Goal: Task Accomplishment & Management: Manage account settings

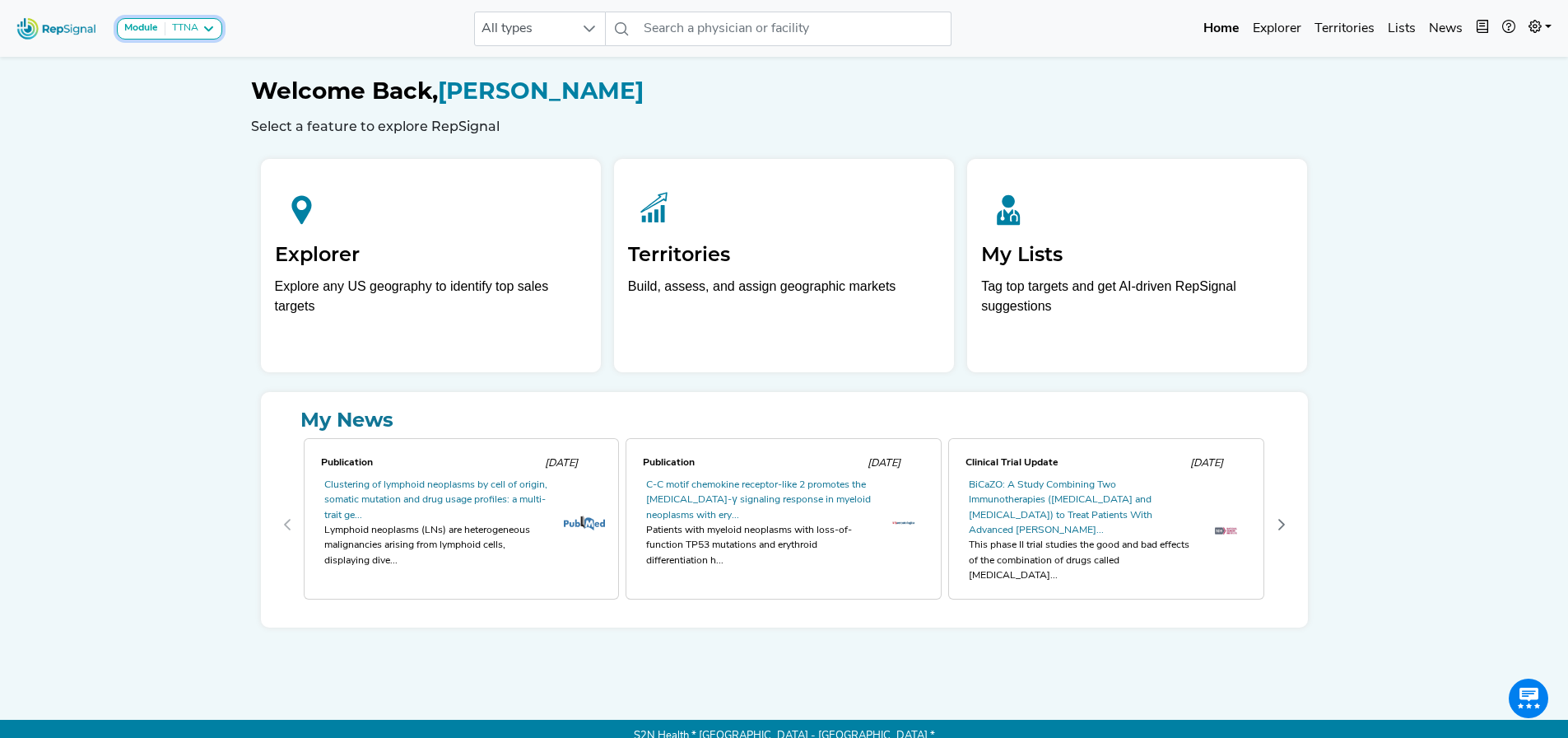
click at [197, 28] on div "TTNA" at bounding box center [182, 28] width 33 height 13
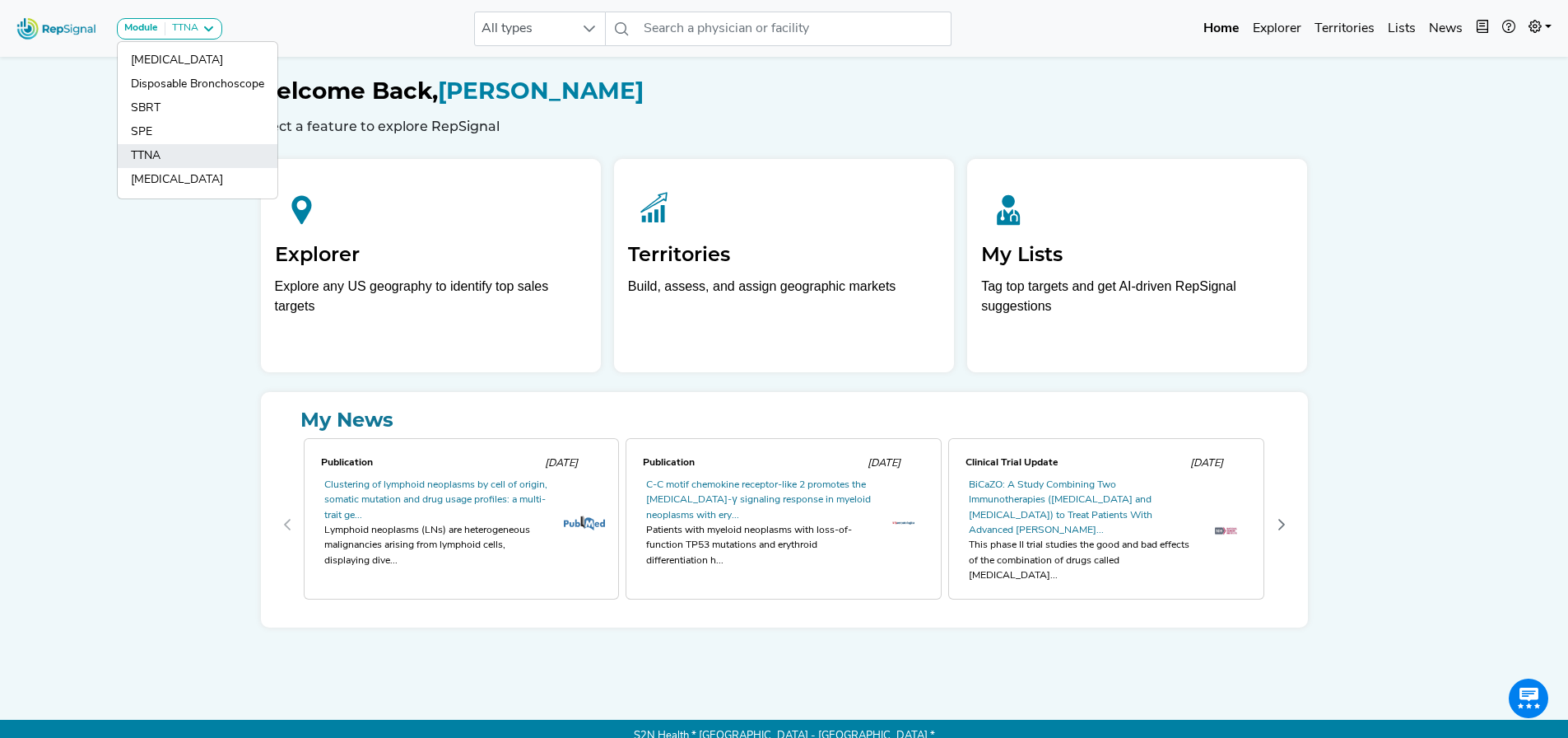
click at [183, 150] on link "TTNA" at bounding box center [197, 156] width 160 height 24
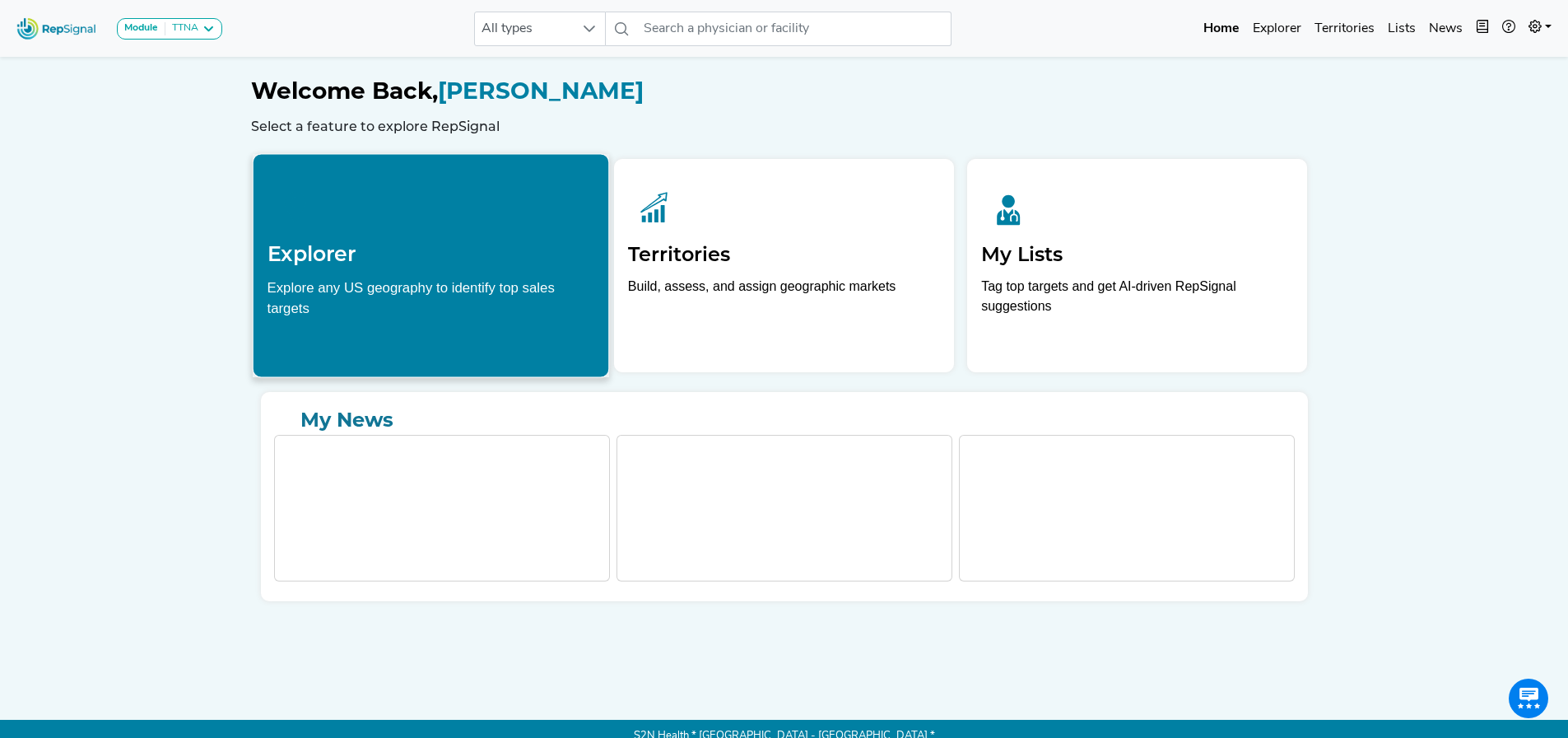
scroll to position [25, 0]
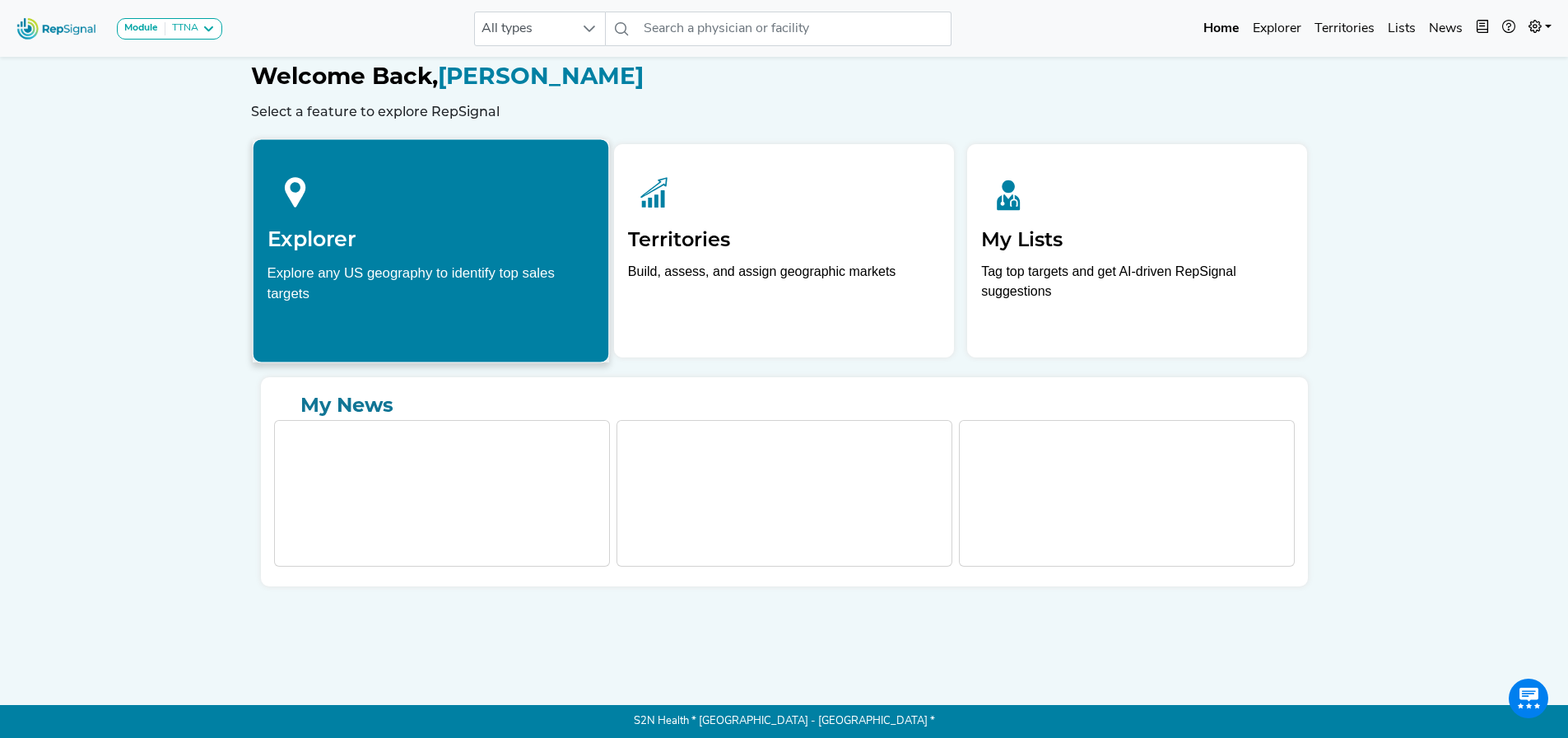
click at [311, 202] on icon at bounding box center [295, 192] width 56 height 56
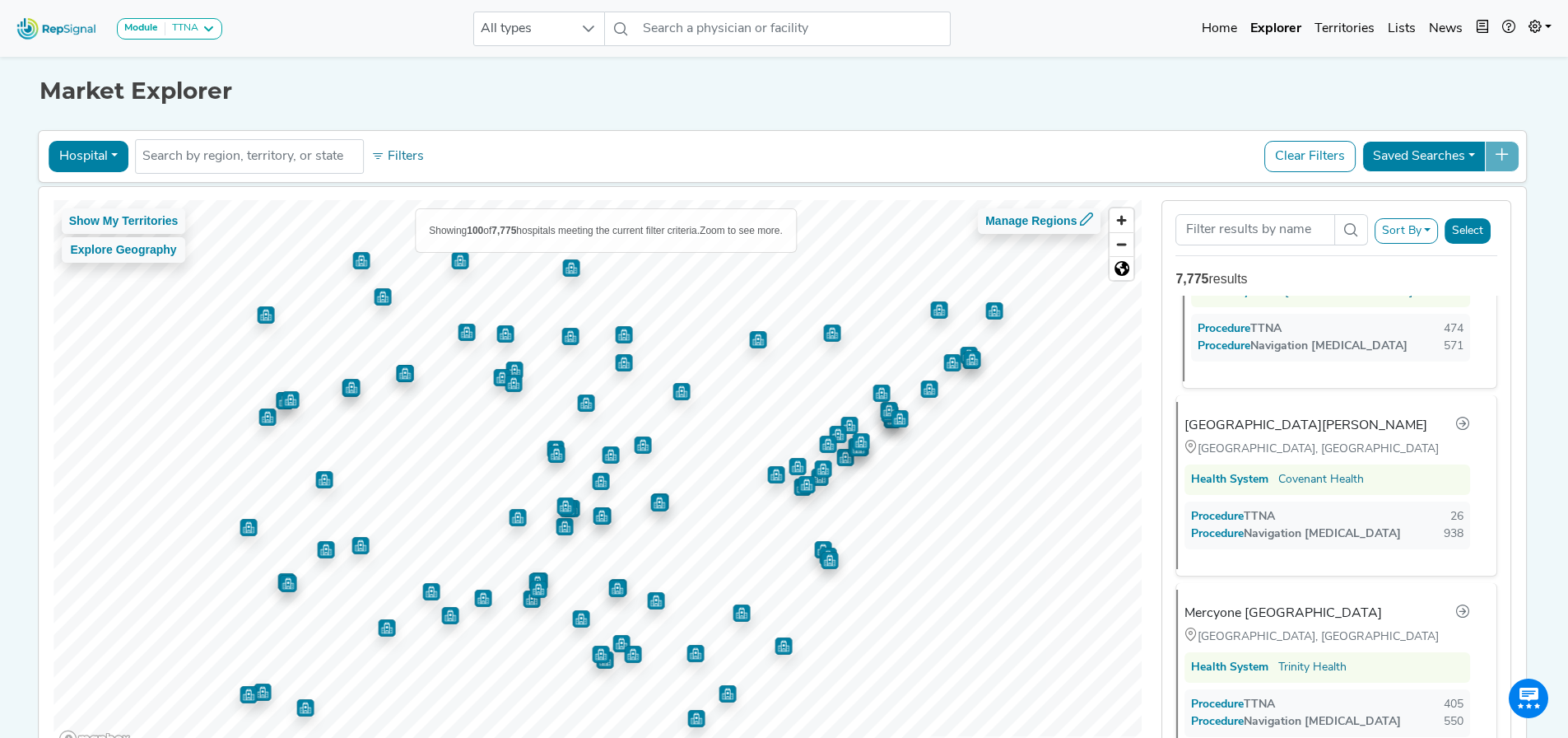
scroll to position [741, 0]
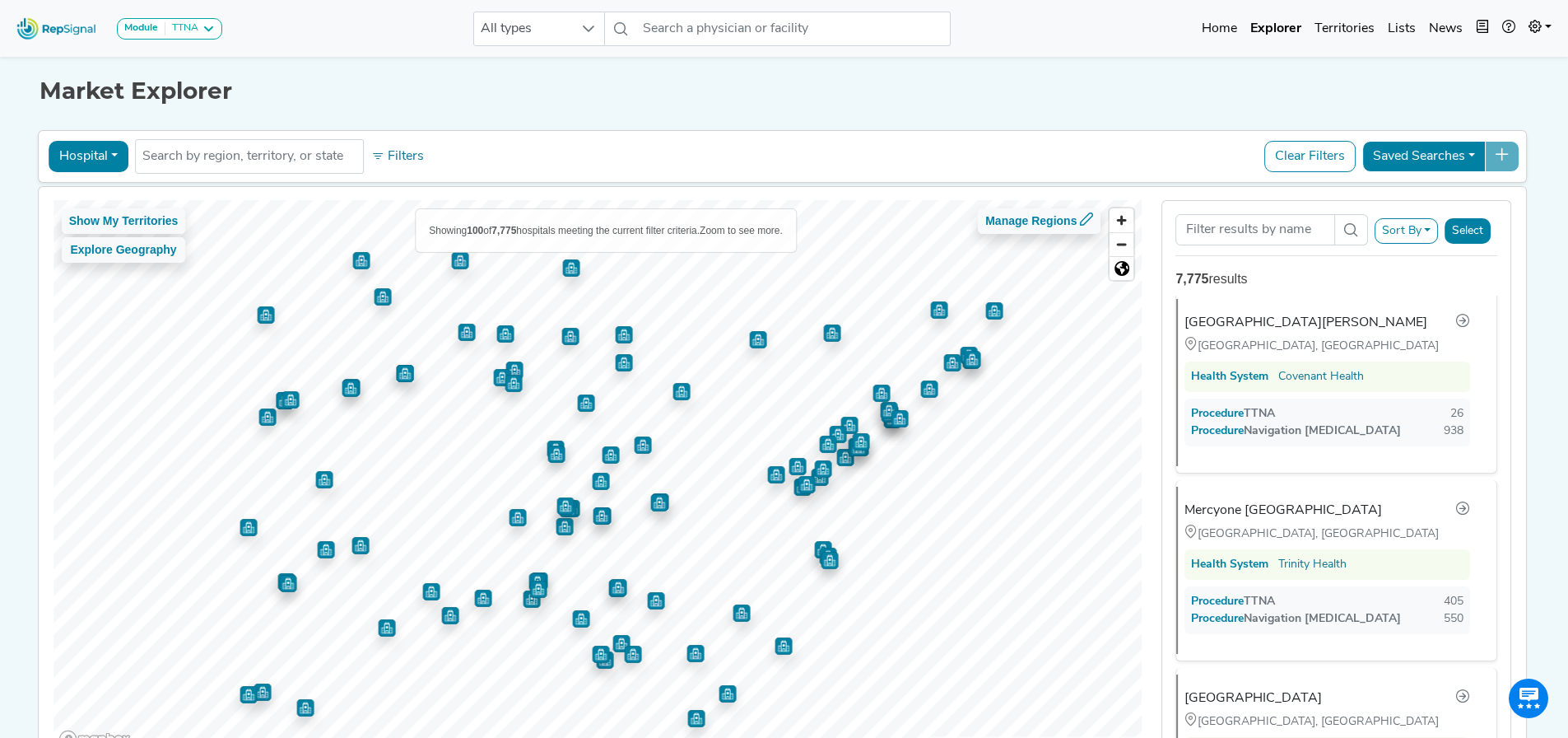
click at [1438, 232] on button "Sort By" at bounding box center [1407, 231] width 64 height 26
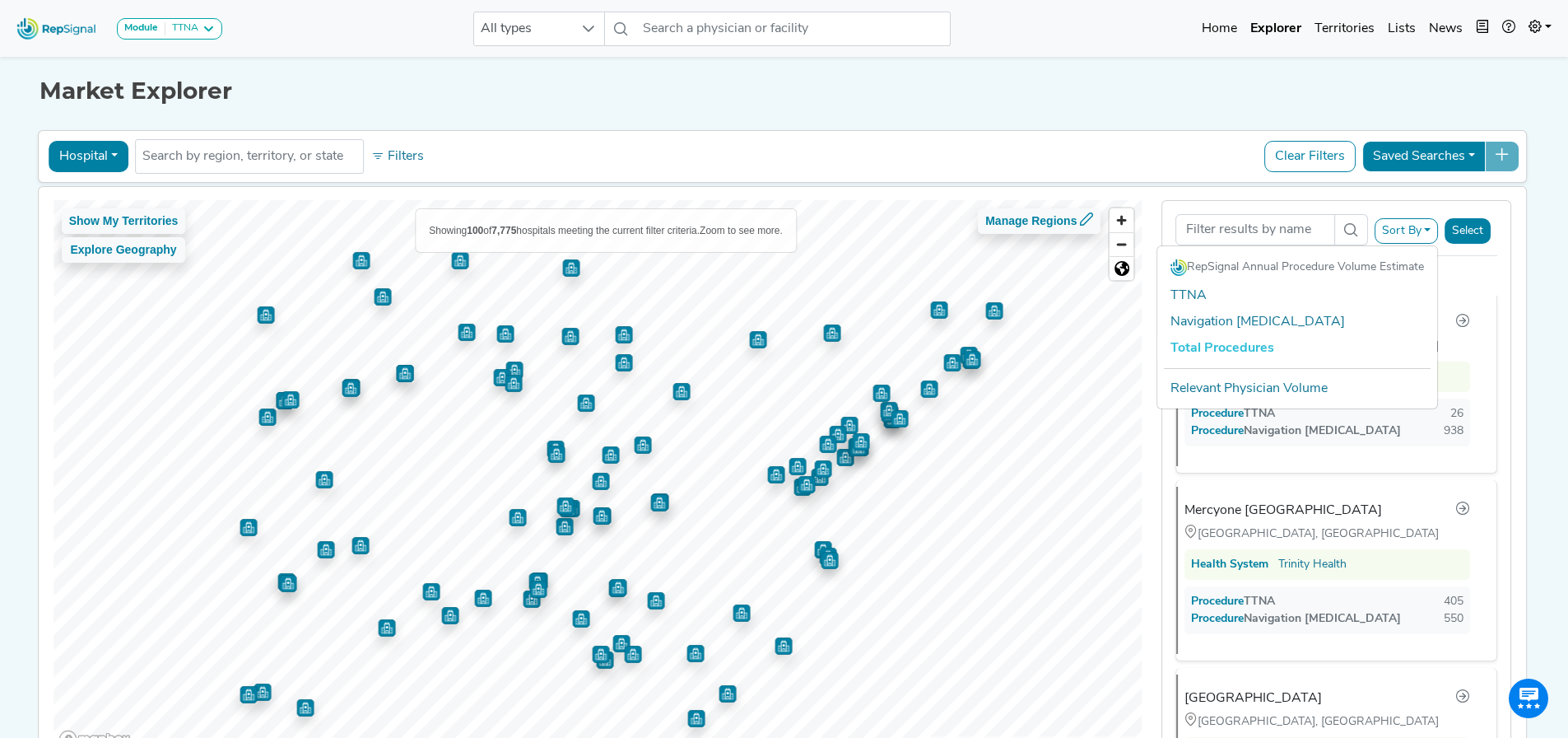
click at [1559, 326] on div "Module TTNA [MEDICAL_DATA] Disposable Bronchoscope SBRT SPE TTNA [MEDICAL_DATA]…" at bounding box center [784, 420] width 1568 height 840
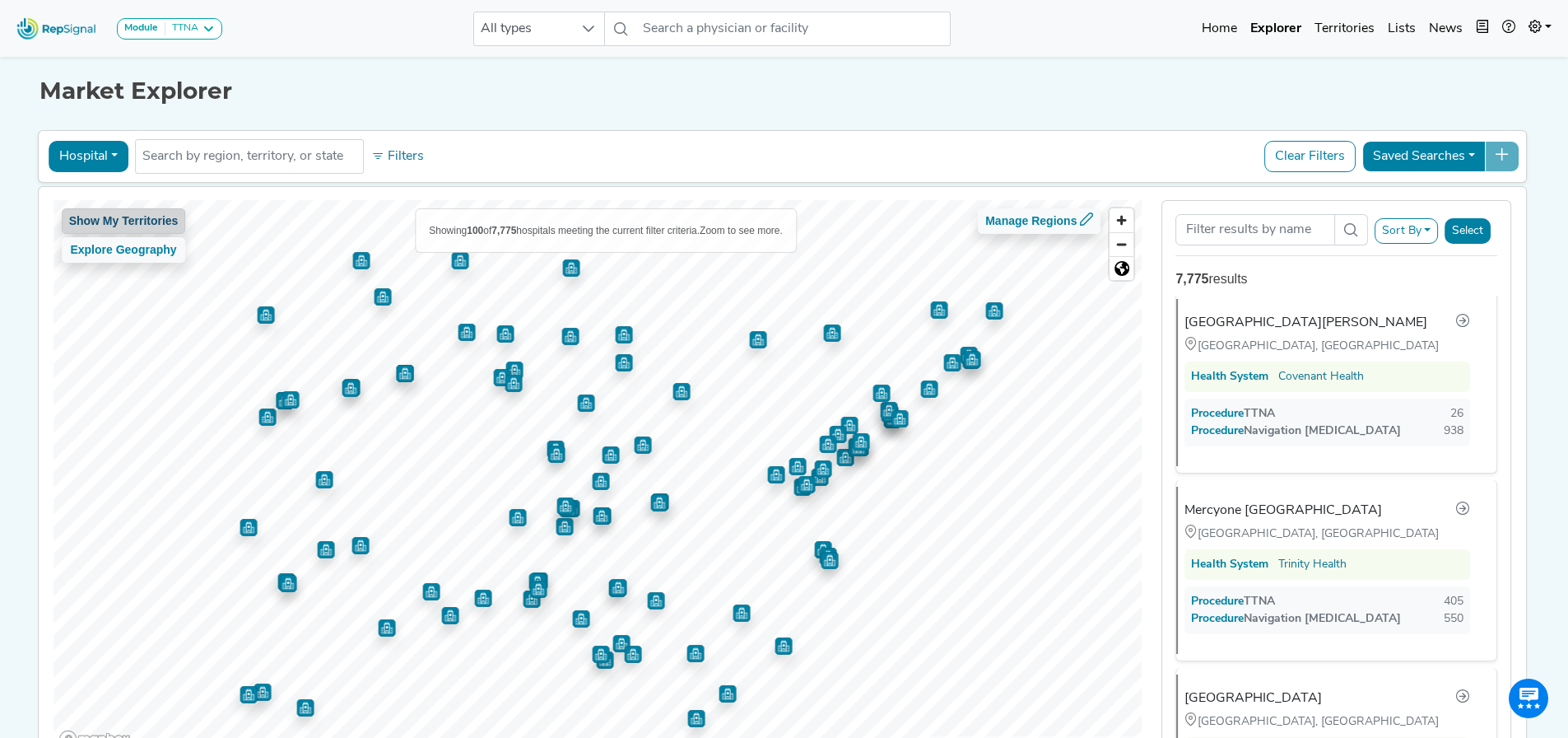
click at [114, 225] on button "Show My Territories" at bounding box center [124, 221] width 125 height 26
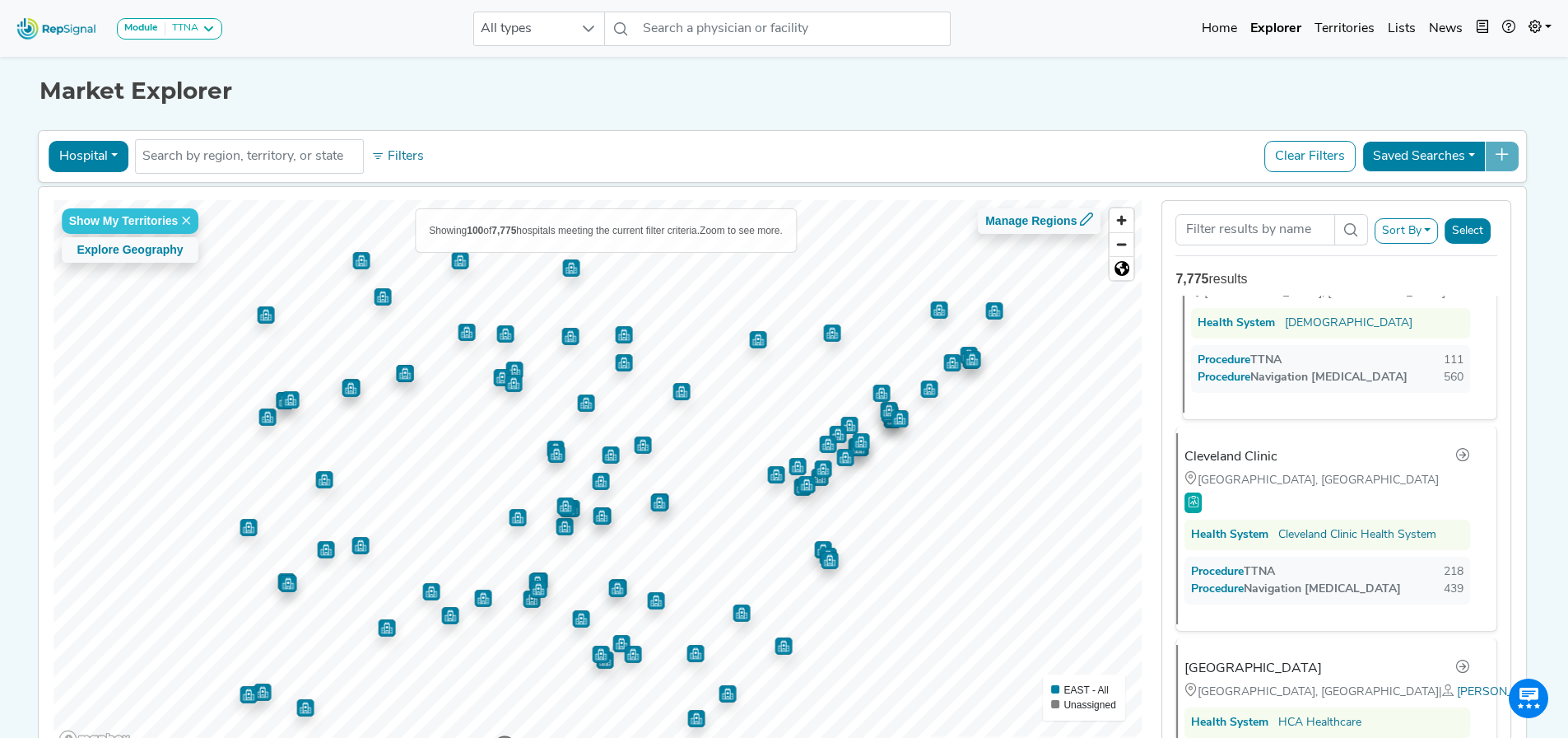
scroll to position [3164, 0]
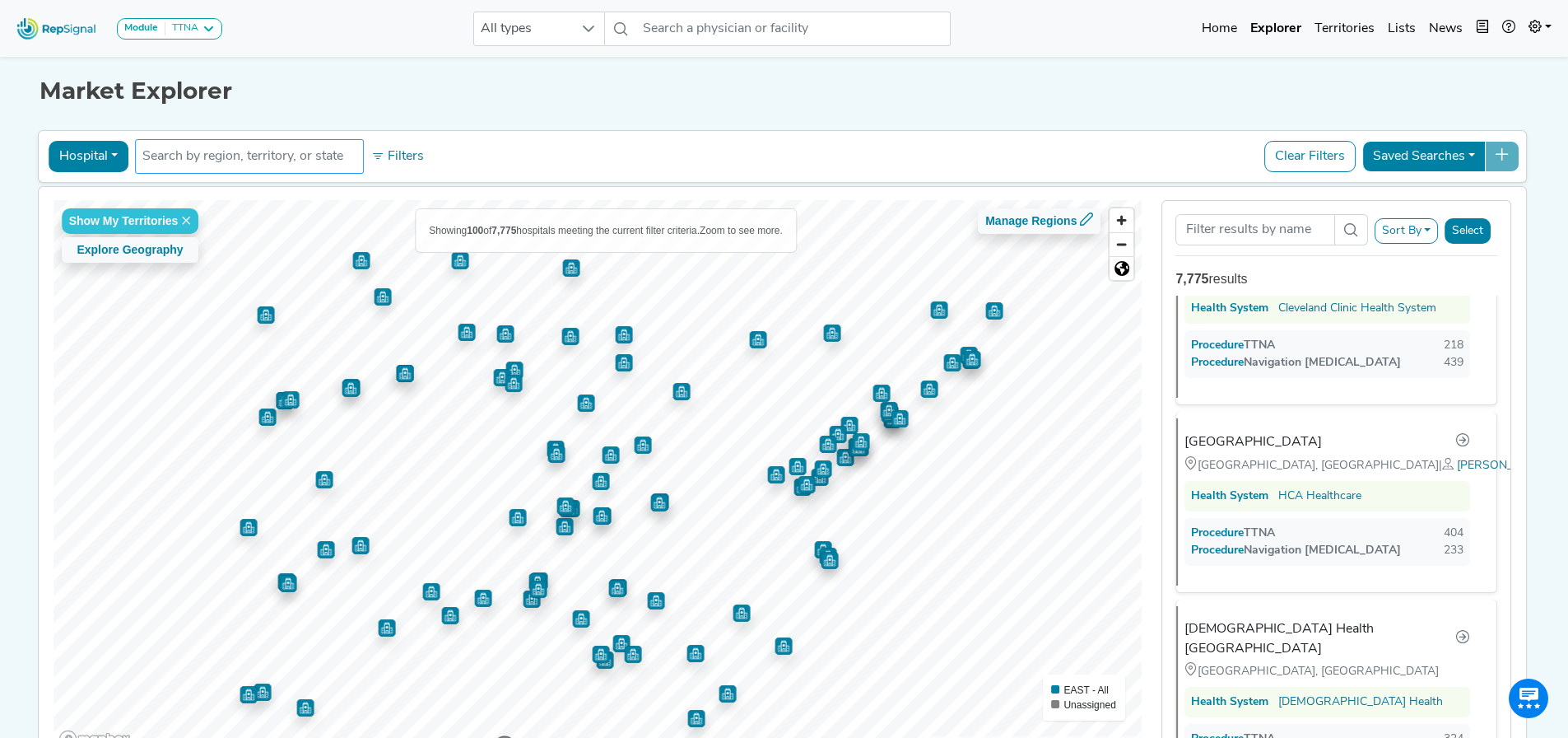
click at [246, 156] on input "text" at bounding box center [249, 156] width 214 height 20
click at [1089, 217] on icon at bounding box center [1086, 218] width 13 height 13
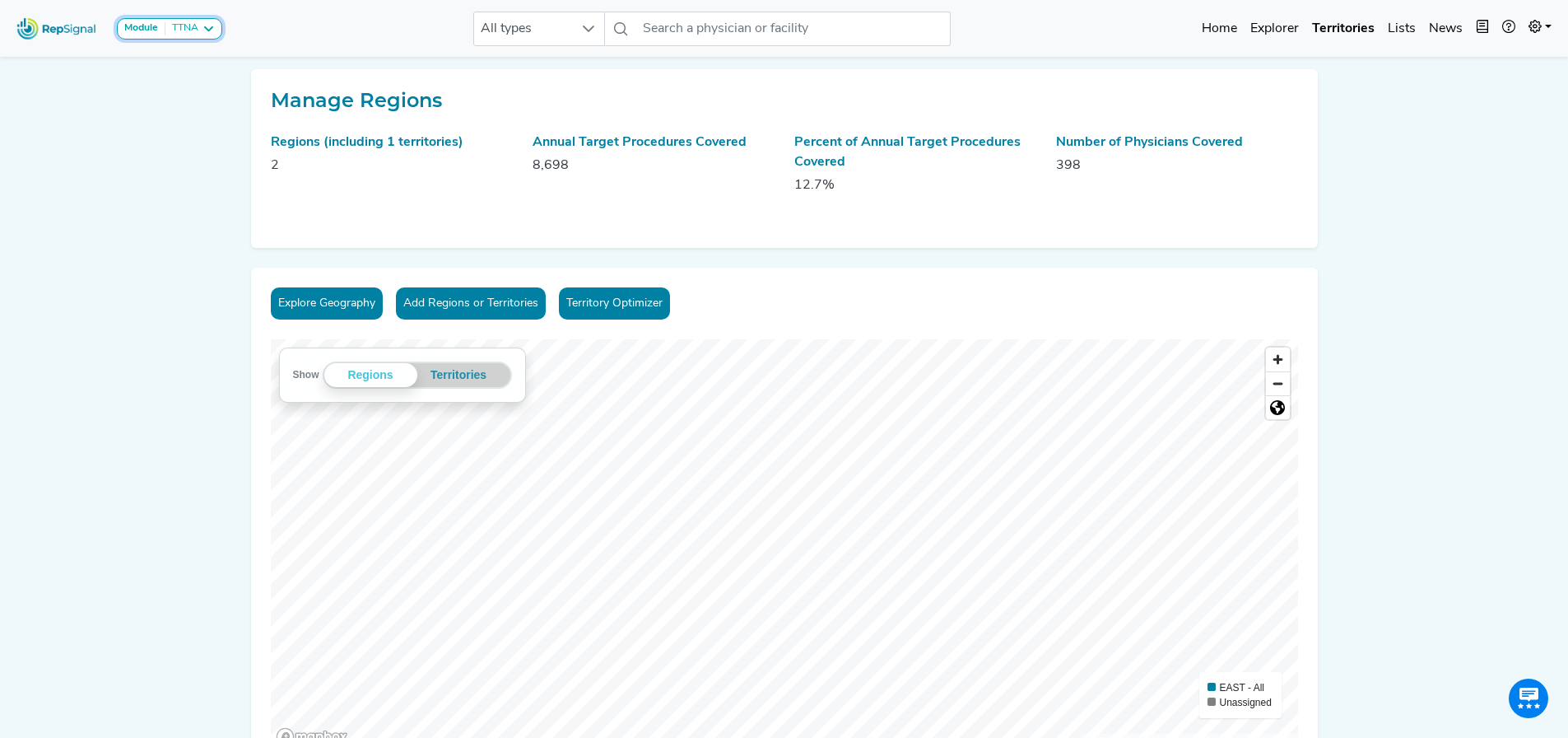
click at [185, 27] on div "TTNA" at bounding box center [182, 28] width 33 height 13
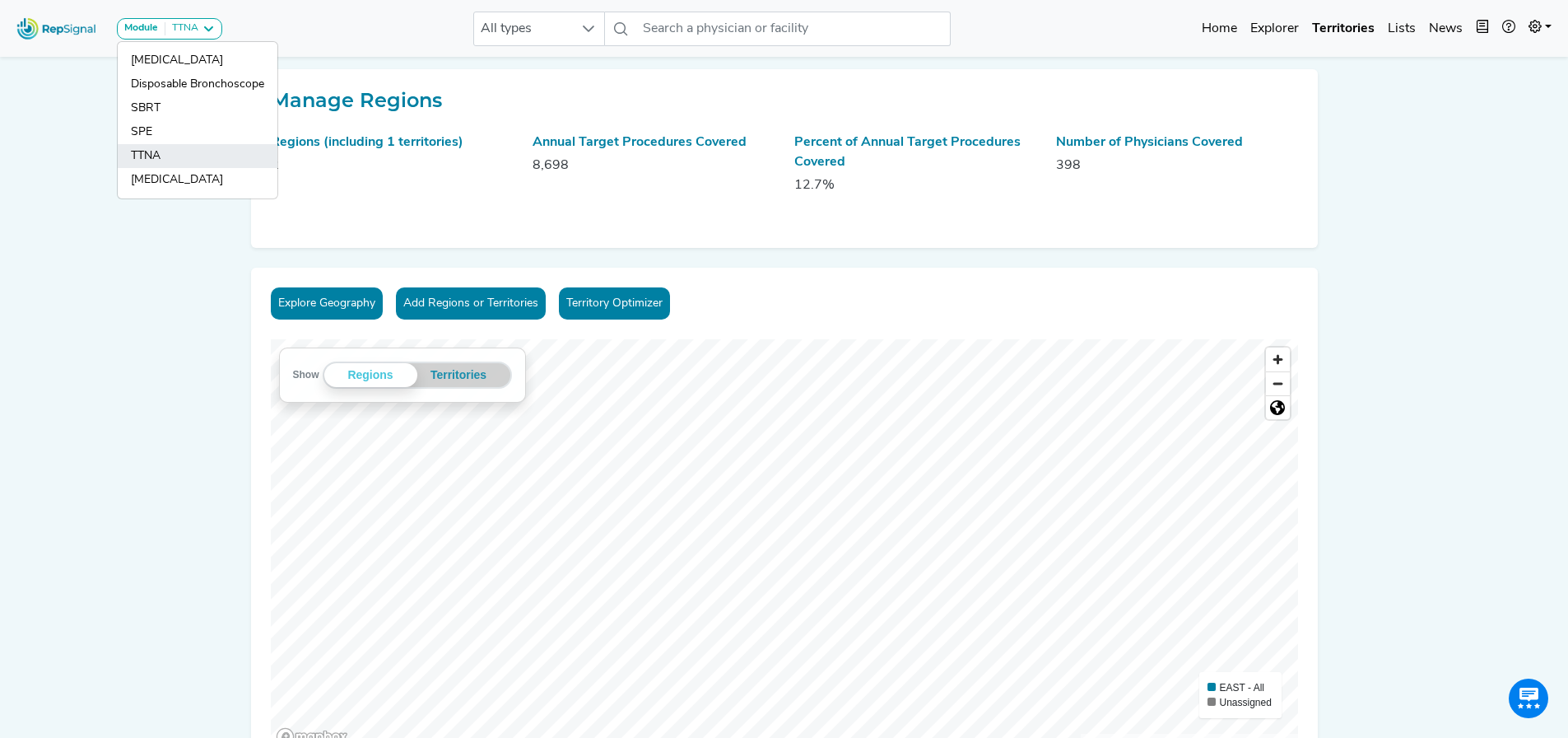
click at [180, 153] on link "TTNA" at bounding box center [197, 156] width 160 height 24
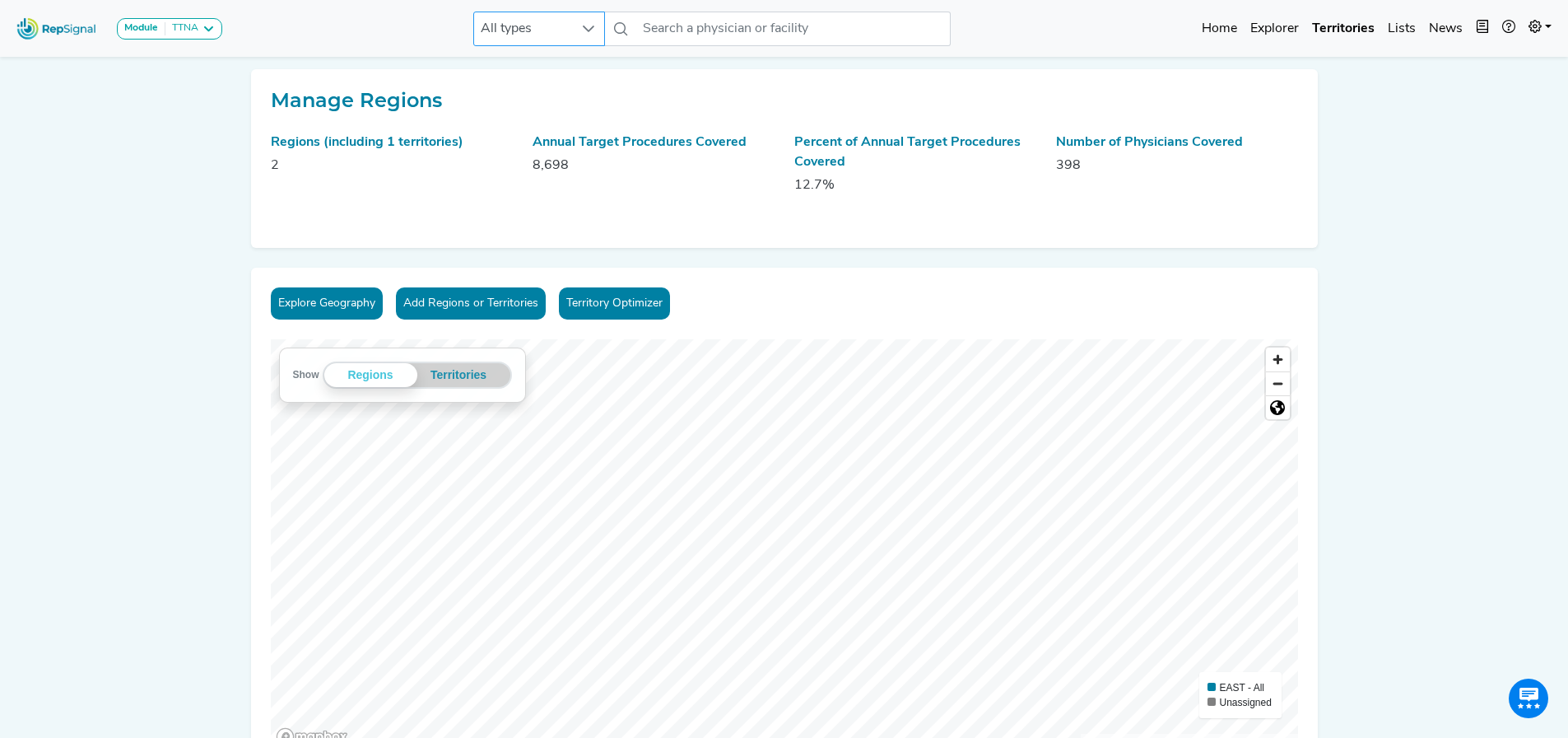
click at [539, 32] on span "All types" at bounding box center [524, 28] width 99 height 33
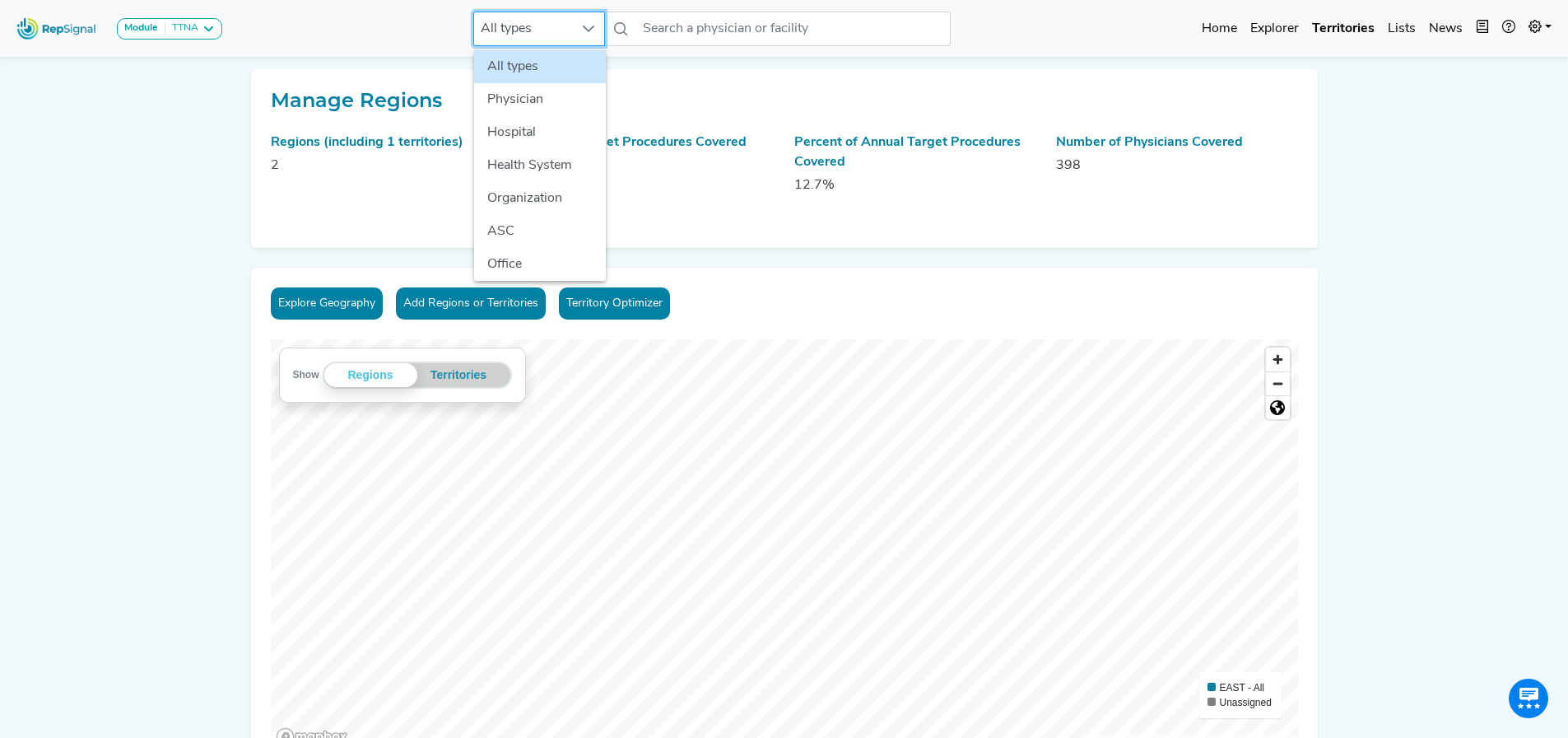
scroll to position [0, 12]
click at [523, 130] on li "Hospital" at bounding box center [540, 132] width 131 height 33
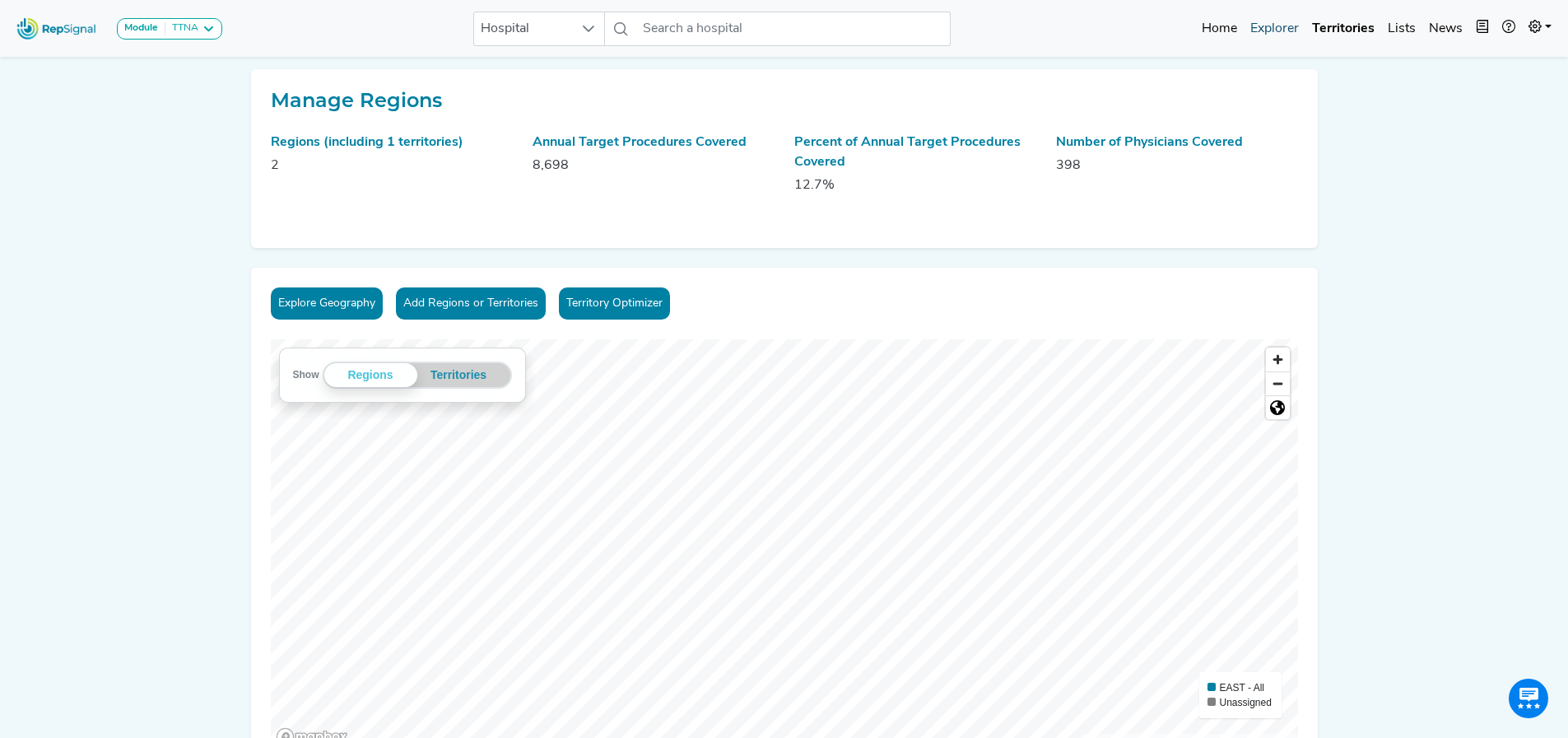
click at [1285, 22] on link "Explorer" at bounding box center [1275, 28] width 61 height 33
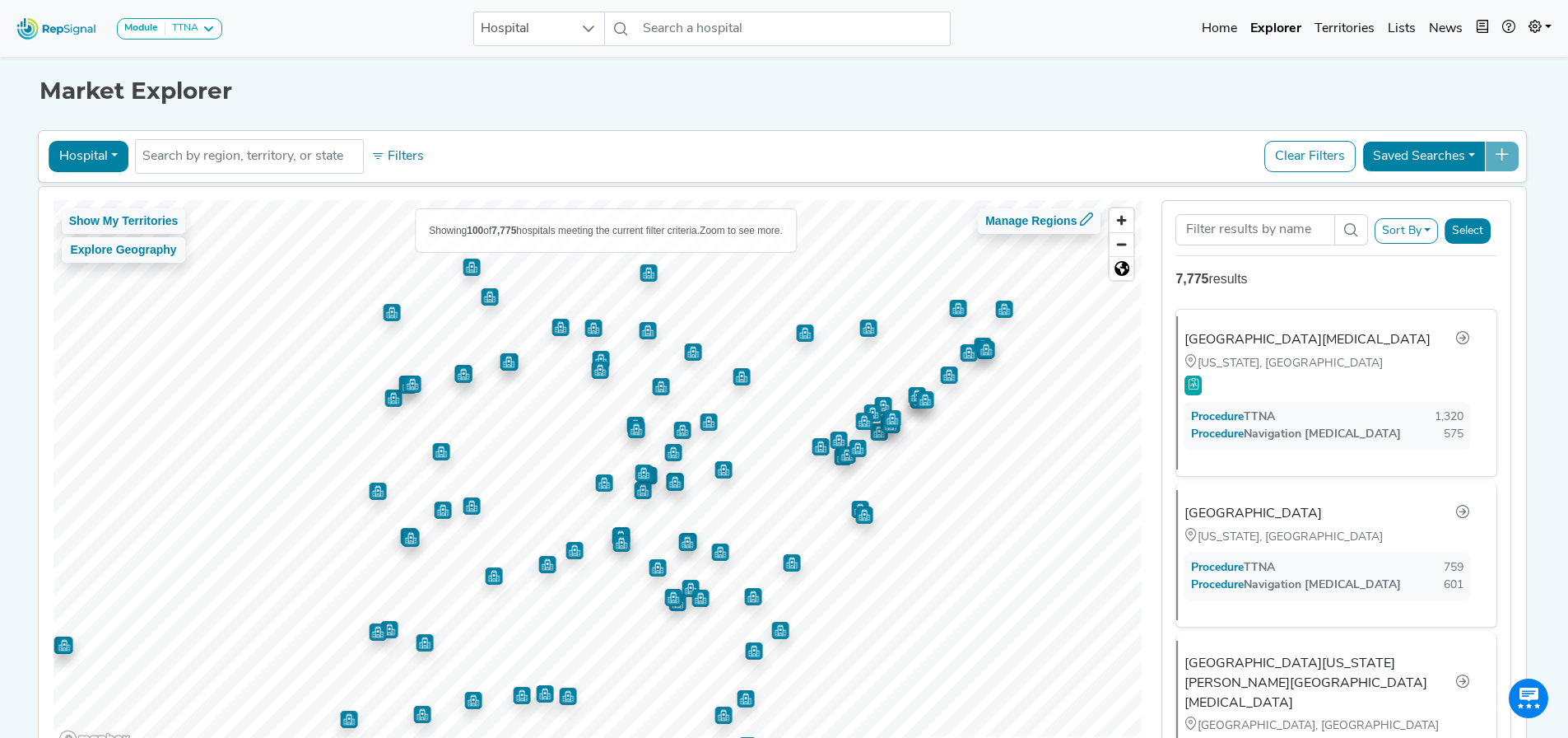
click at [796, 329] on img "Map marker" at bounding box center [804, 333] width 17 height 17
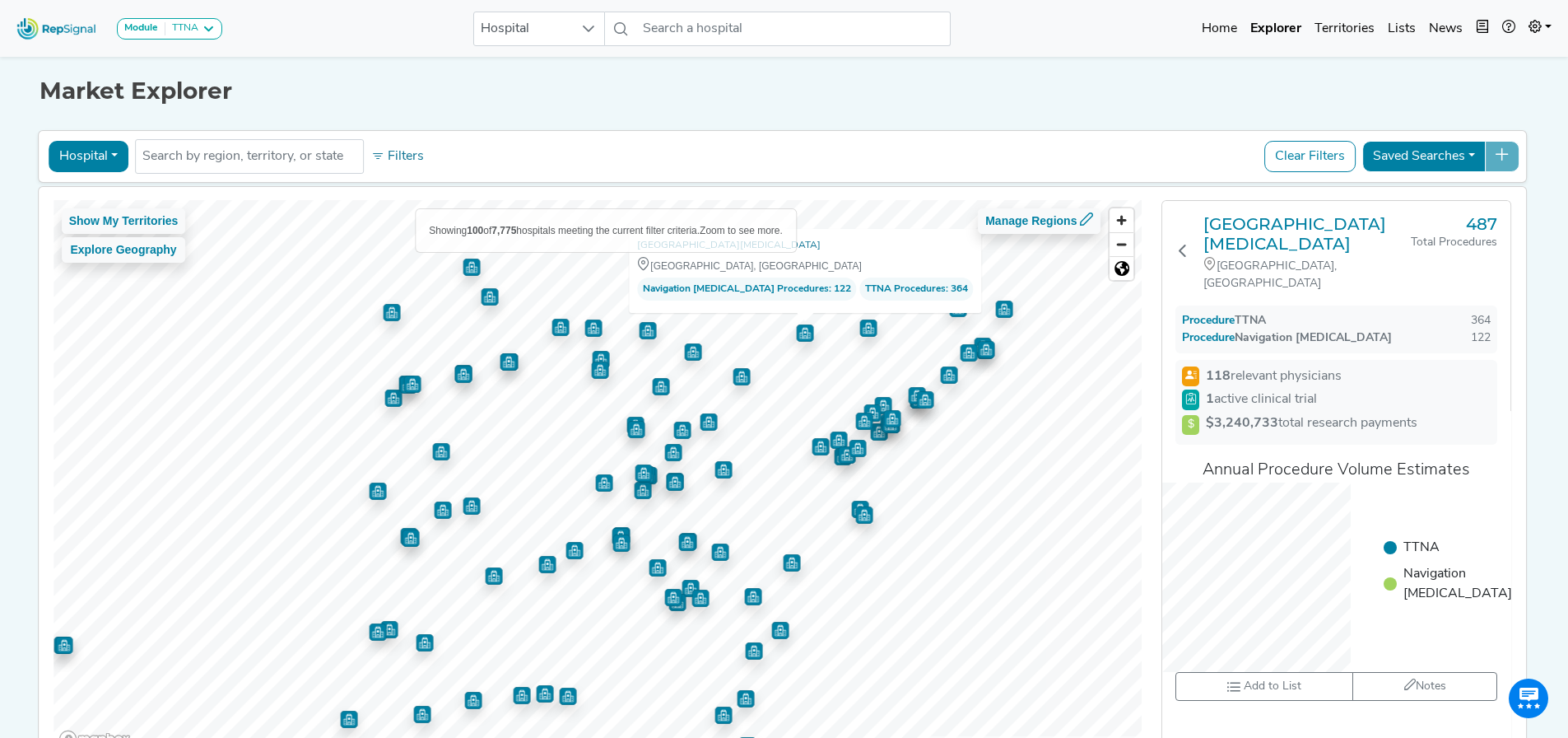
click at [733, 374] on img "Map marker" at bounding box center [741, 376] width 17 height 17
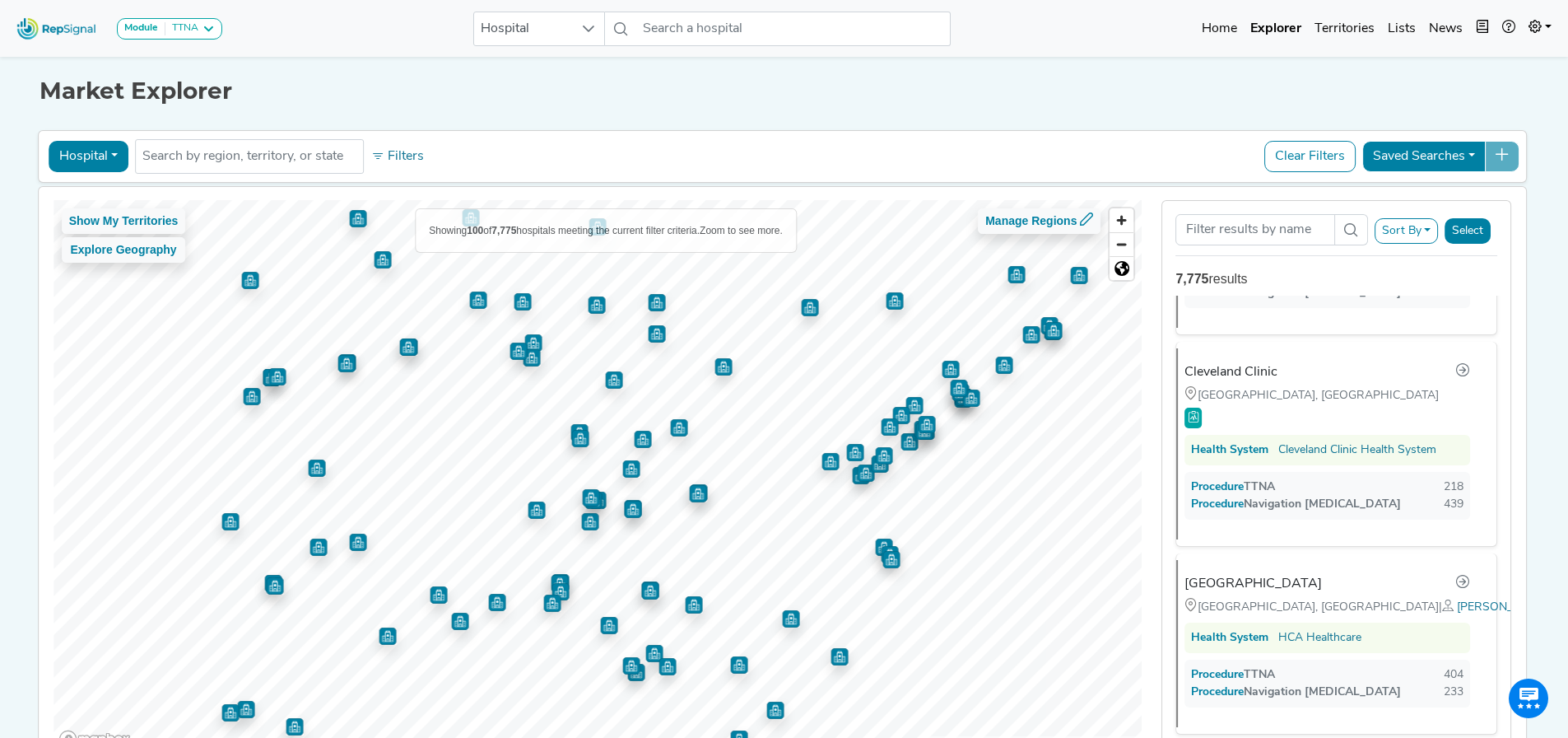
scroll to position [3031, 0]
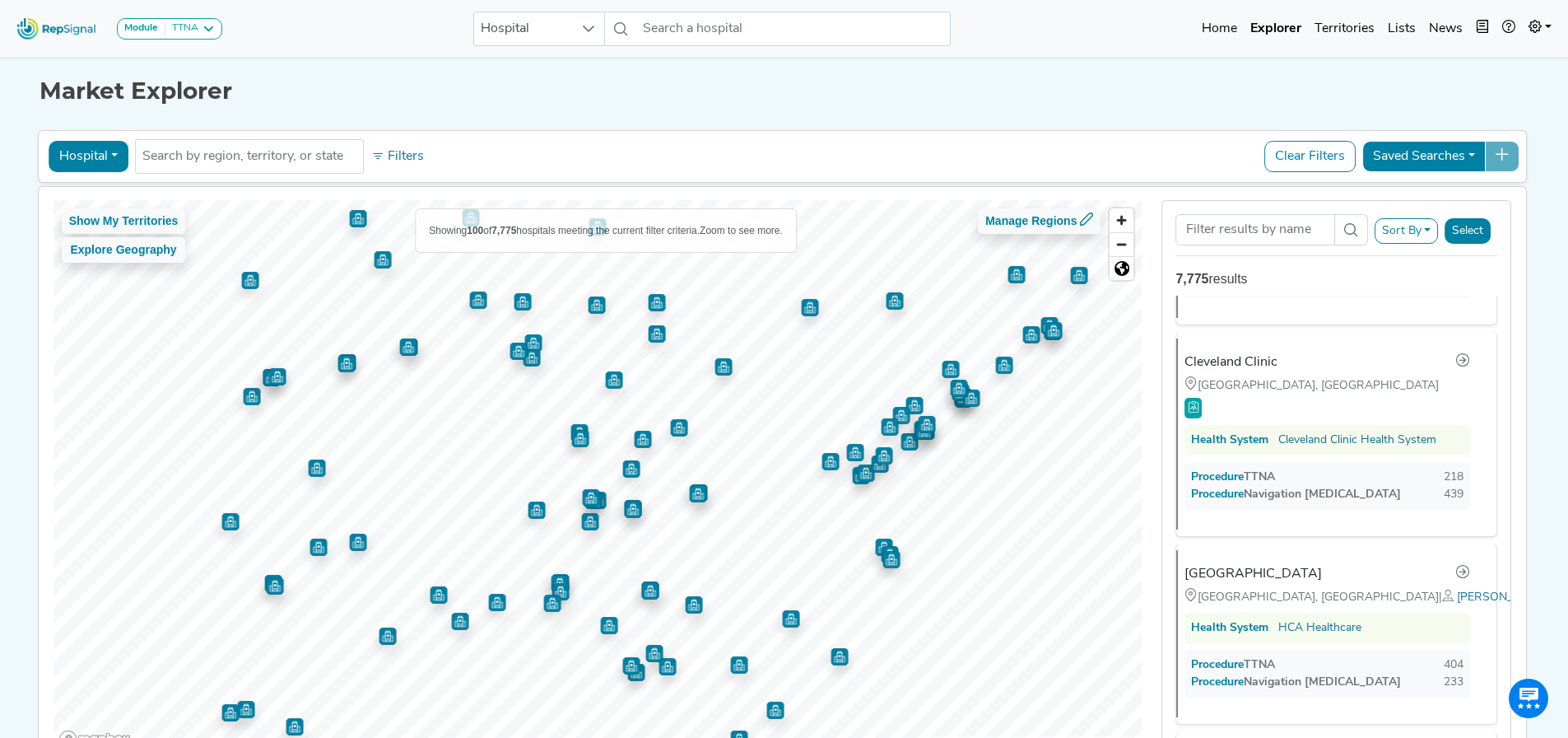
click at [886, 303] on img "Map marker" at bounding box center [894, 301] width 17 height 17
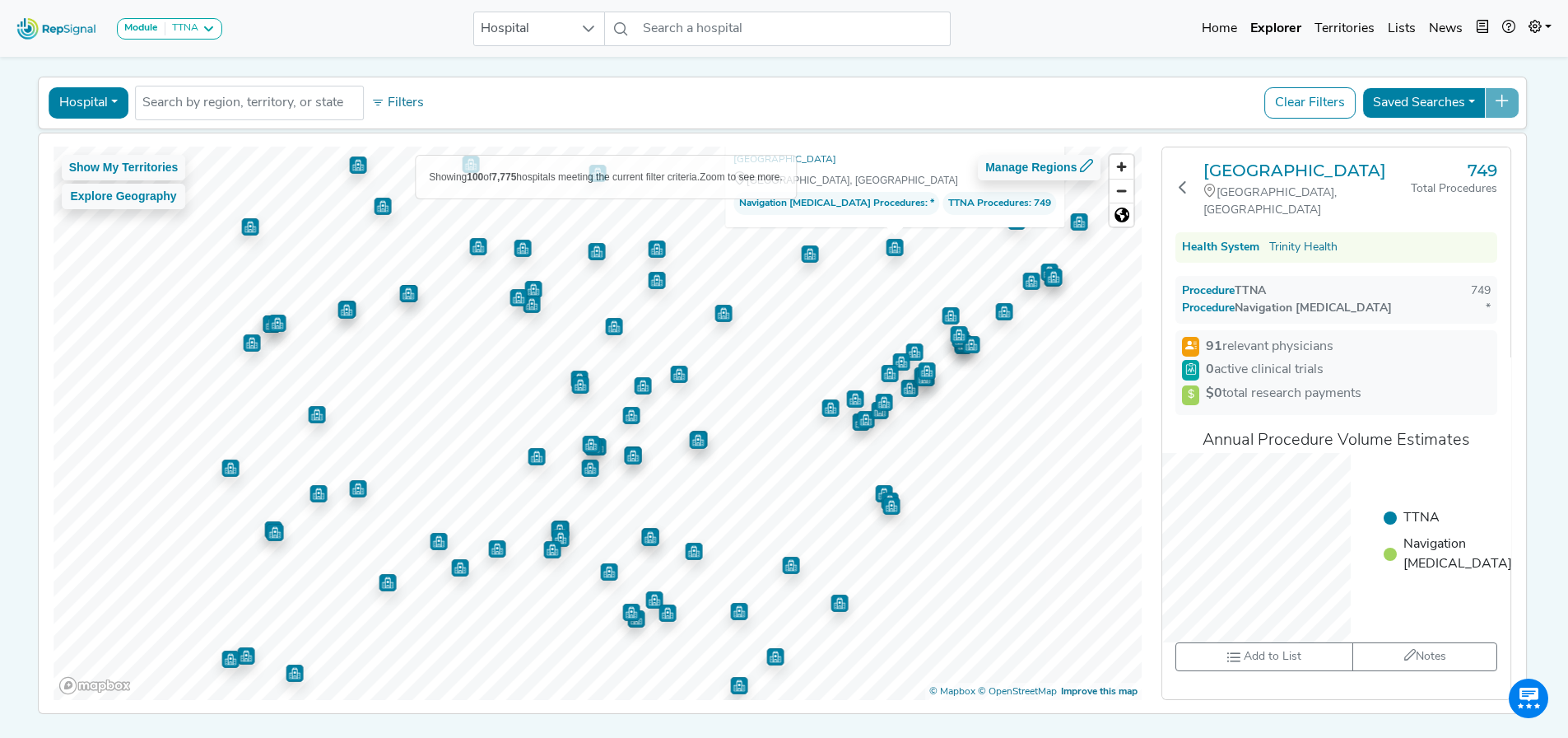
scroll to position [83, 12]
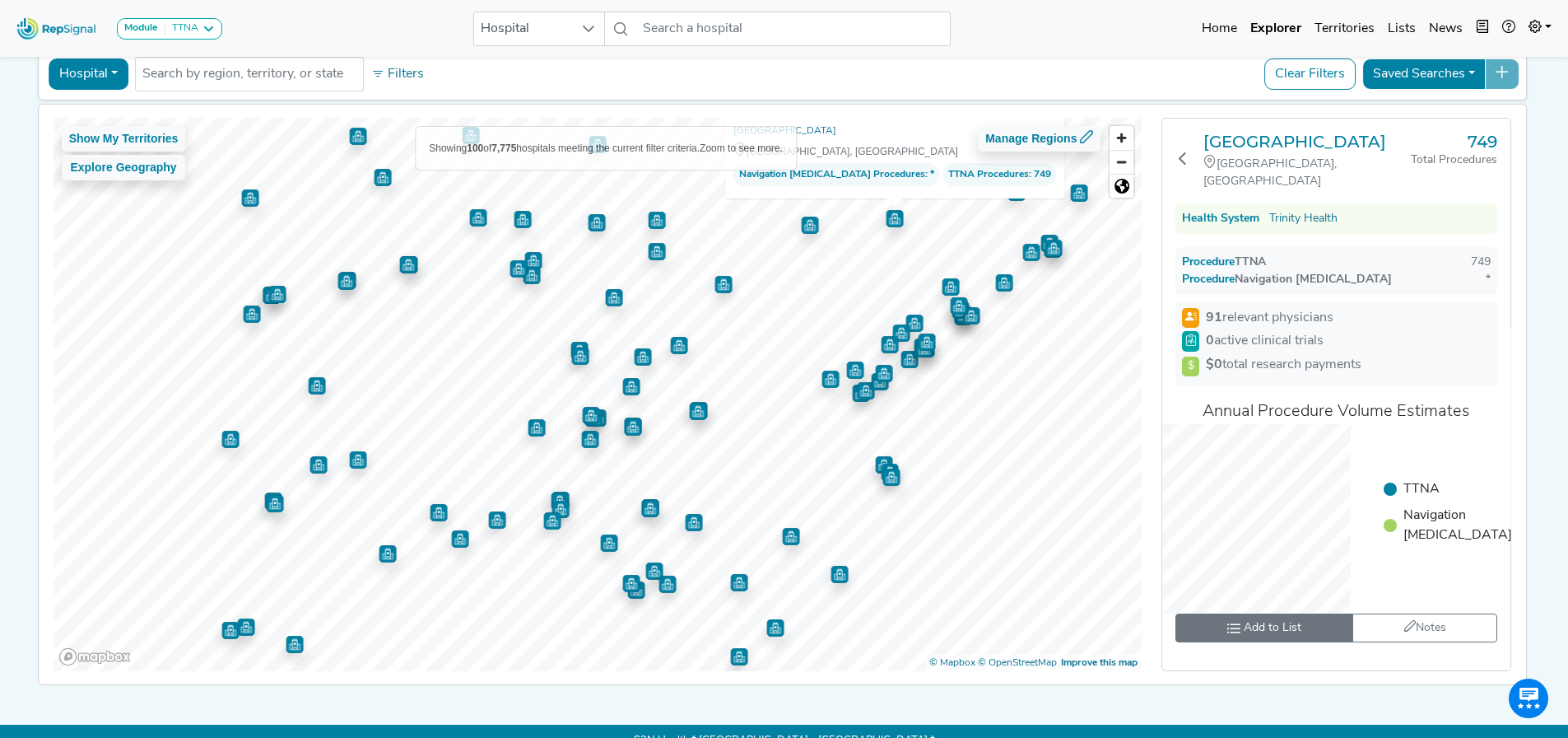
click at [1244, 630] on span "Add to List" at bounding box center [1273, 628] width 58 height 17
click at [1388, 518] on input "toolbar" at bounding box center [1393, 515] width 11 height 17
checkbox input "true"
checkbox input "false"
click at [1375, 596] on button "Save" at bounding box center [1381, 595] width 40 height 26
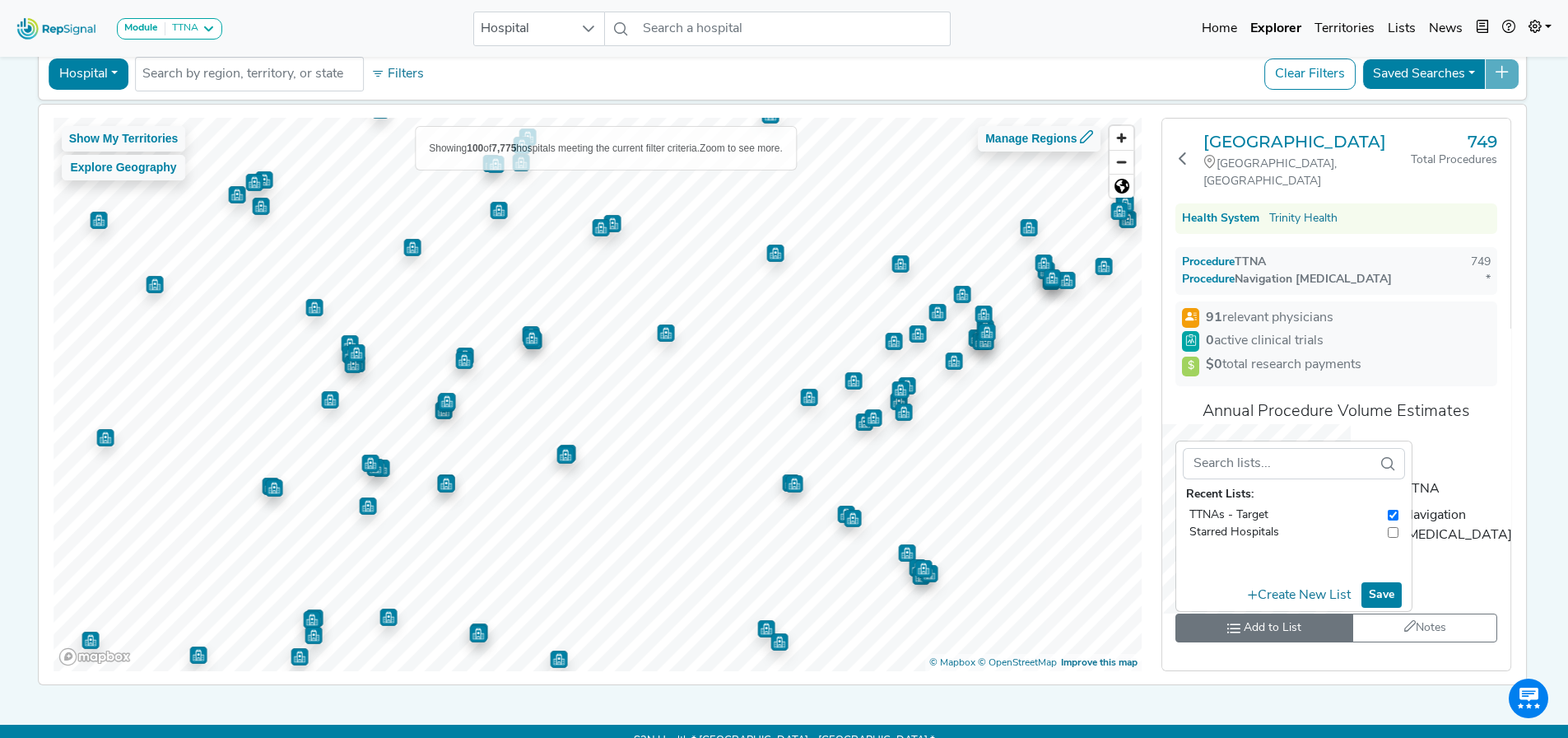
click at [766, 252] on img "Map marker" at bounding box center [775, 253] width 17 height 17
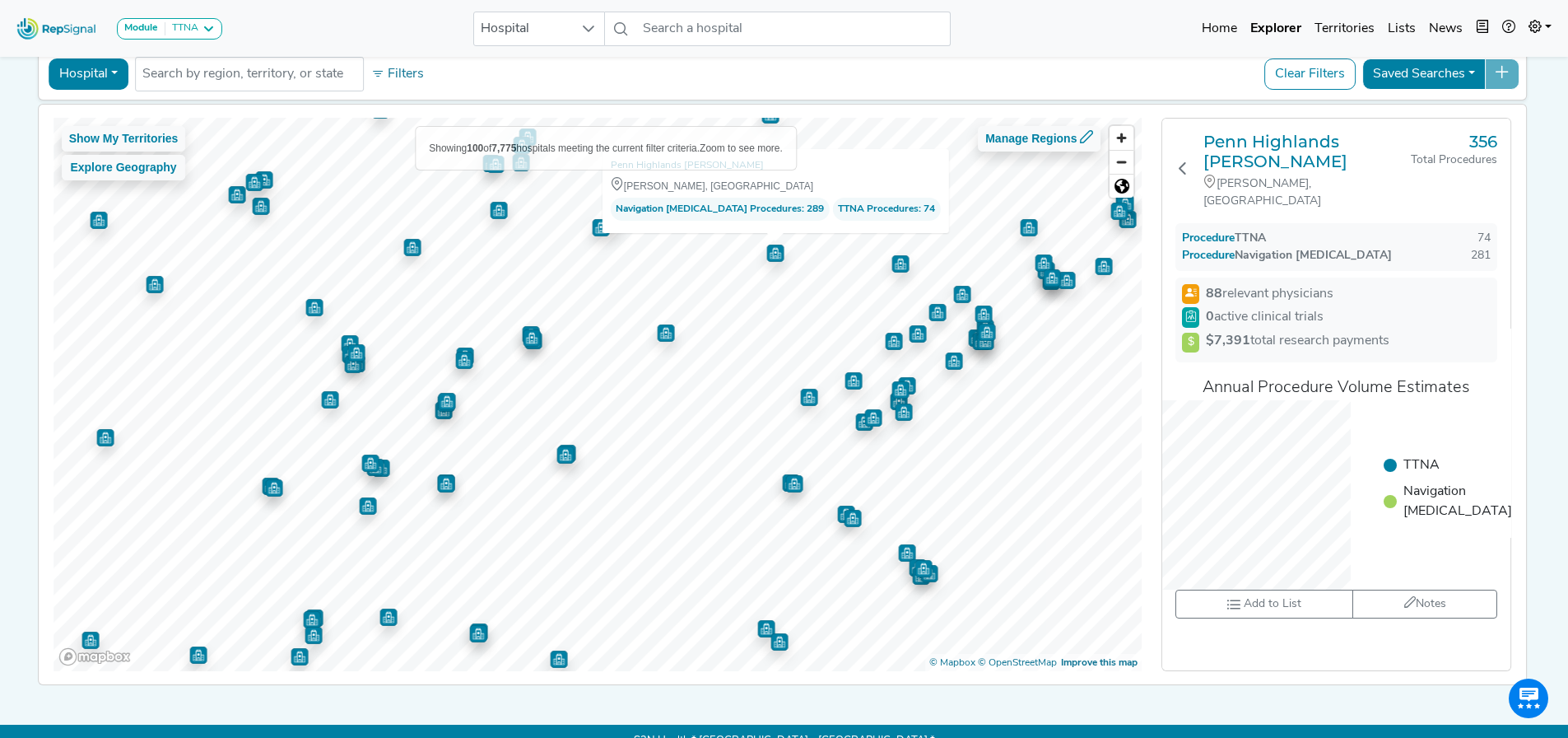
click at [891, 267] on img "Map marker" at bounding box center [900, 264] width 17 height 17
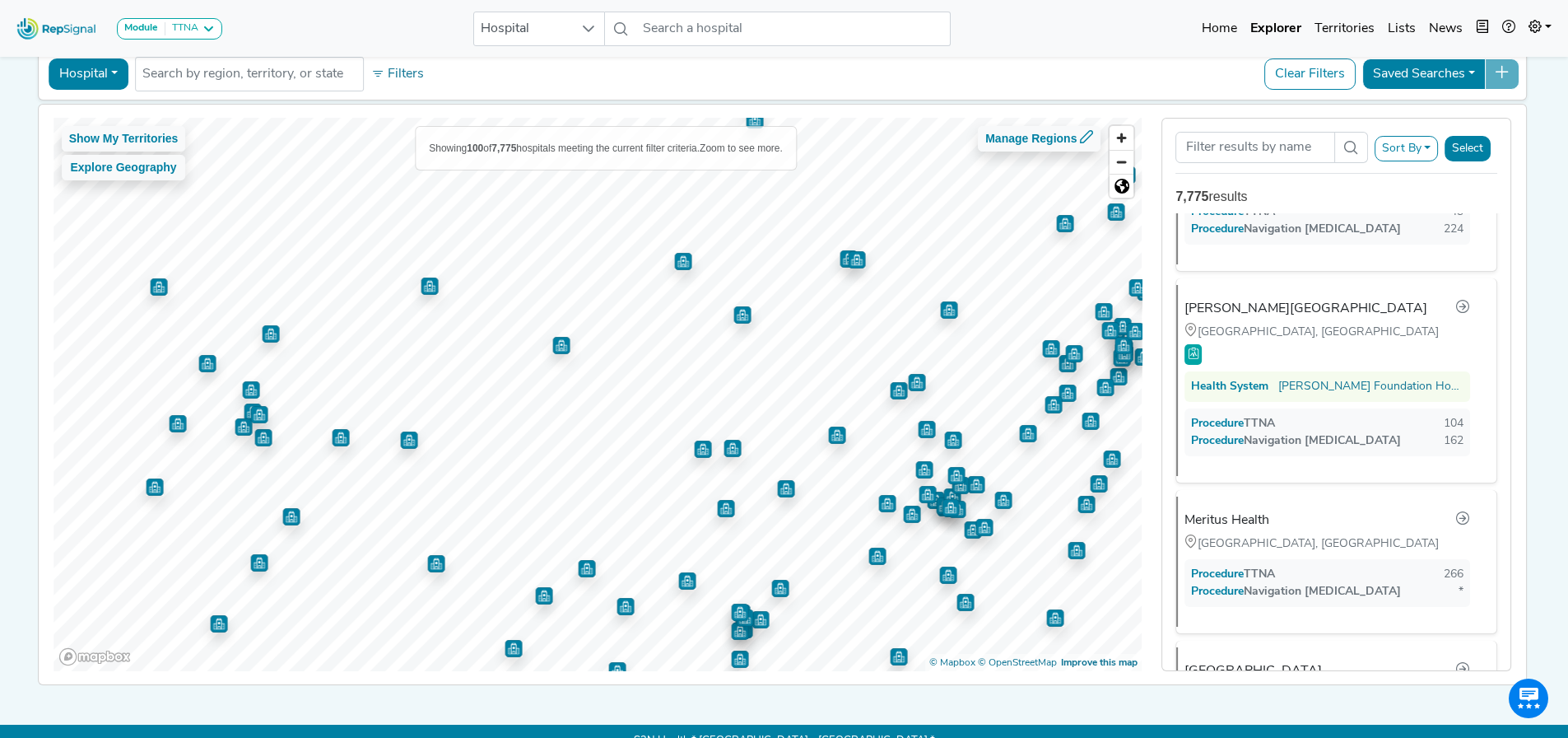
scroll to position [4842, 0]
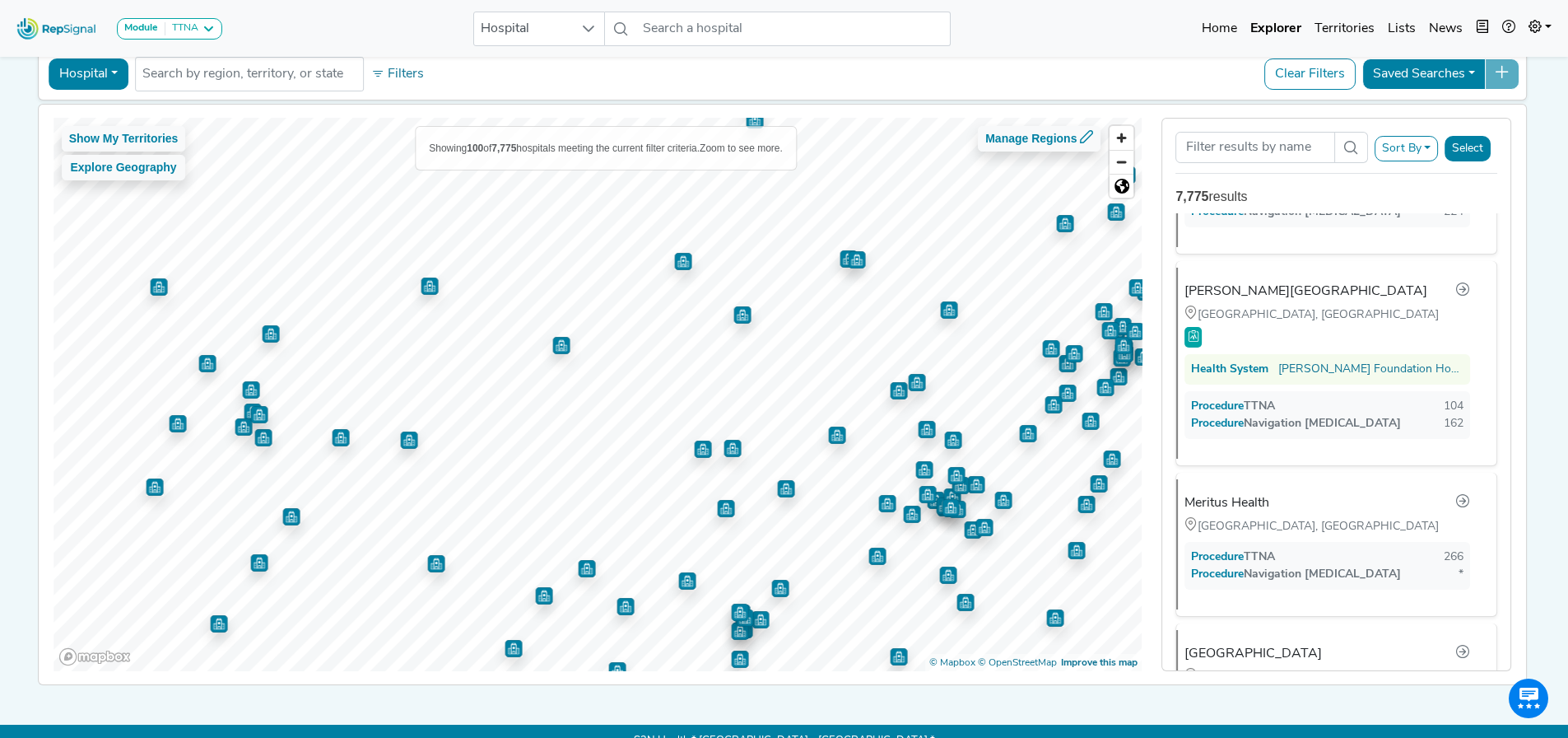
click at [553, 348] on img "Map marker" at bounding box center [561, 346] width 17 height 17
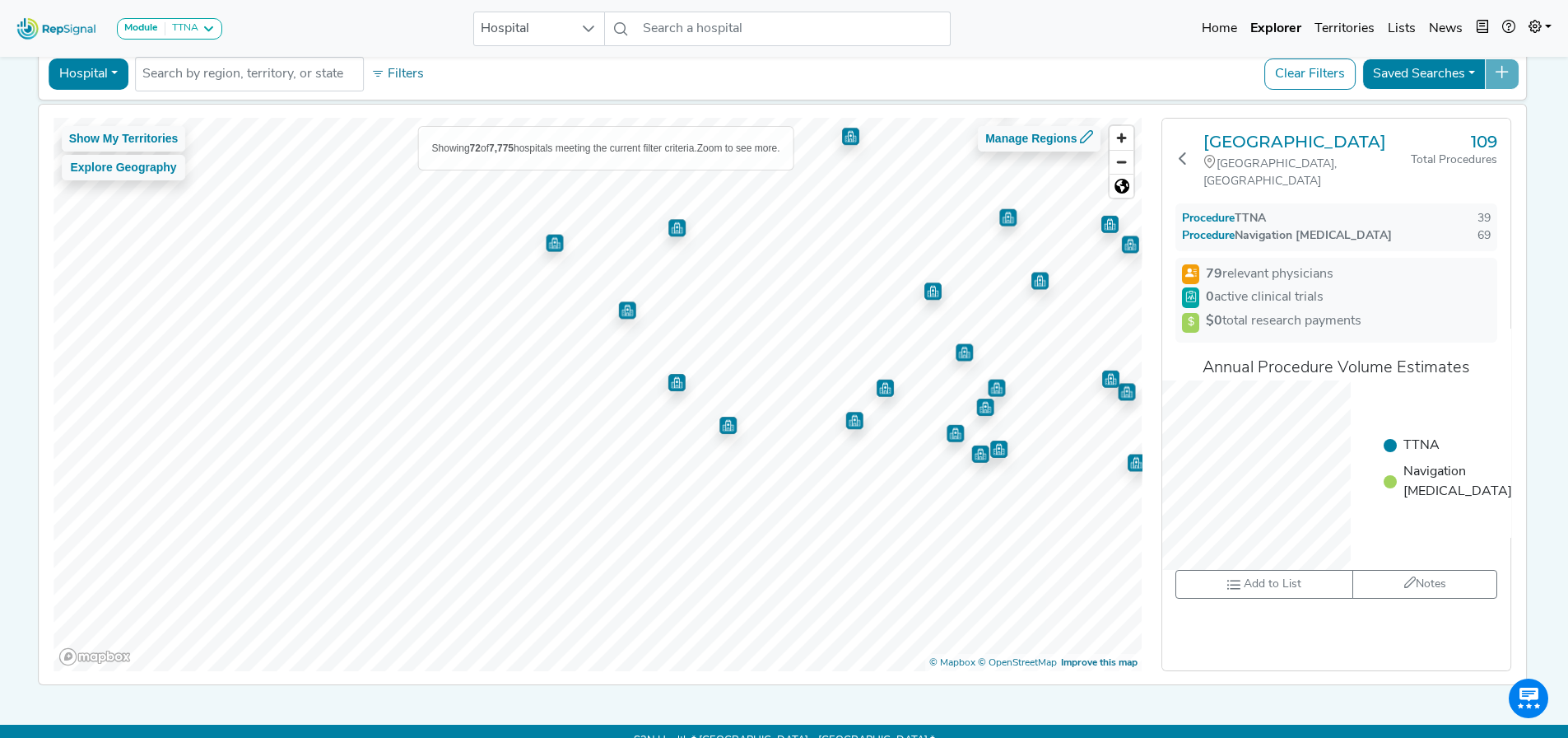
click at [1057, 55] on div "Module TTNA Bronchoscopy Disposable Bronchoscope SBRT SPE TTNA Thoracic Surgery…" at bounding box center [784, 337] width 1568 height 840
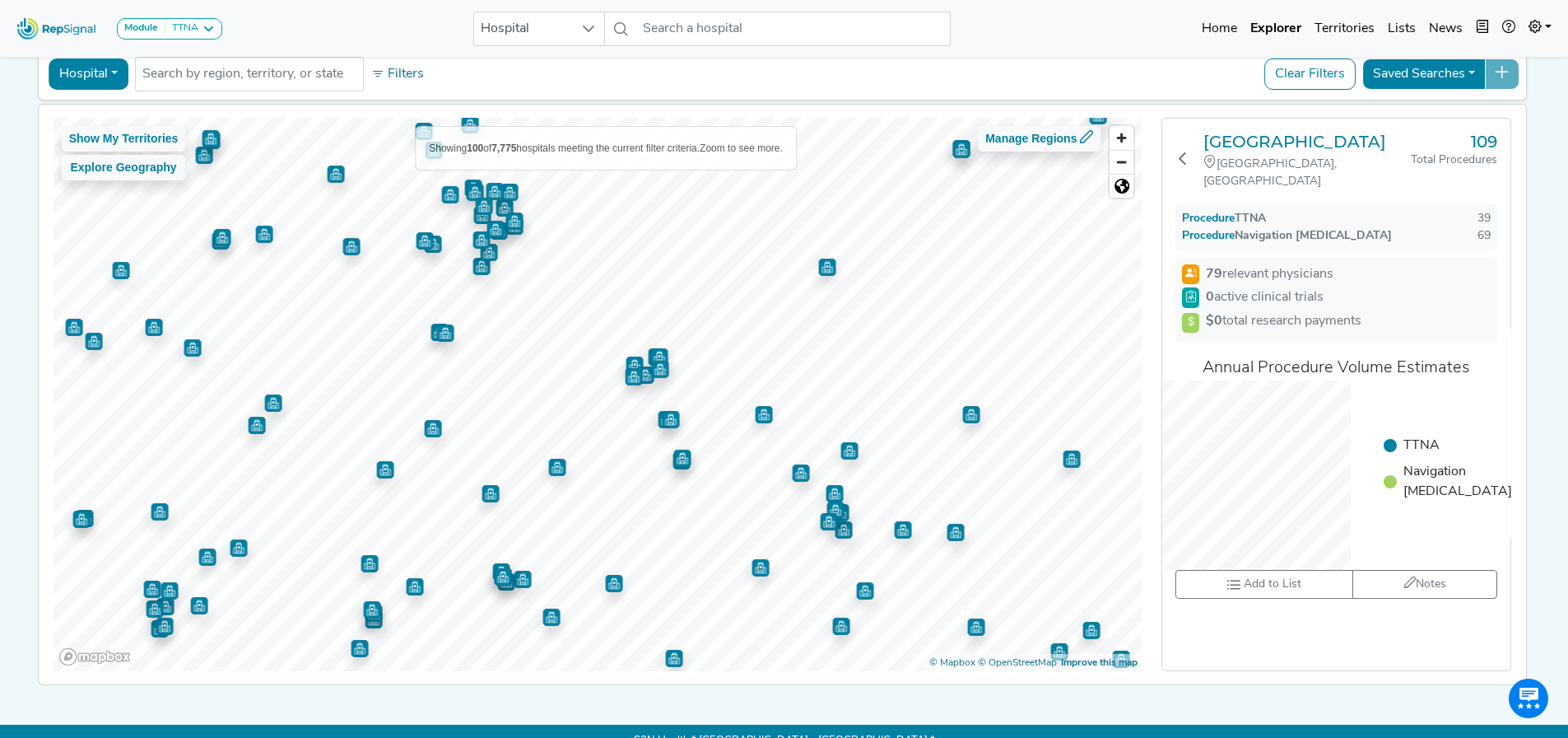
click at [755, 413] on img "Map marker" at bounding box center [764, 415] width 17 height 17
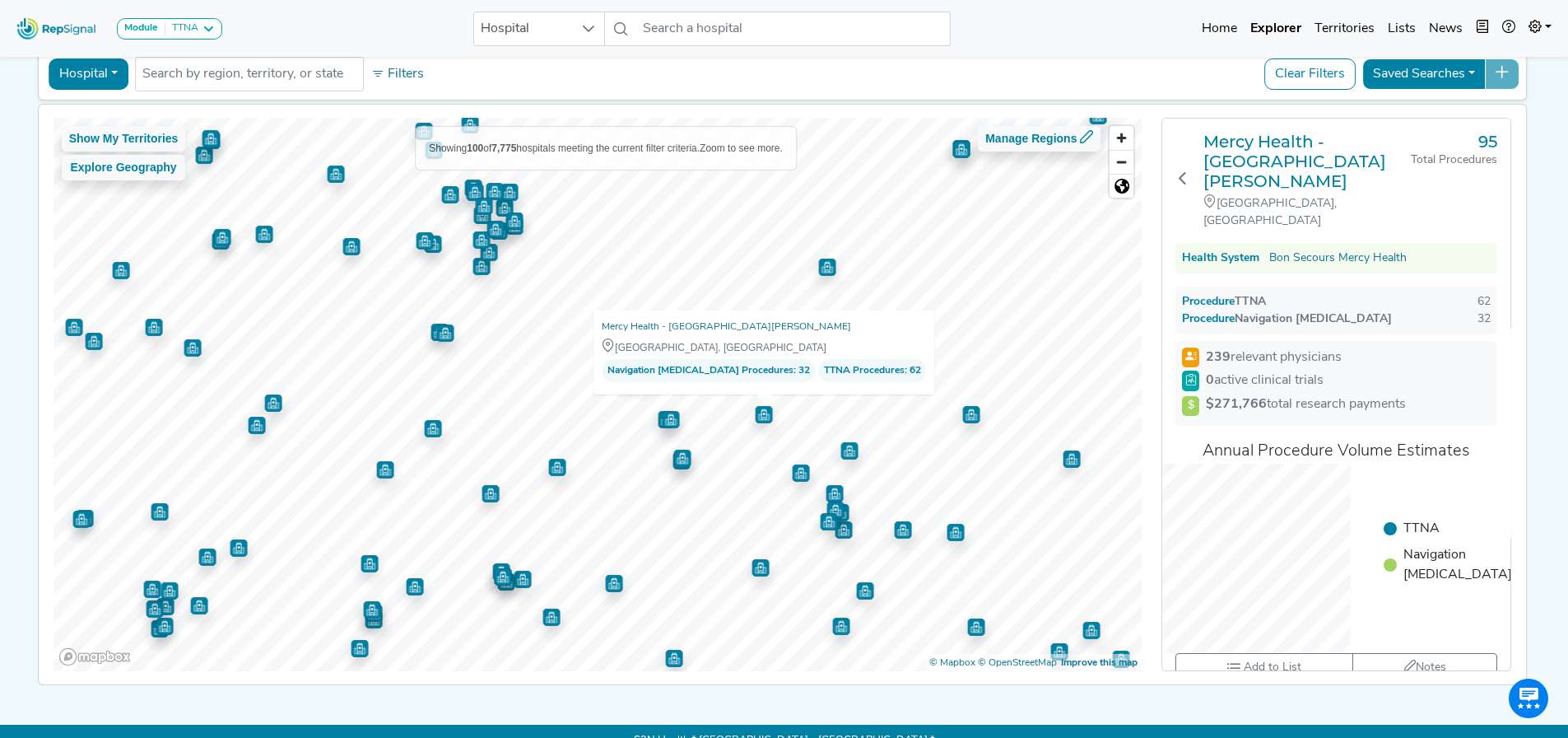
click at [662, 417] on img "Map marker" at bounding box center [671, 420] width 17 height 17
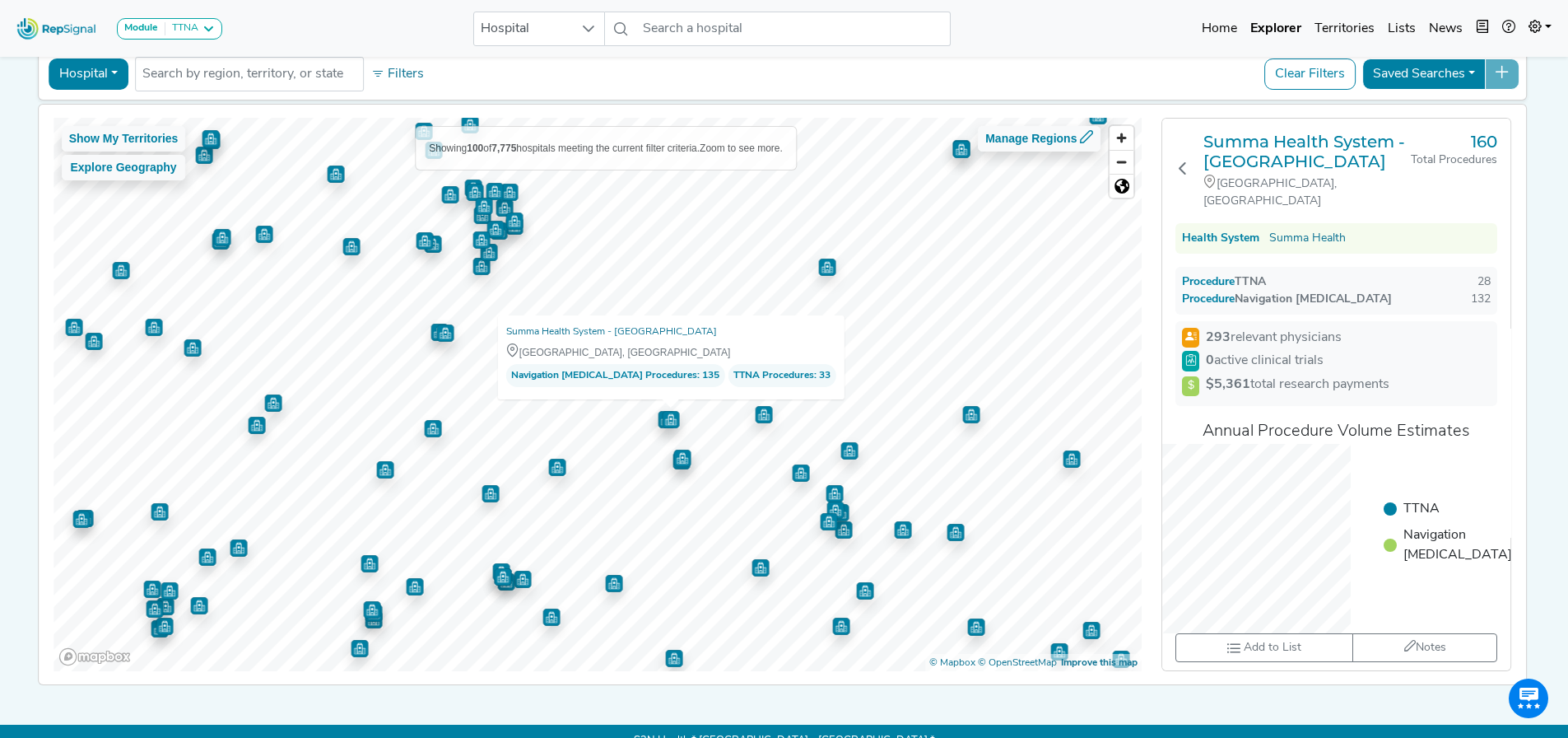
click at [673, 465] on img "Map marker" at bounding box center [682, 458] width 17 height 17
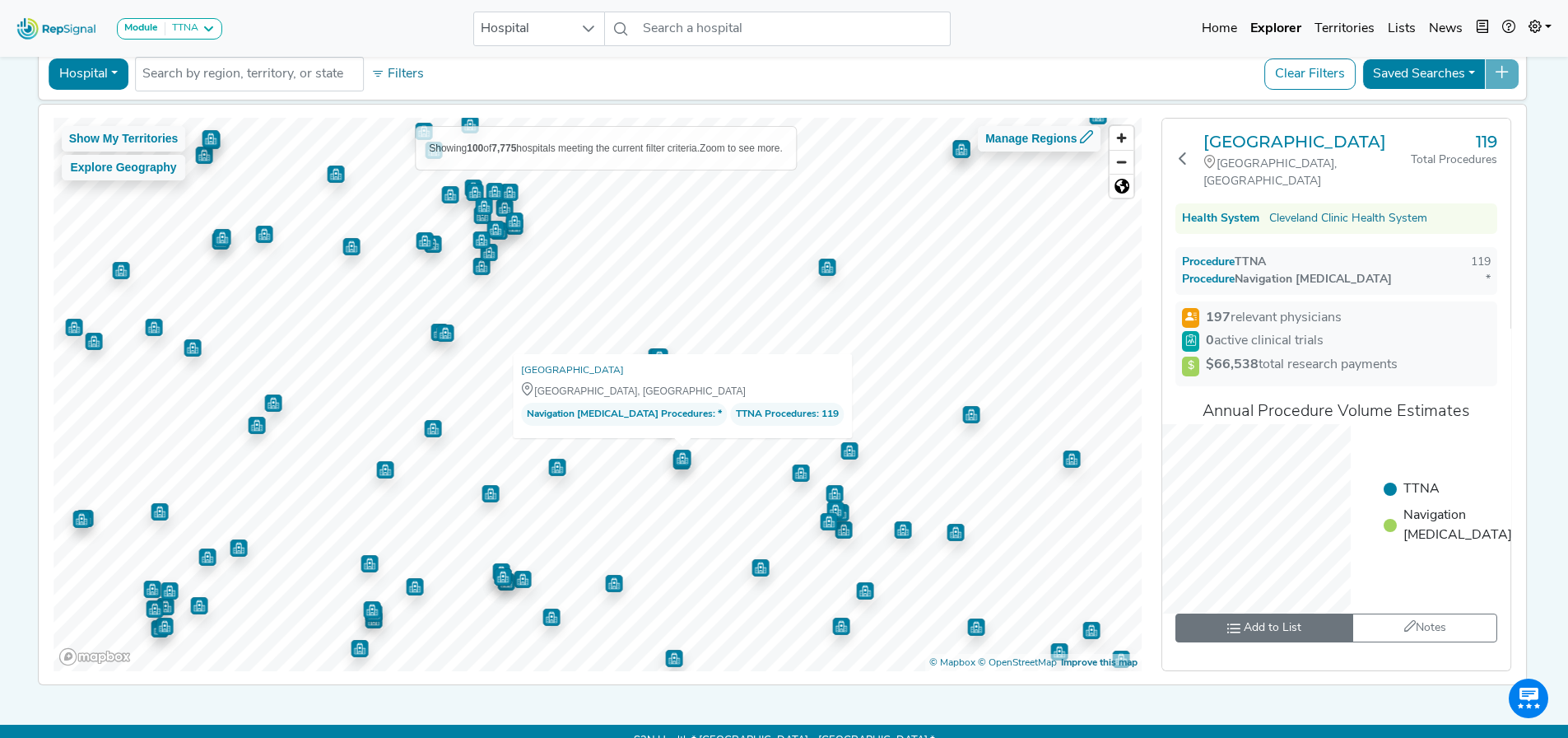
click at [1272, 631] on span "Add to List" at bounding box center [1273, 628] width 58 height 17
click at [1388, 515] on input "toolbar" at bounding box center [1393, 515] width 11 height 17
checkbox input "true"
checkbox input "false"
click at [1373, 592] on button "Save" at bounding box center [1381, 595] width 40 height 26
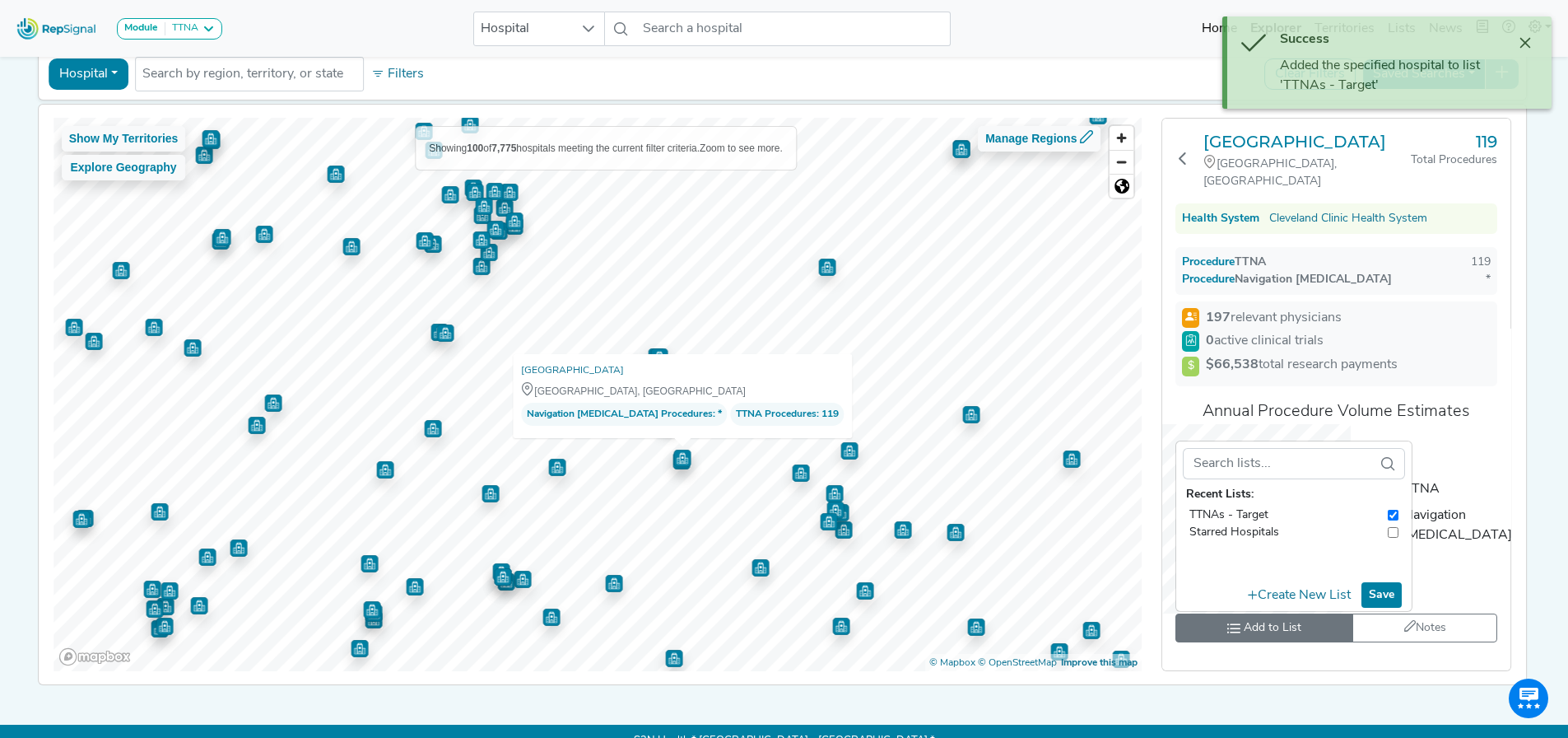
click at [549, 475] on img "Map marker" at bounding box center [557, 468] width 17 height 17
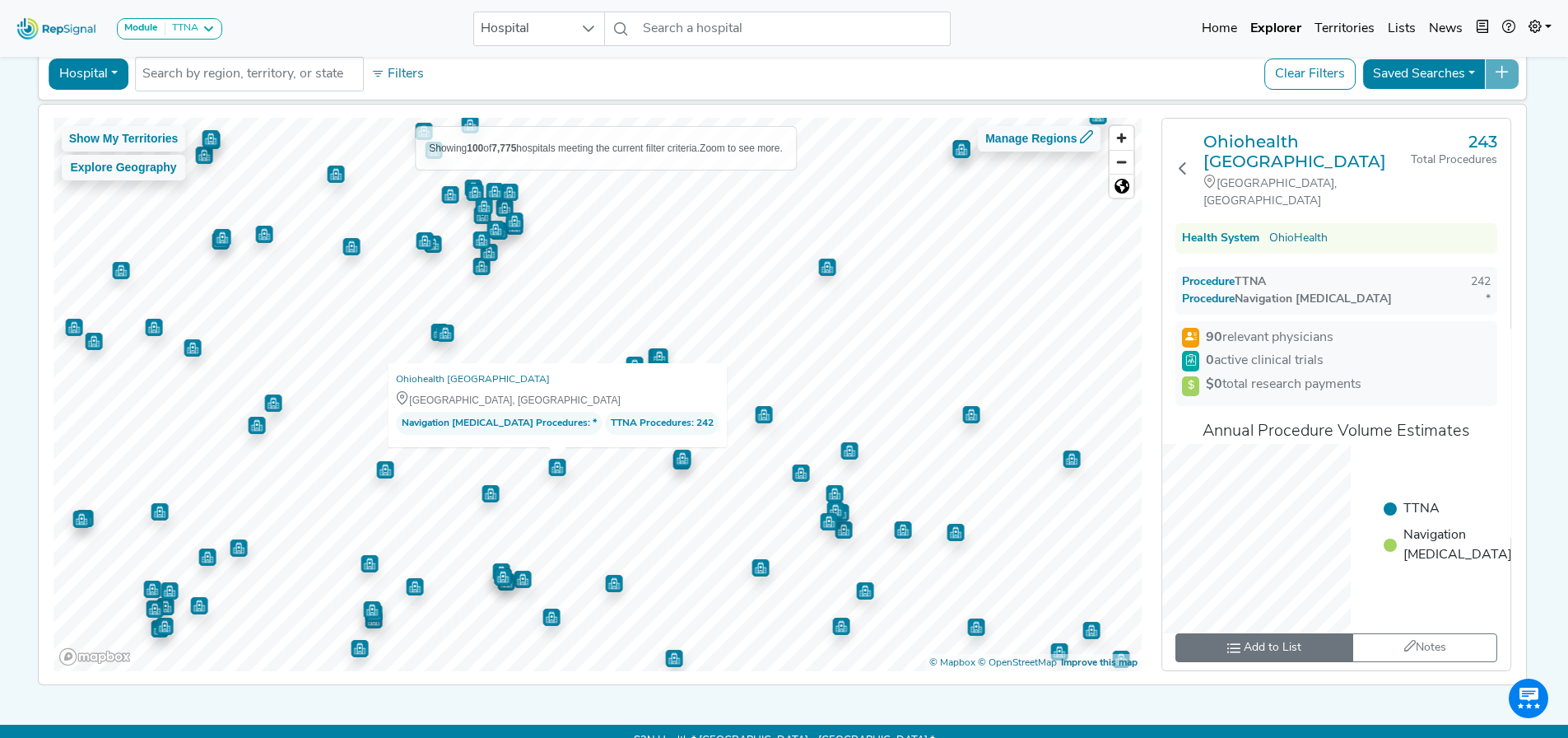
click at [1269, 633] on button "Add to List" at bounding box center [1263, 648] width 177 height 29
click at [1388, 526] on input "toolbar" at bounding box center [1393, 535] width 11 height 17
checkbox input "true"
checkbox input "false"
click at [1378, 601] on button "Save" at bounding box center [1381, 614] width 40 height 26
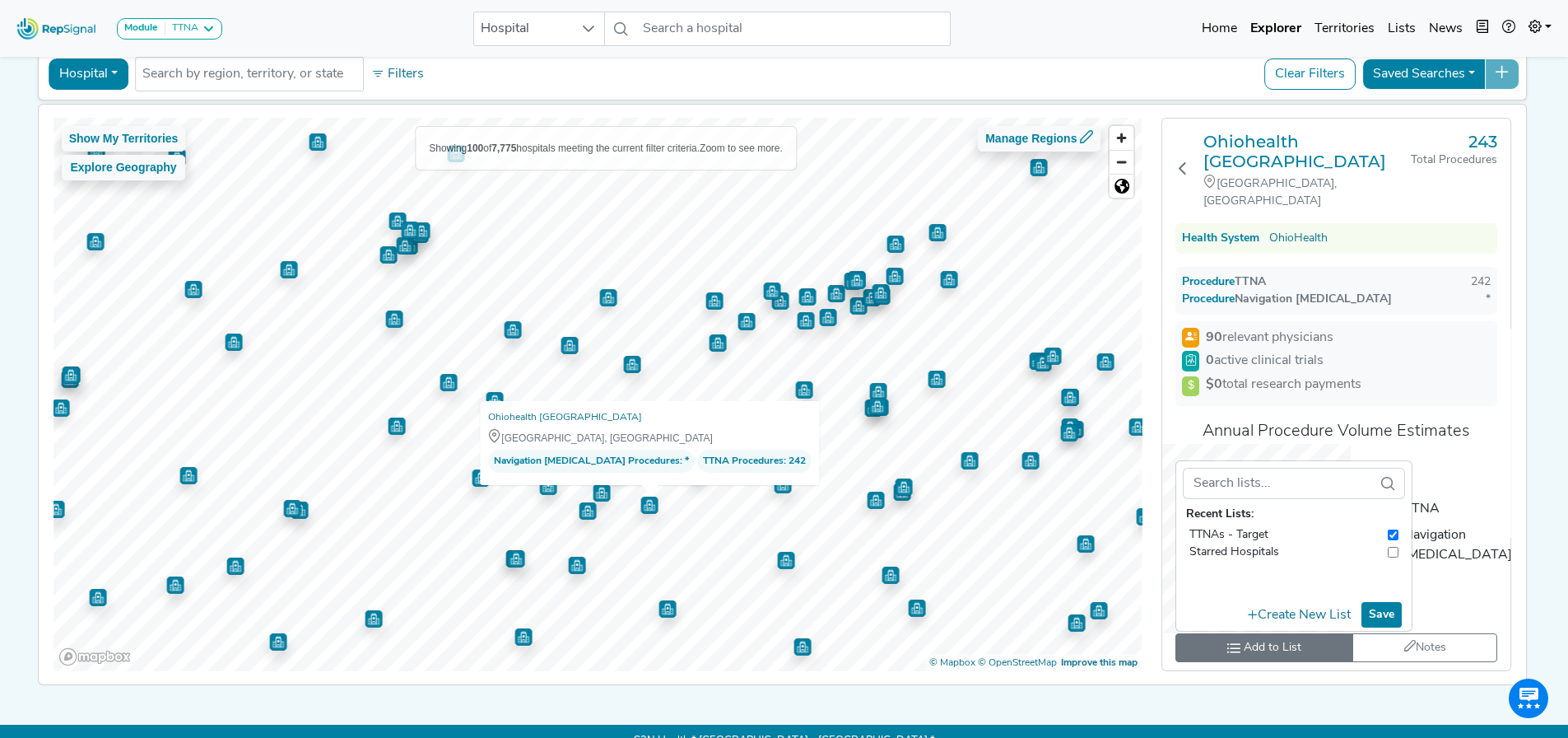
click at [774, 488] on img "Map marker" at bounding box center [782, 485] width 17 height 17
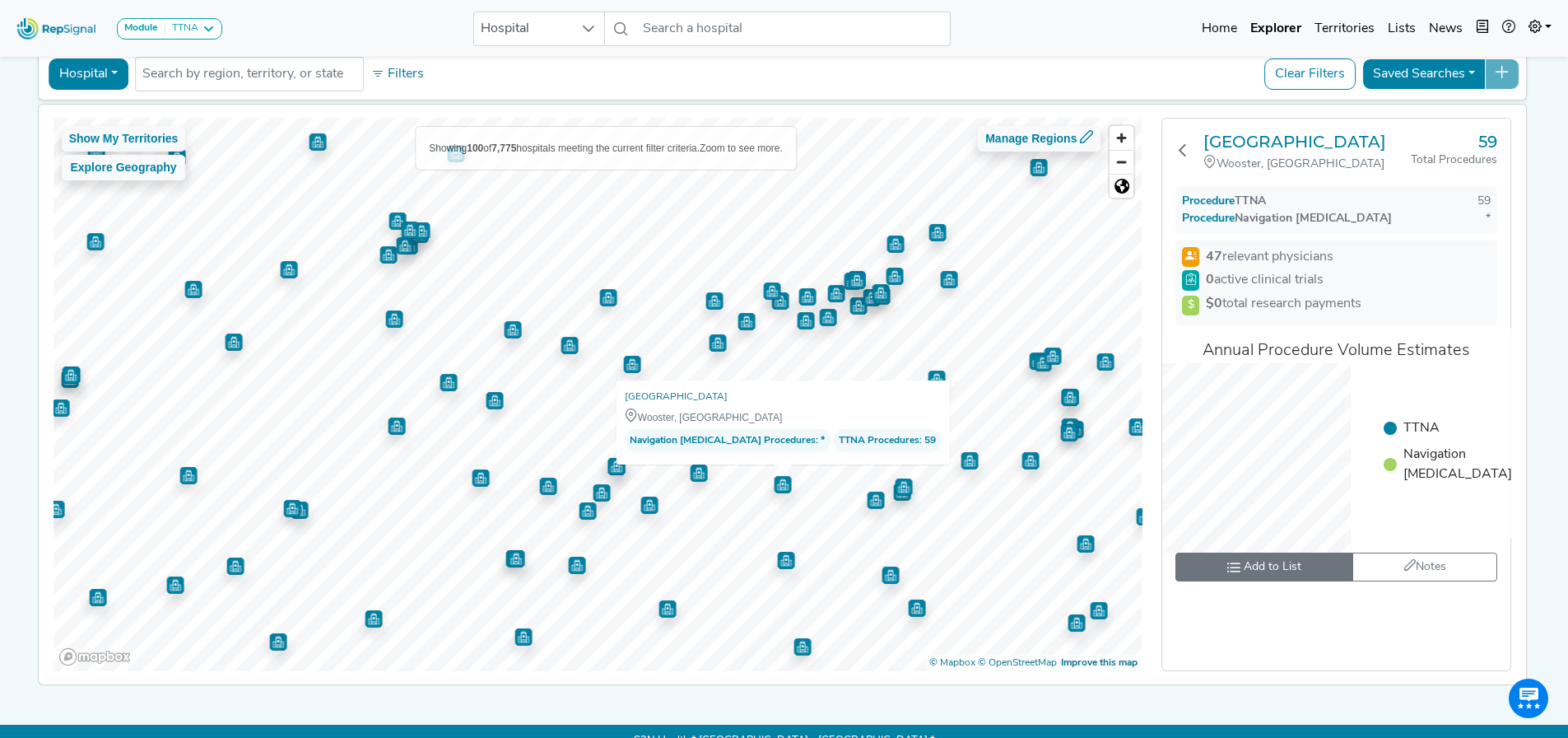
click at [1281, 576] on span "Add to List" at bounding box center [1273, 567] width 58 height 17
click at [1388, 462] on input "toolbar" at bounding box center [1393, 454] width 11 height 17
checkbox input "true"
checkbox input "false"
click at [1385, 544] on button "Save" at bounding box center [1381, 534] width 40 height 26
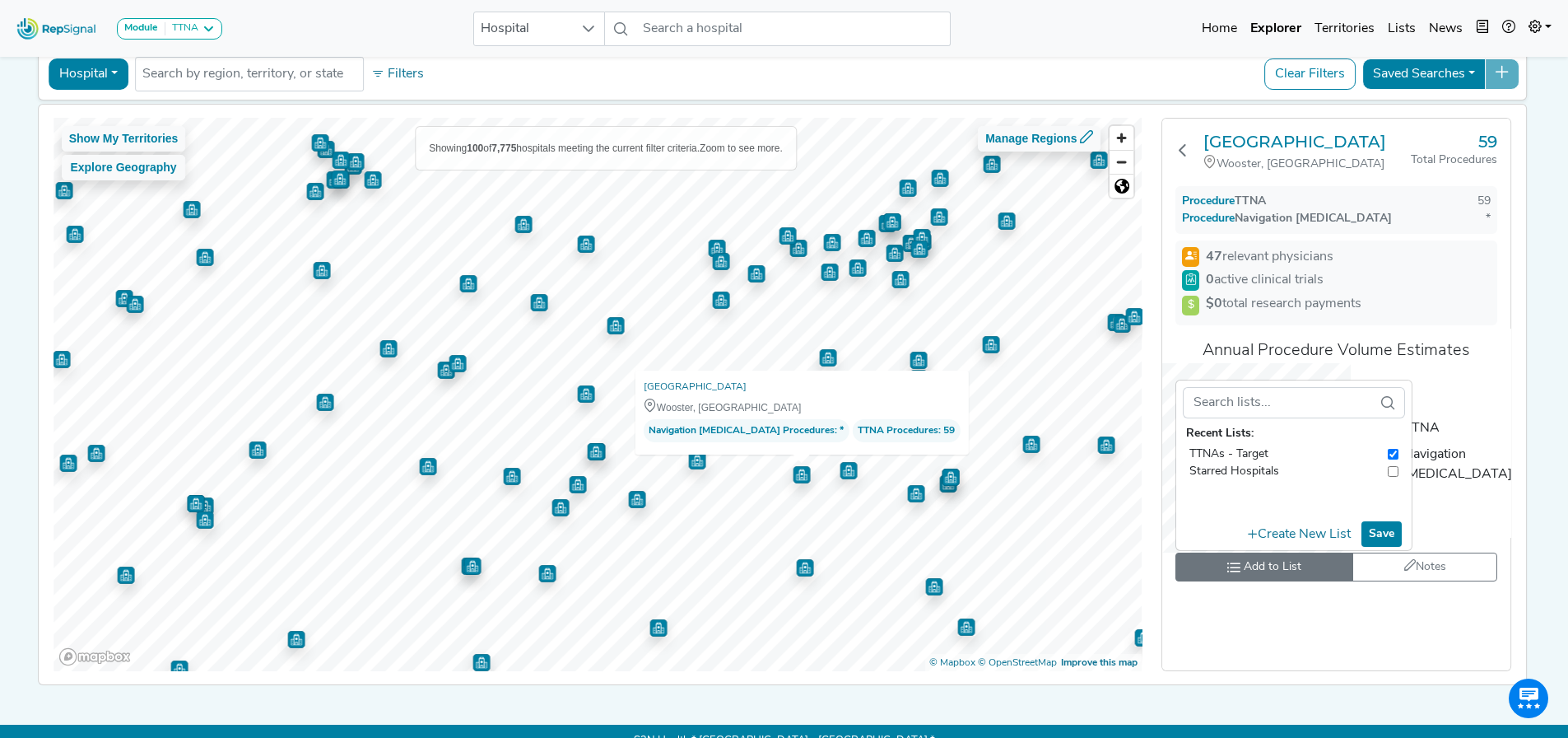
click at [708, 241] on img "Map marker" at bounding box center [717, 248] width 17 height 17
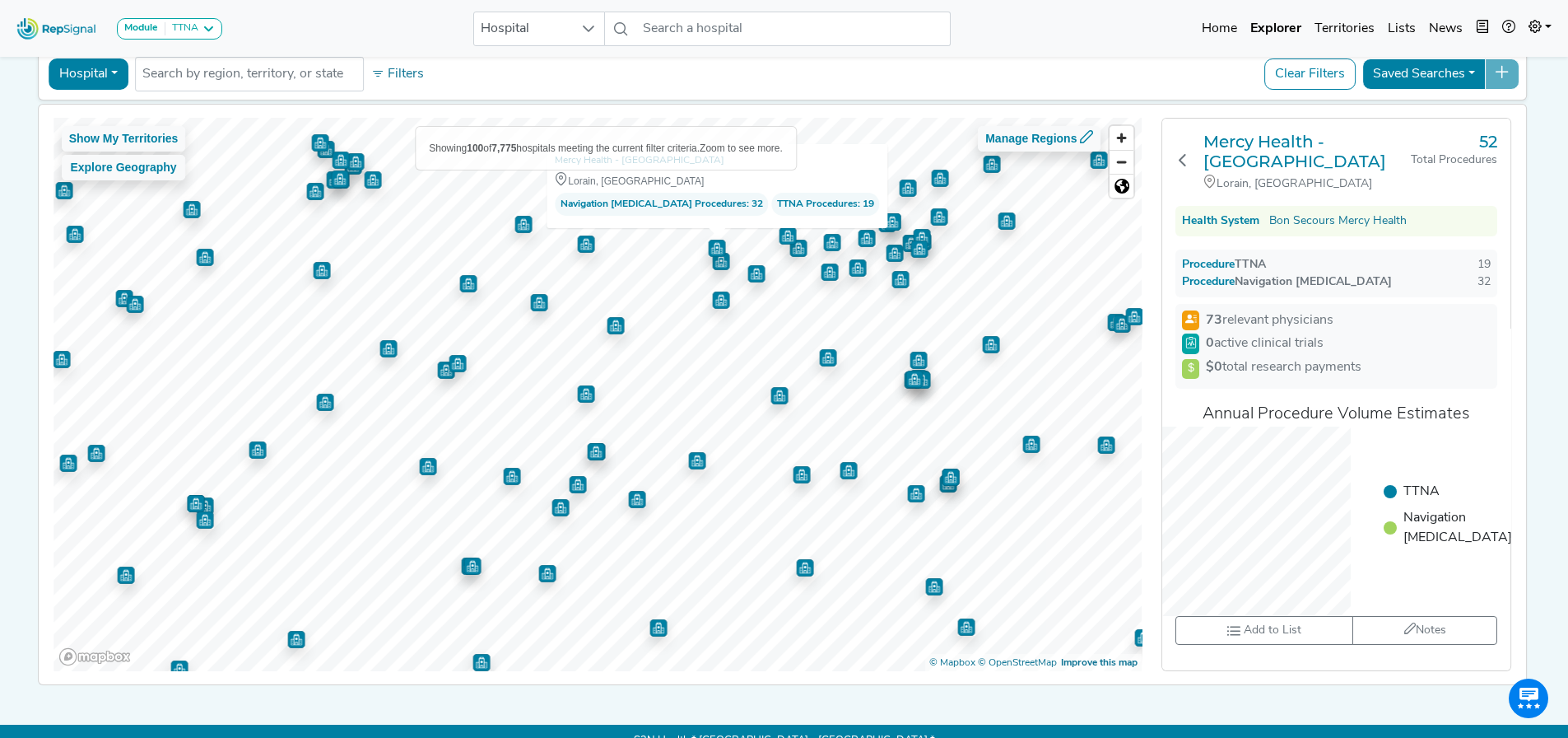
click at [712, 262] on img "Map marker" at bounding box center [721, 261] width 17 height 17
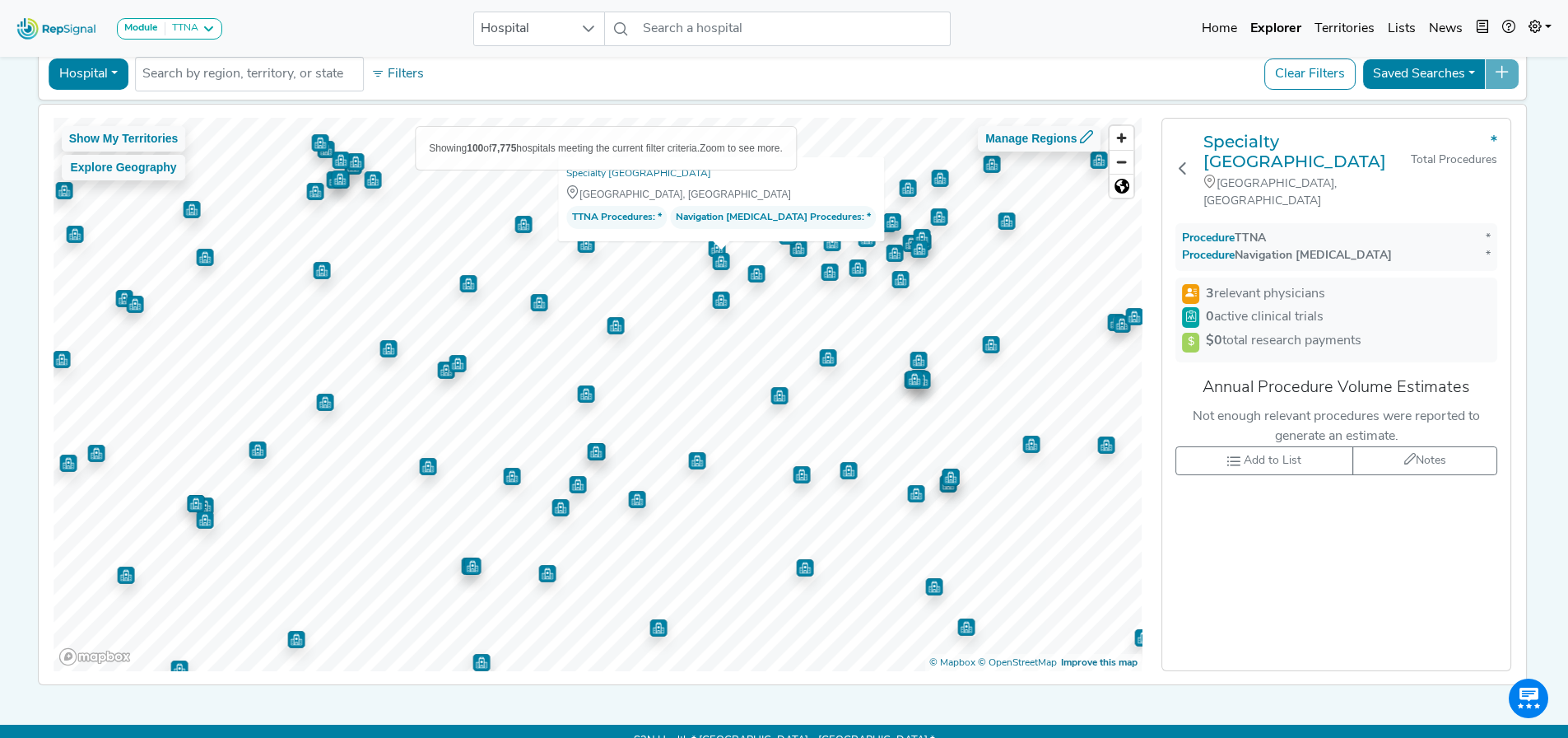
click at [747, 274] on img "Map marker" at bounding box center [756, 274] width 17 height 17
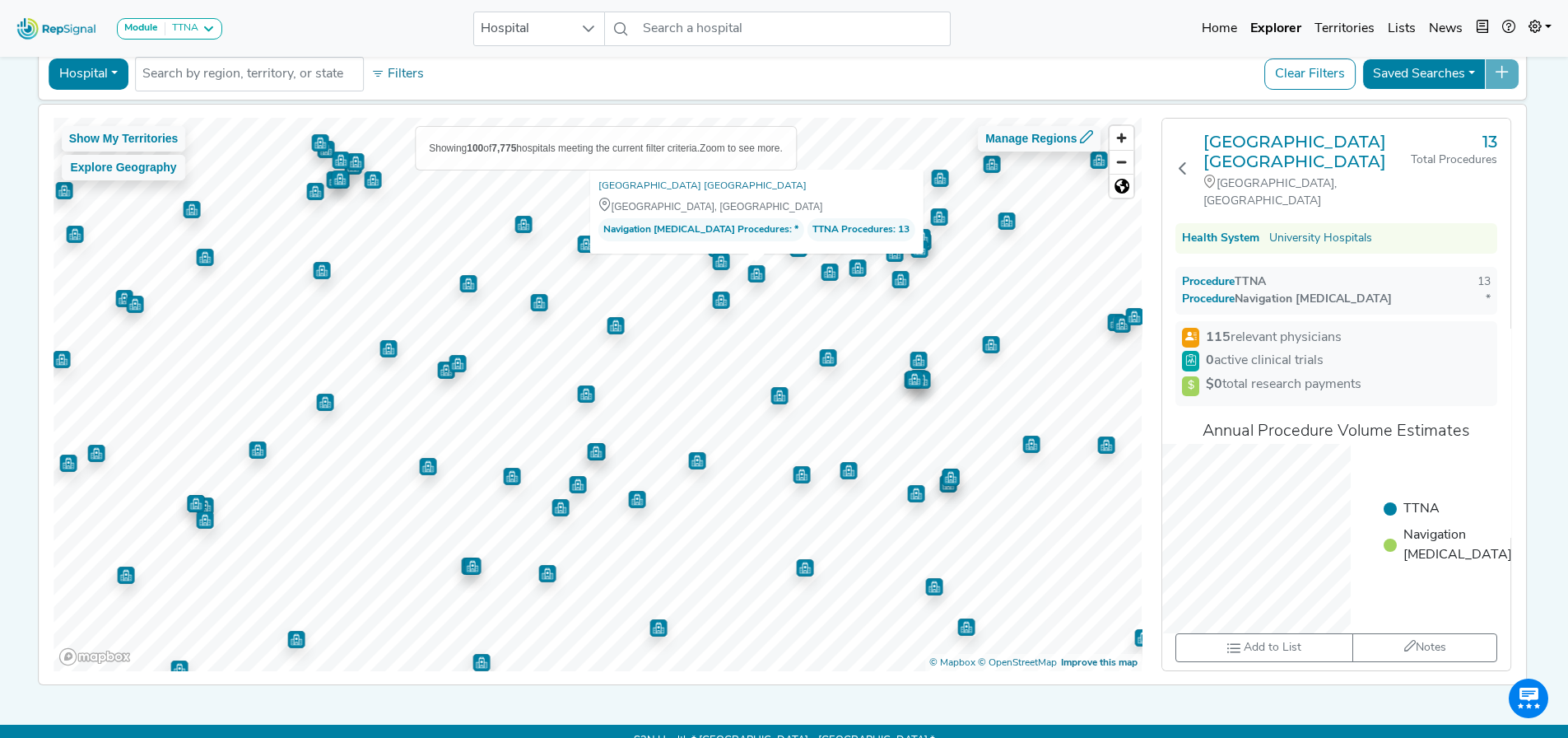
click at [712, 301] on img "Map marker" at bounding box center [721, 300] width 17 height 17
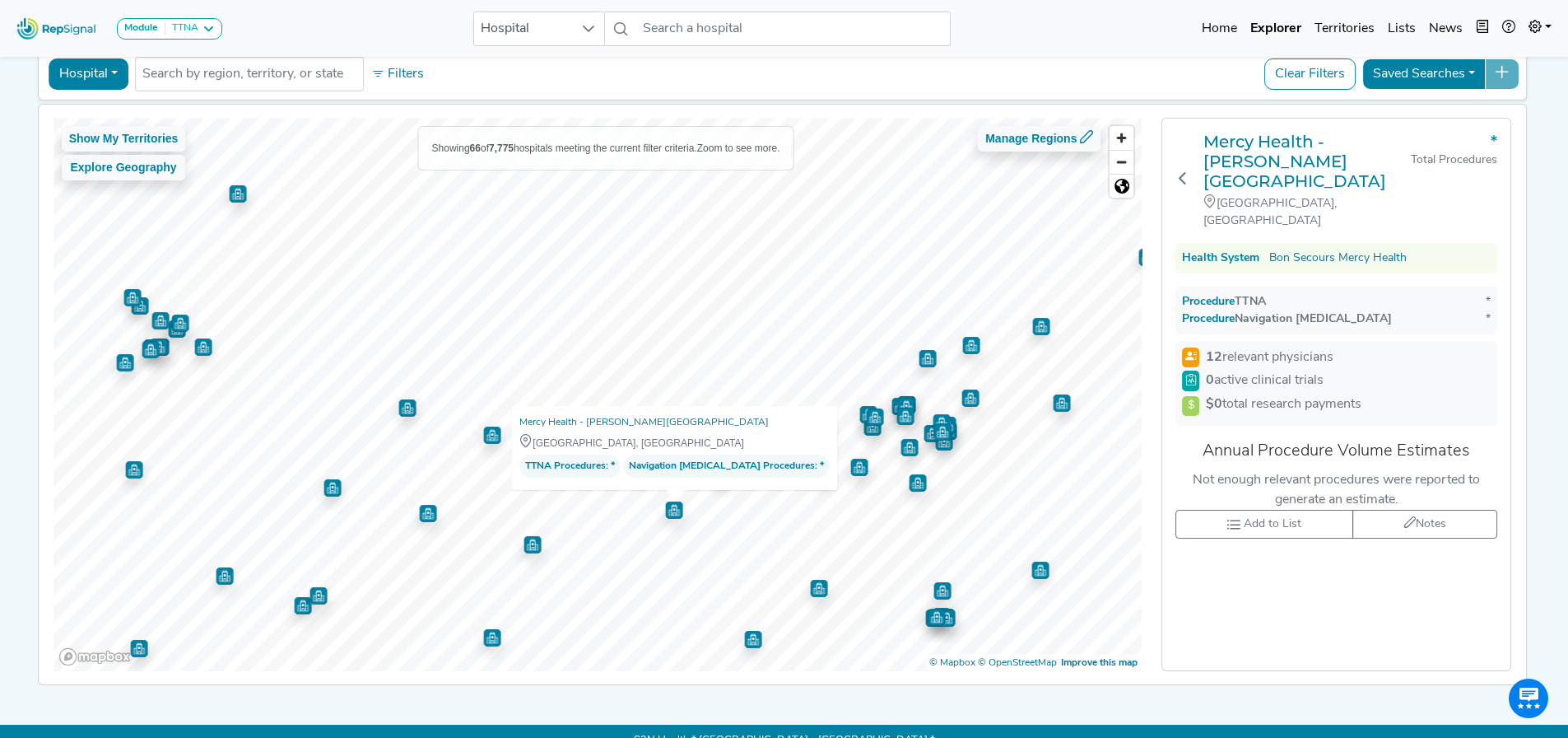
click at [851, 468] on img "Map marker" at bounding box center [859, 468] width 17 height 17
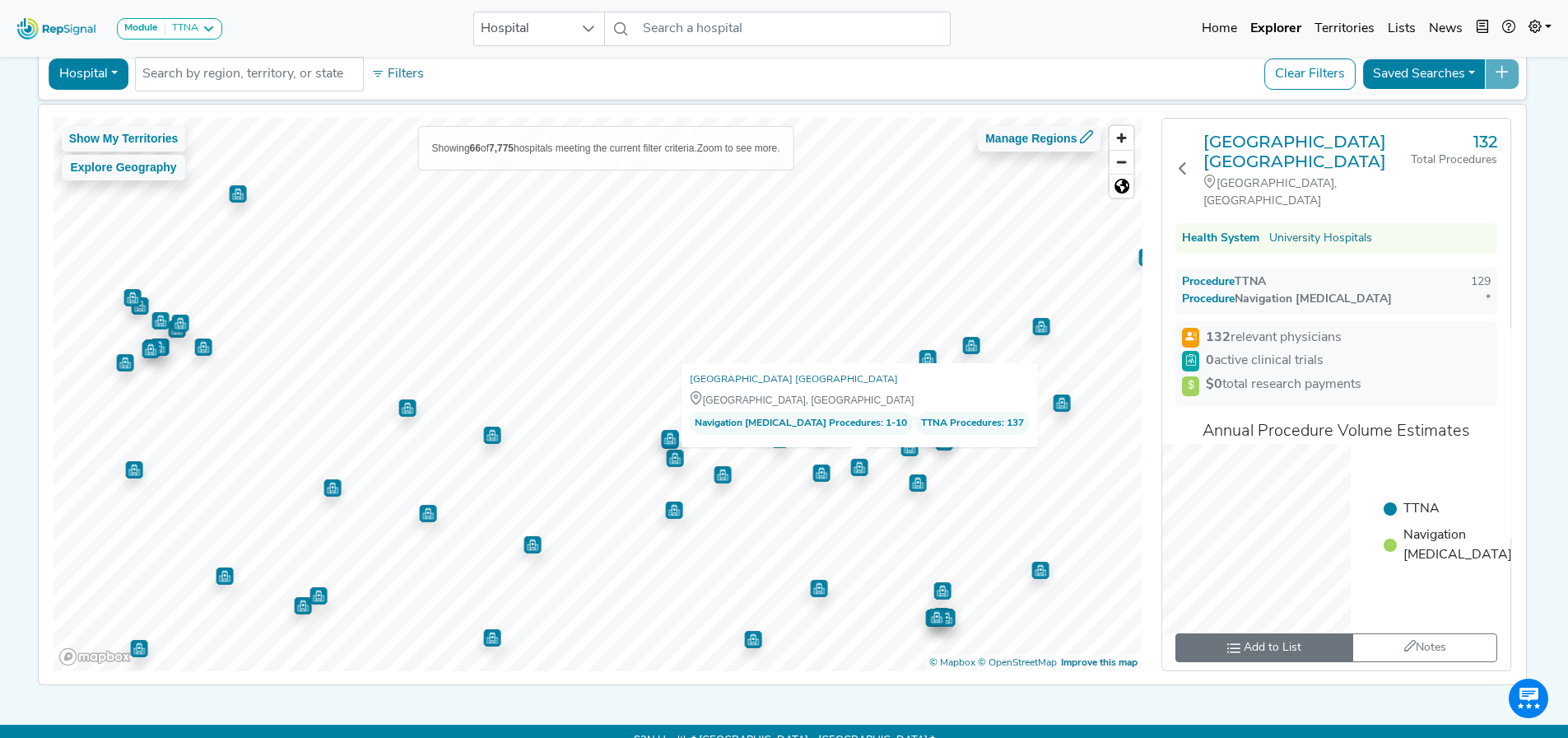
click at [1259, 633] on button "Add to List" at bounding box center [1263, 648] width 177 height 29
click at [1391, 526] on li "TTNAs - Target" at bounding box center [1294, 535] width 223 height 17
click at [1388, 526] on input "toolbar" at bounding box center [1393, 535] width 11 height 17
checkbox input "true"
checkbox input "false"
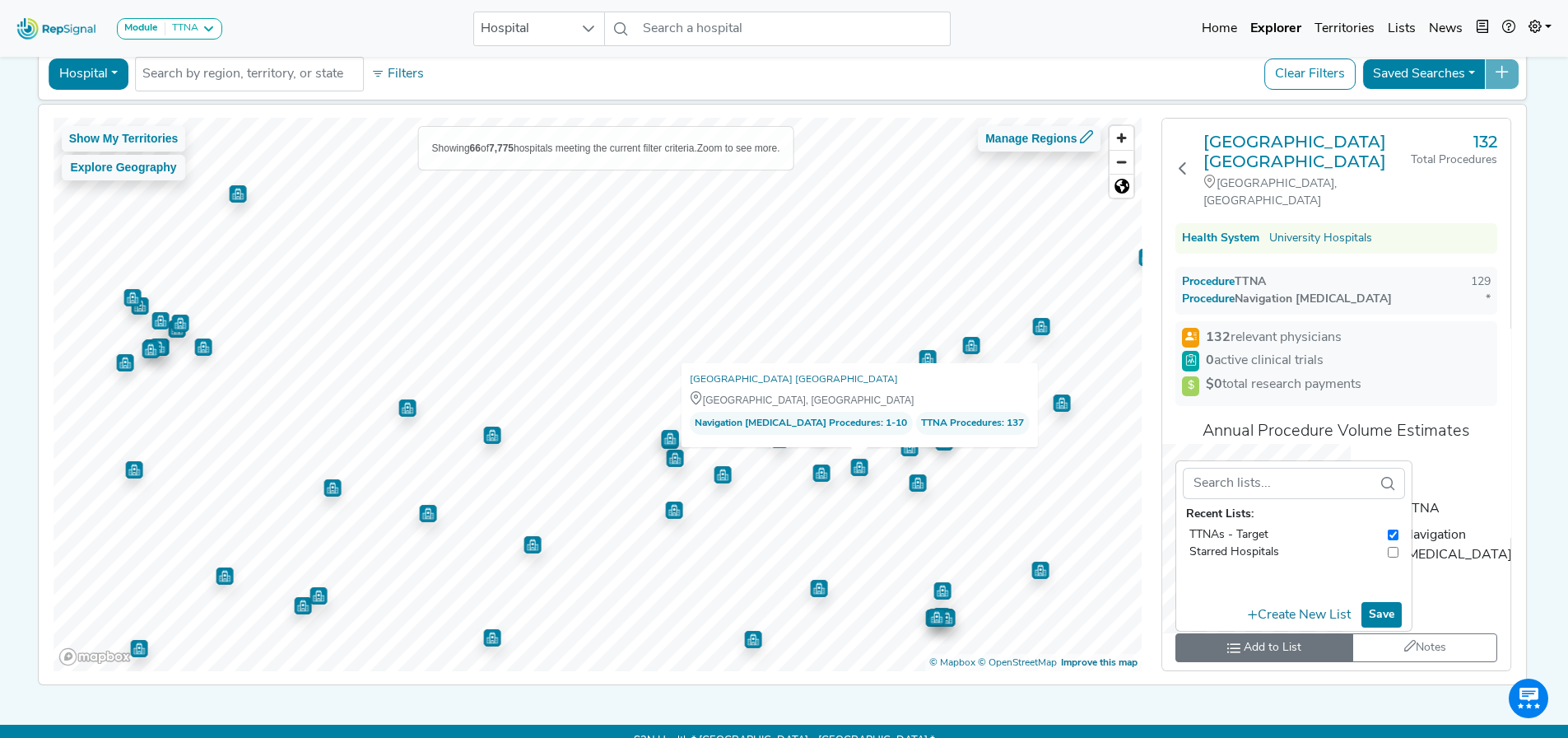
click at [1375, 601] on button "Save" at bounding box center [1381, 614] width 40 height 26
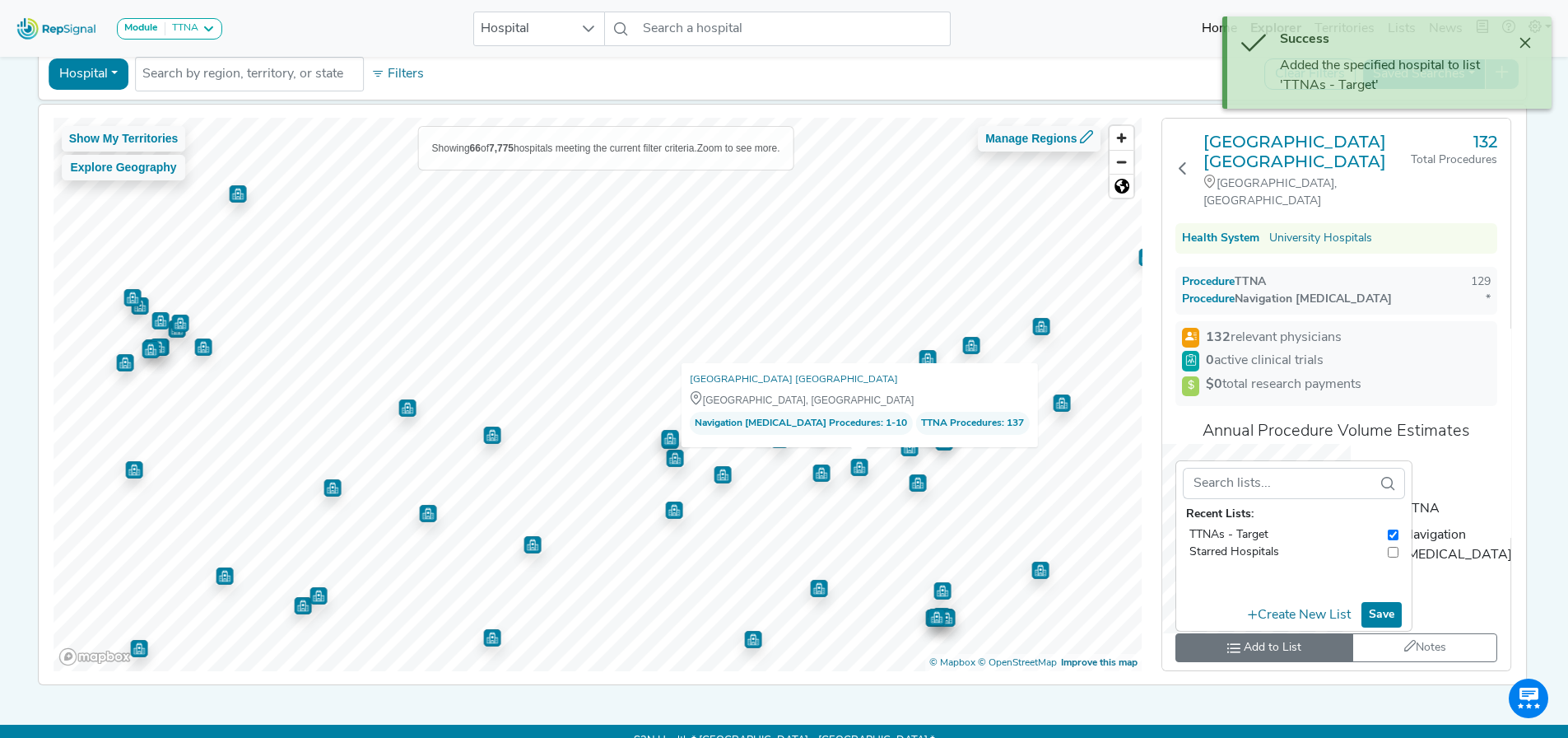
click at [909, 484] on img "Map marker" at bounding box center [917, 483] width 17 height 17
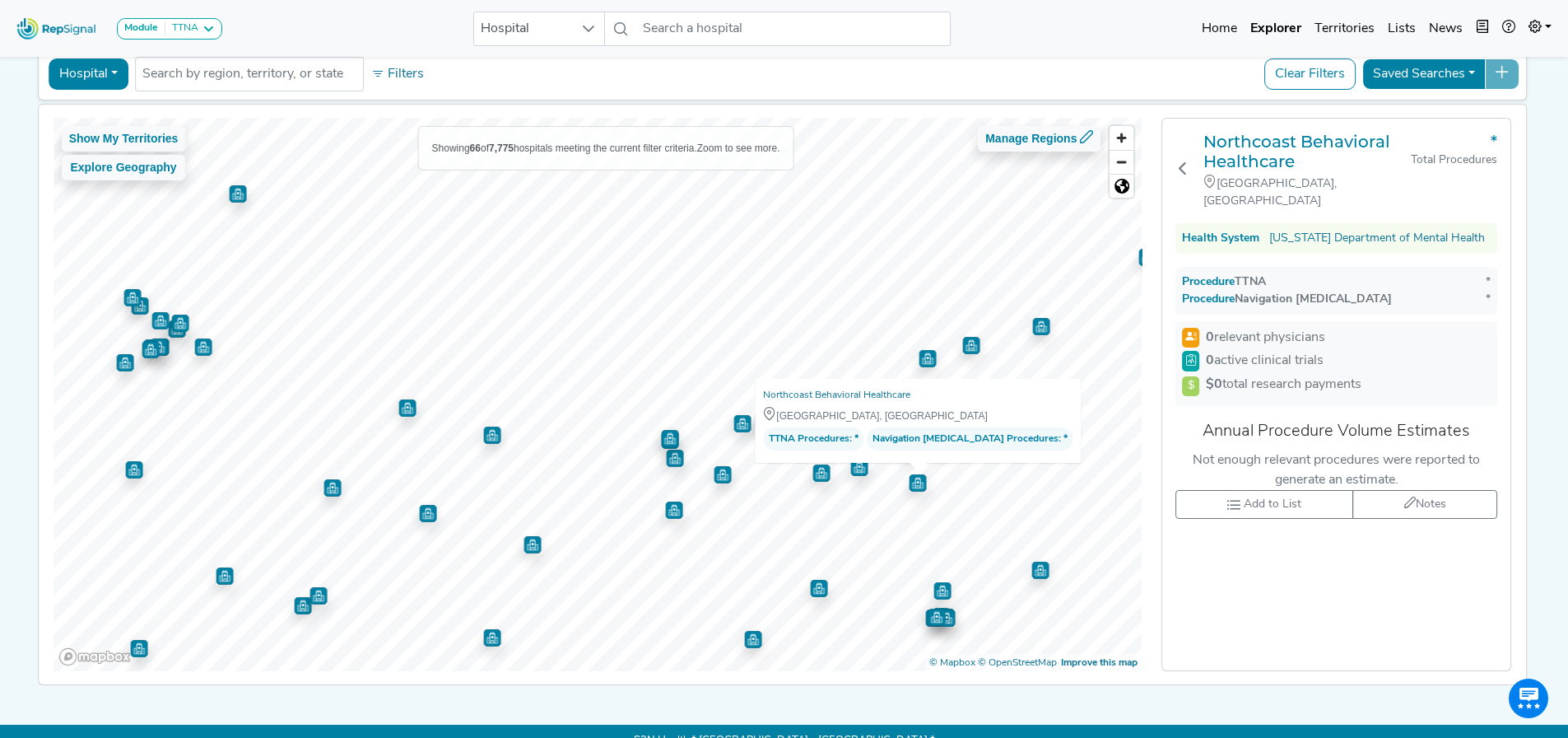
click at [734, 422] on img "Map marker" at bounding box center [742, 423] width 17 height 17
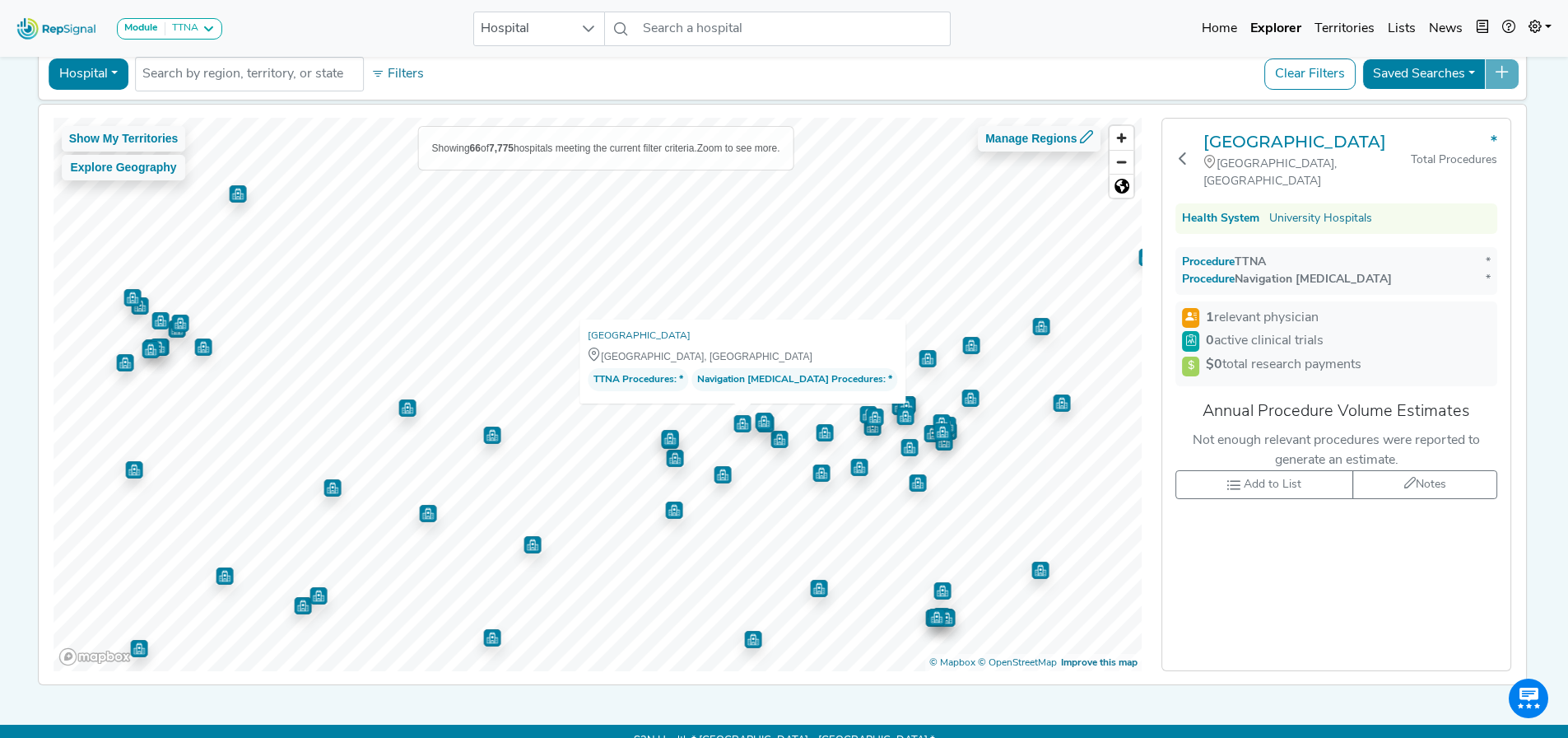
click at [755, 421] on img "Map marker" at bounding box center [764, 421] width 17 height 17
click at [770, 433] on img "Map marker" at bounding box center [779, 439] width 17 height 17
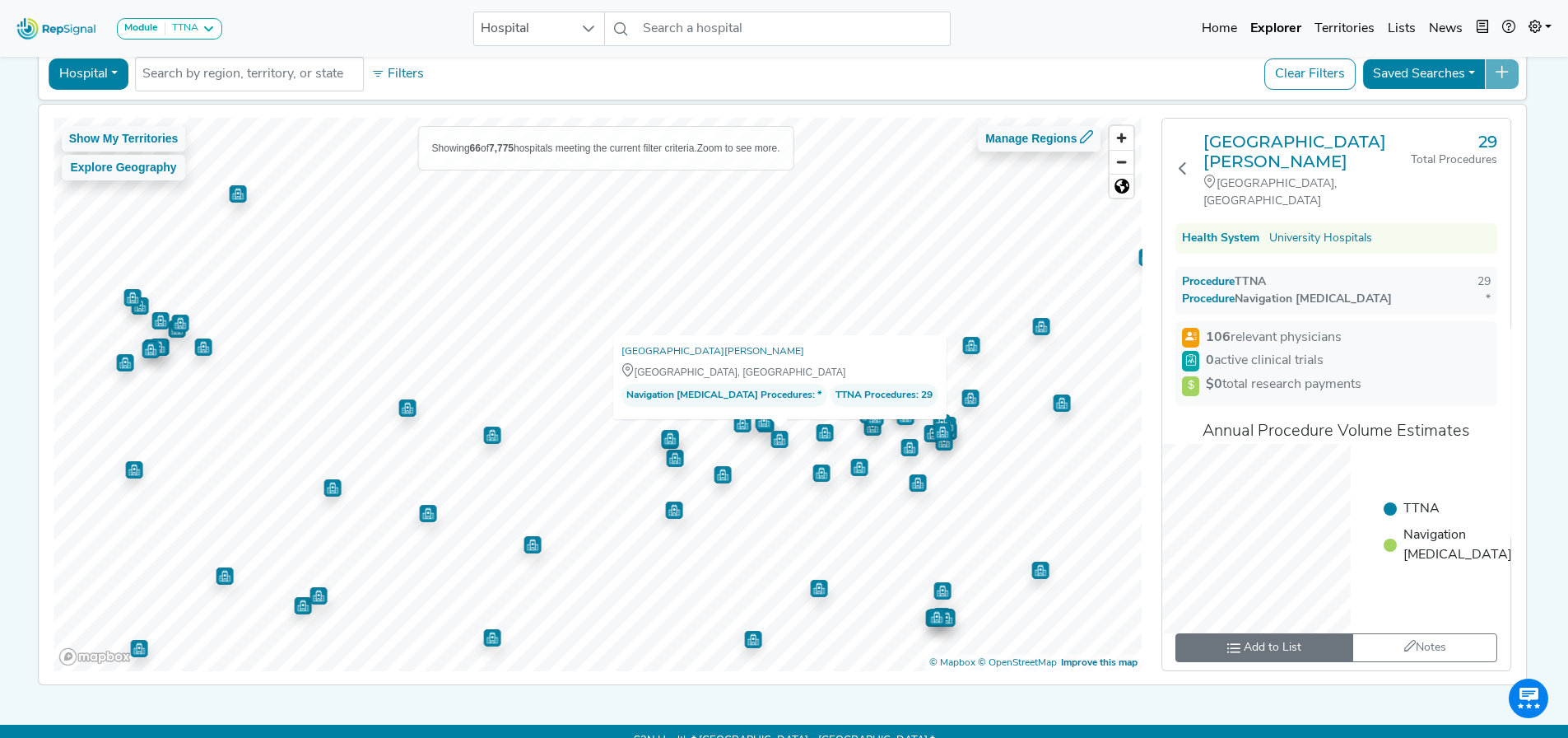
click at [1262, 639] on span "Add to List" at bounding box center [1273, 648] width 58 height 17
click at [1388, 526] on input "toolbar" at bounding box center [1393, 535] width 11 height 17
checkbox input "true"
checkbox input "false"
click at [1373, 601] on button "Save" at bounding box center [1381, 614] width 40 height 26
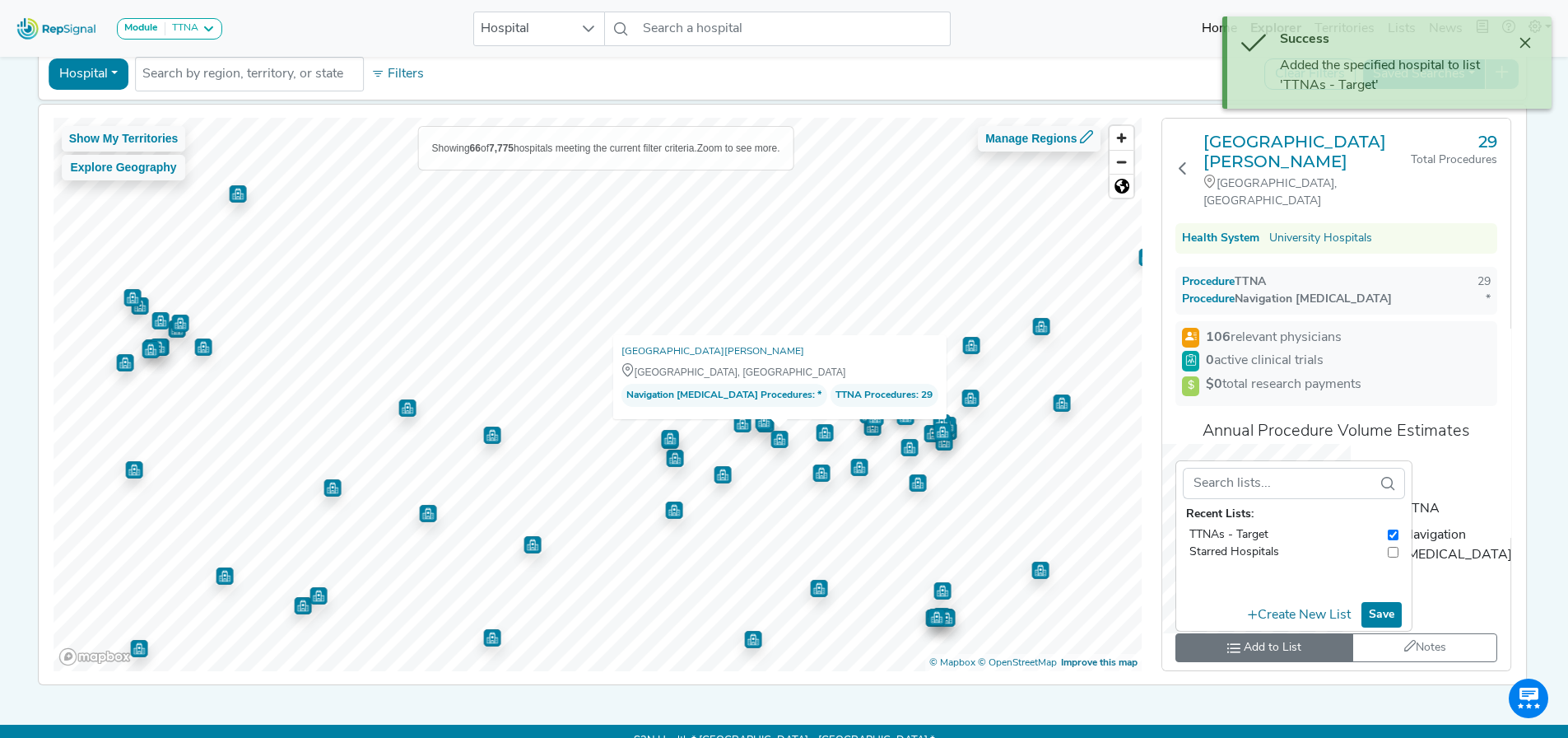
click at [816, 436] on img "Map marker" at bounding box center [824, 433] width 17 height 17
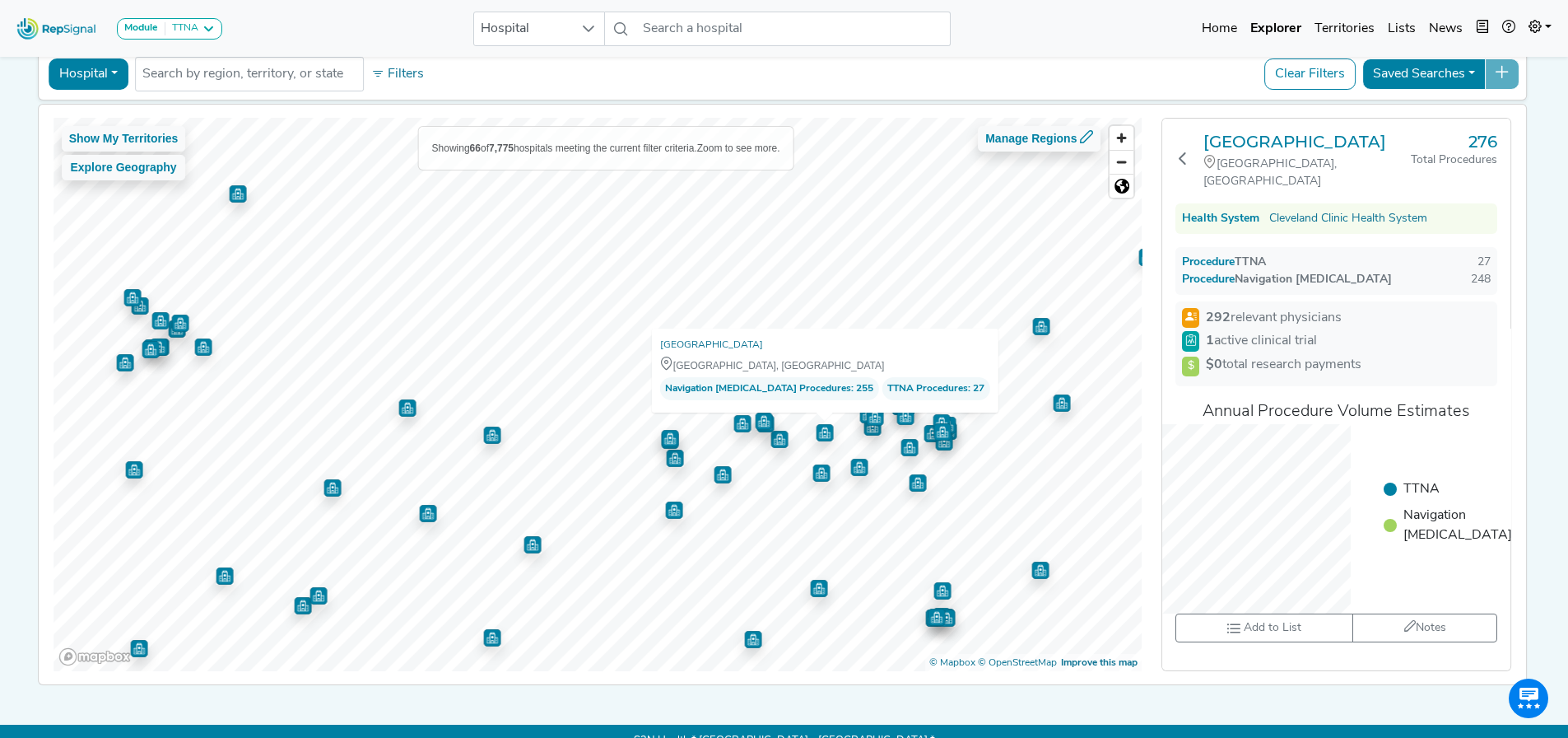
click at [863, 432] on img "Map marker" at bounding box center [872, 427] width 17 height 17
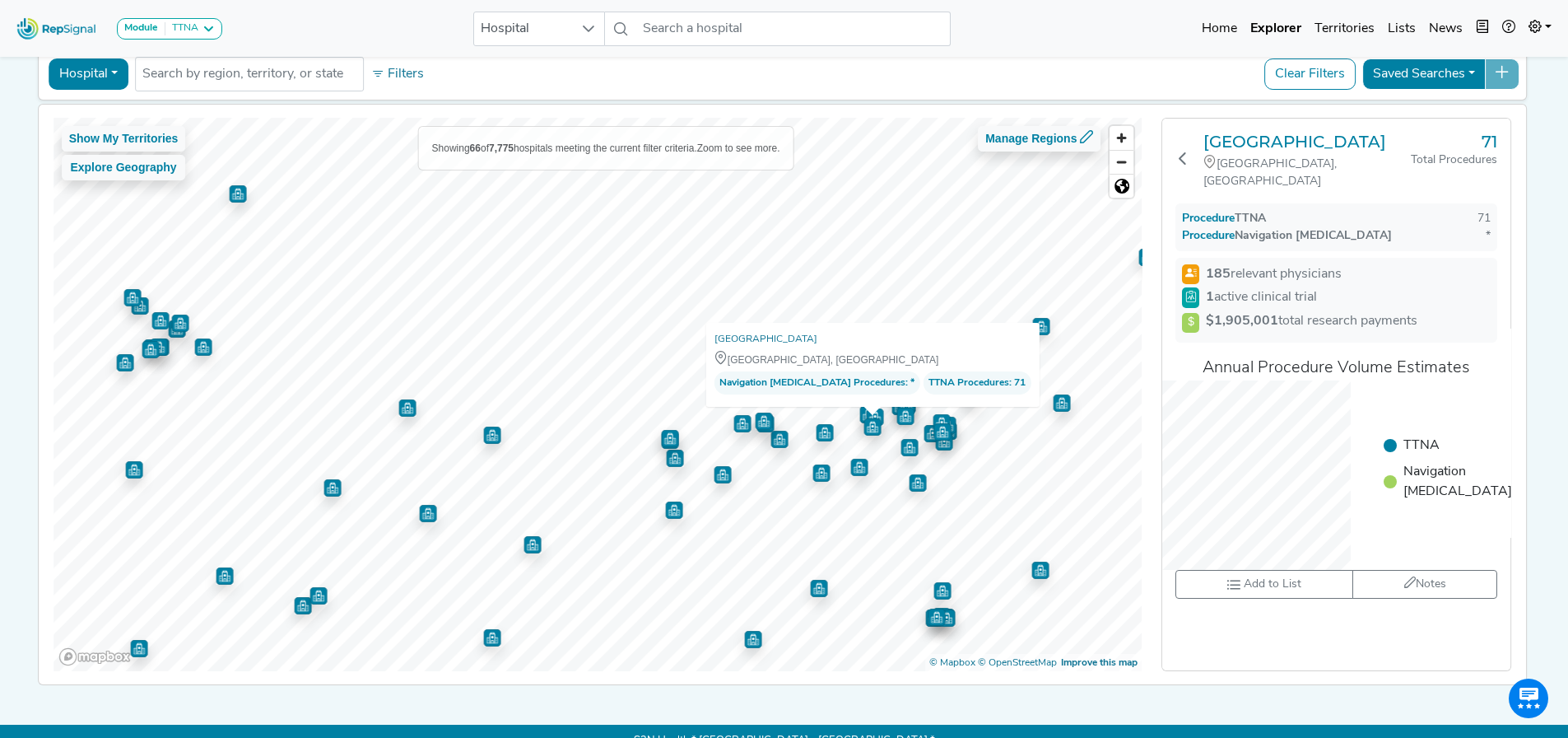
click at [866, 410] on img "Map marker" at bounding box center [874, 417] width 17 height 17
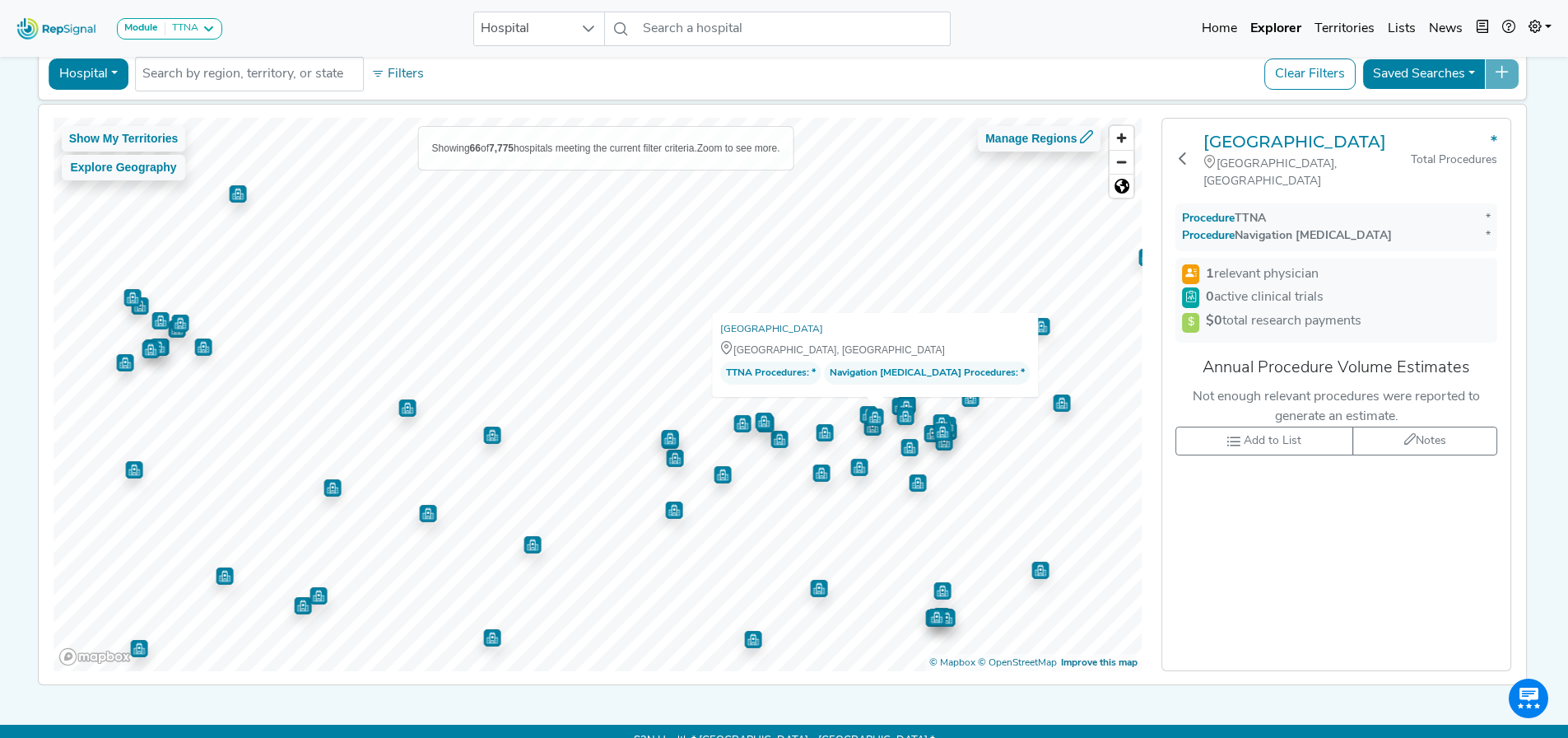
click at [897, 411] on img "Map marker" at bounding box center [905, 416] width 17 height 17
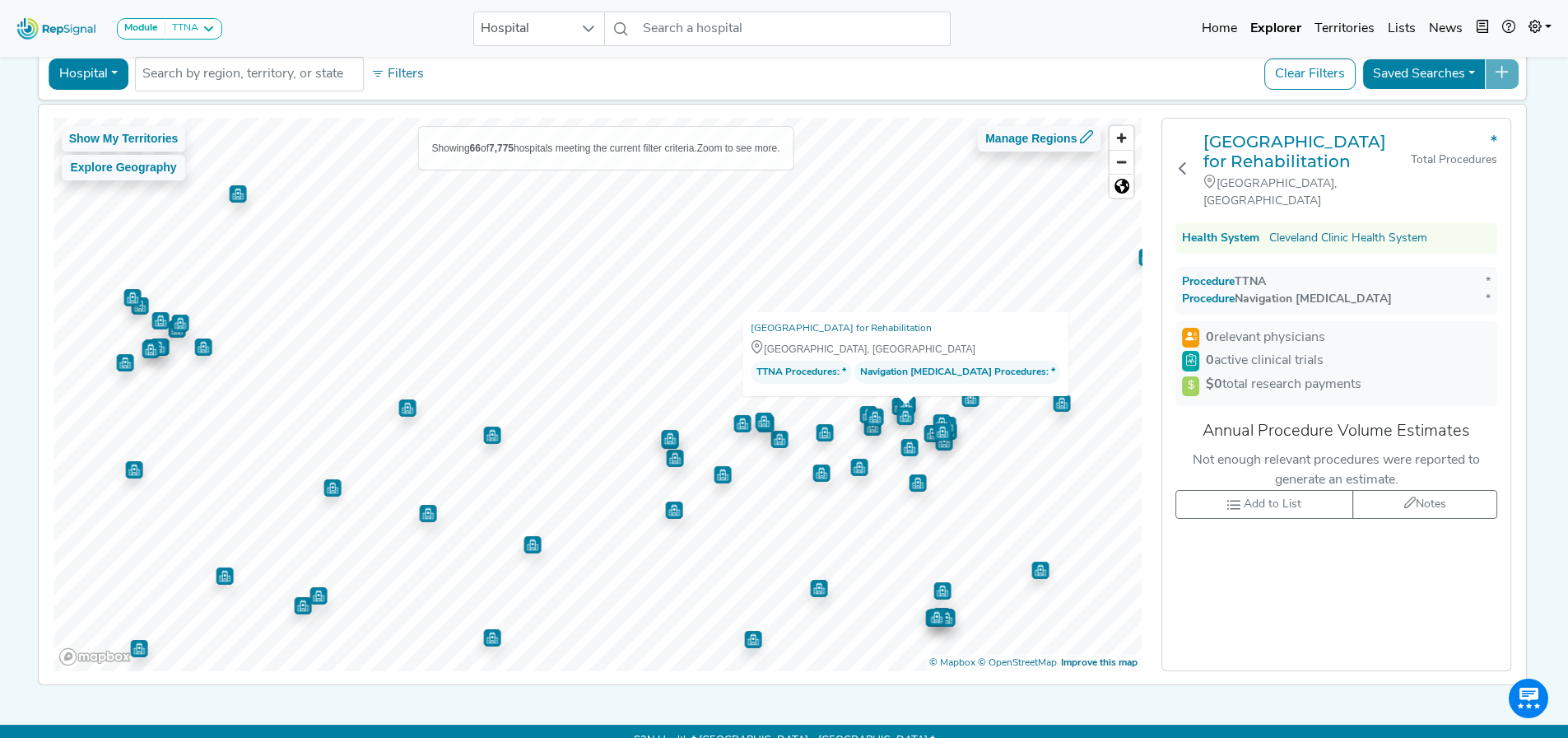
click at [897, 398] on img "Map marker" at bounding box center [906, 406] width 17 height 17
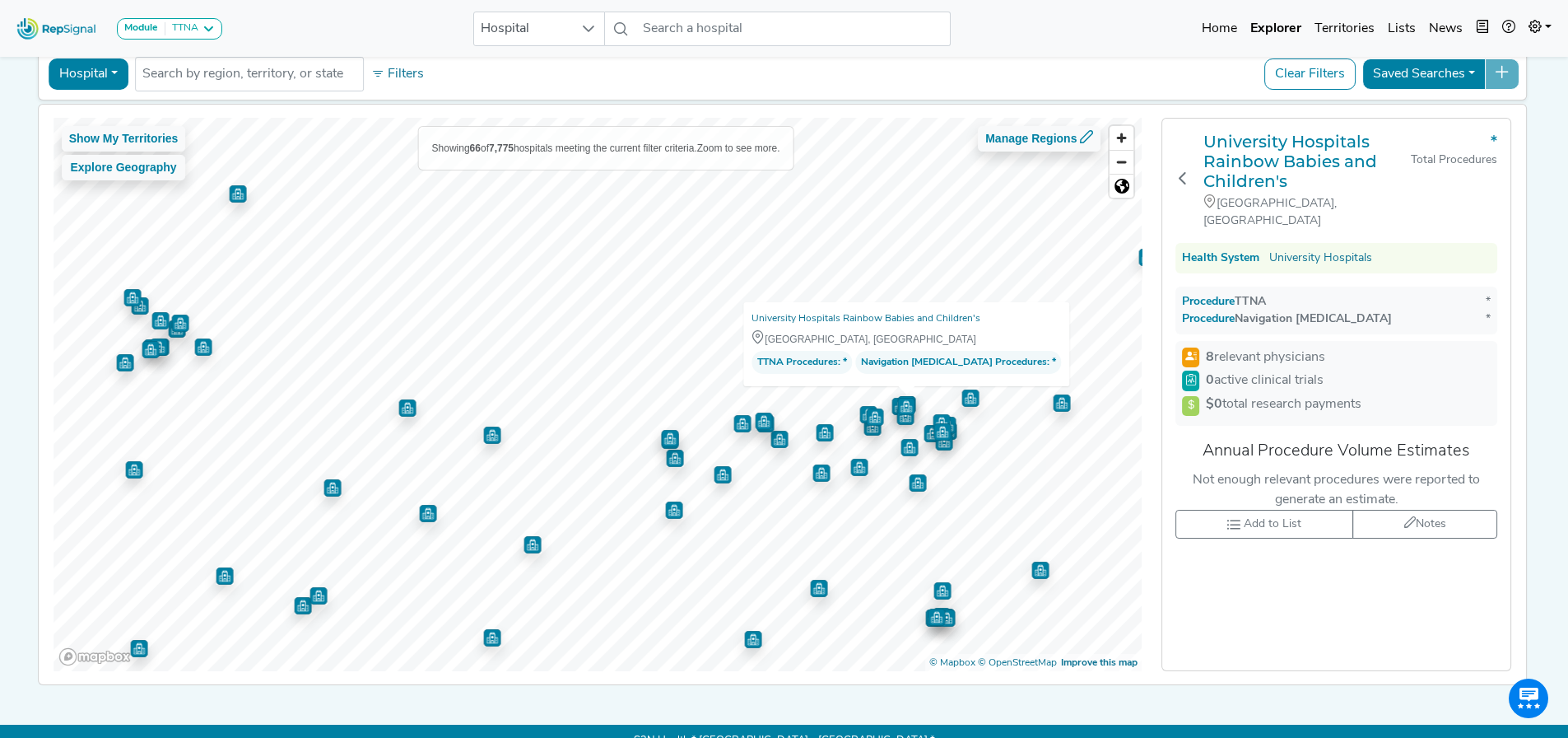
click at [891, 398] on img "Map marker" at bounding box center [900, 406] width 17 height 17
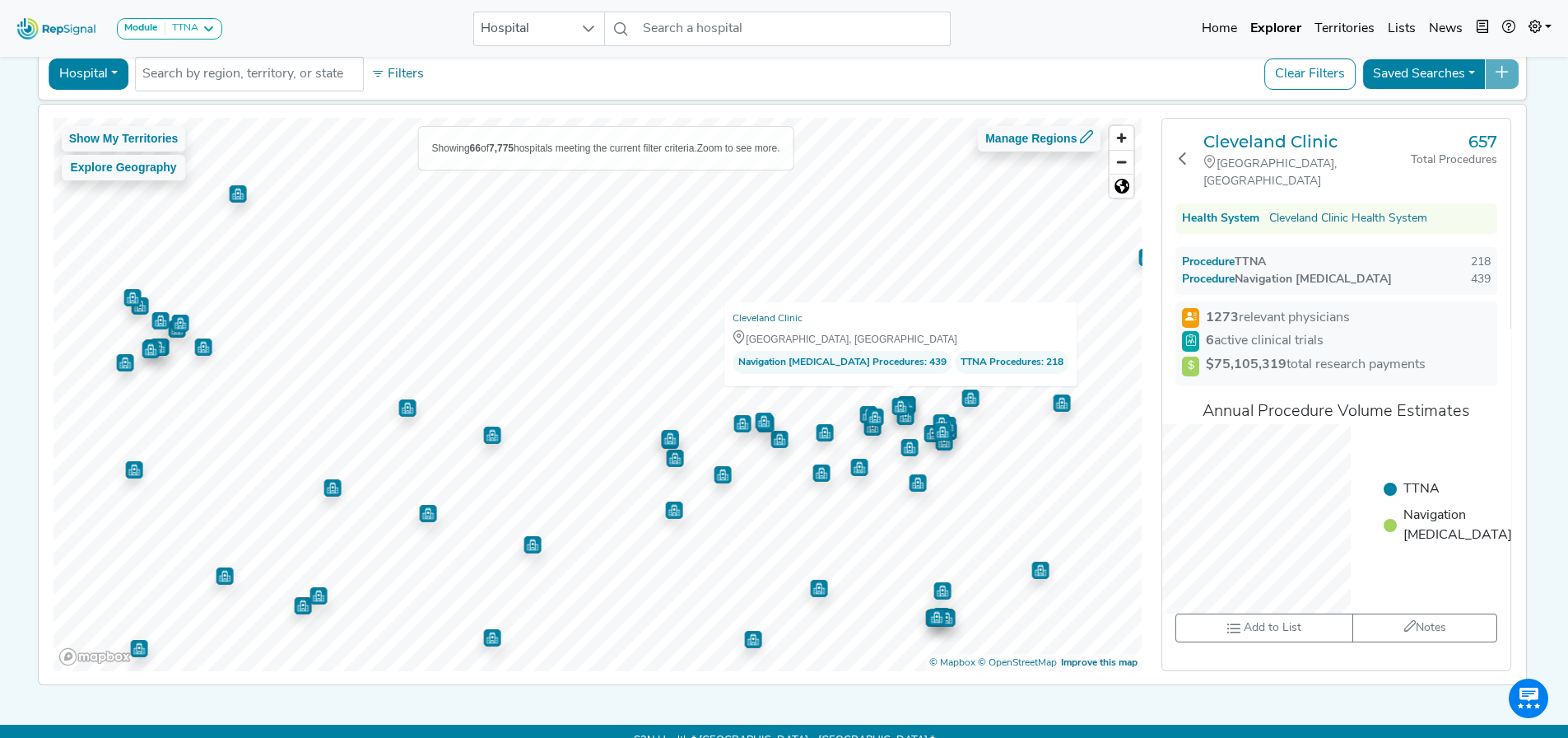
click at [901, 450] on img "Map marker" at bounding box center [909, 447] width 17 height 17
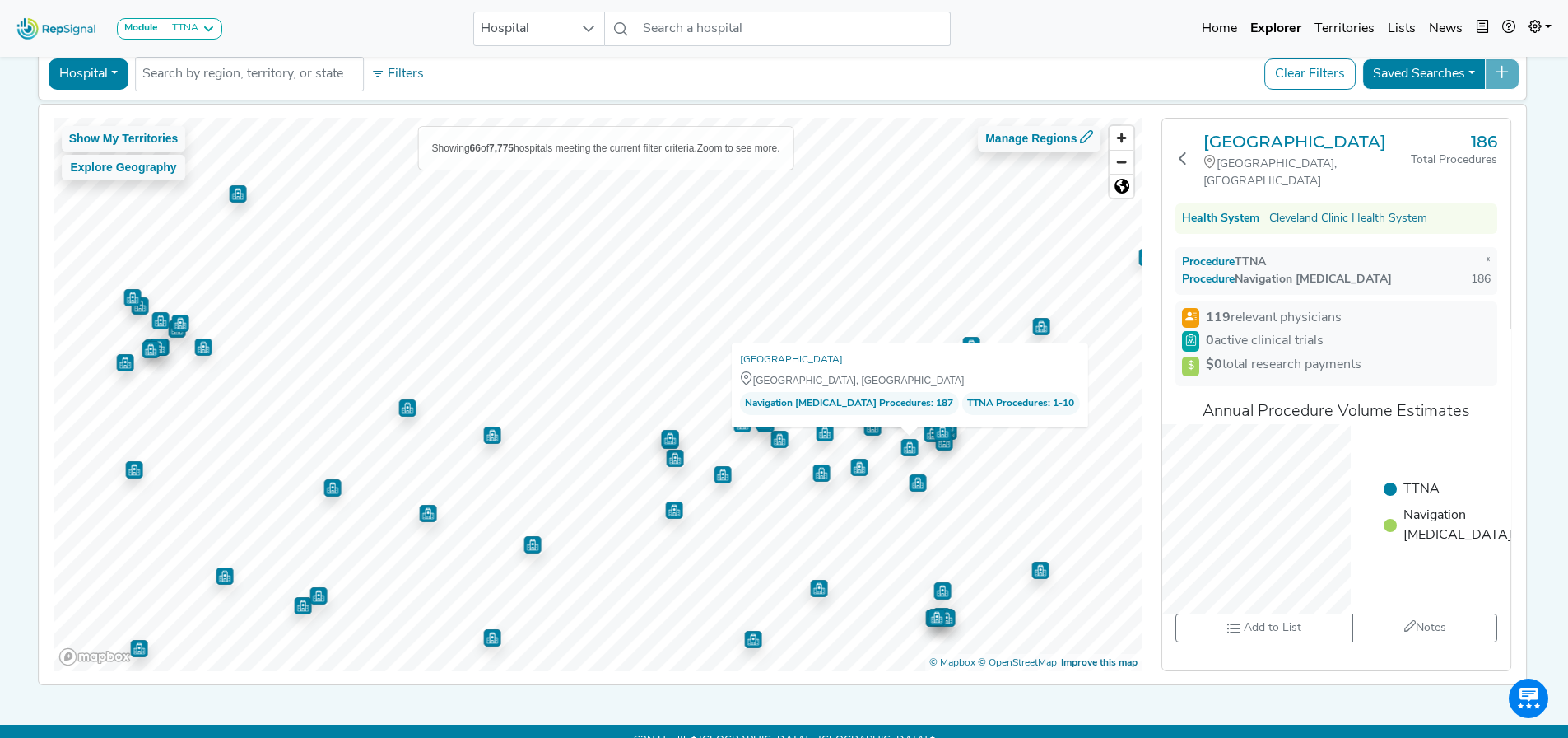
click at [933, 435] on img "Map marker" at bounding box center [942, 432] width 17 height 17
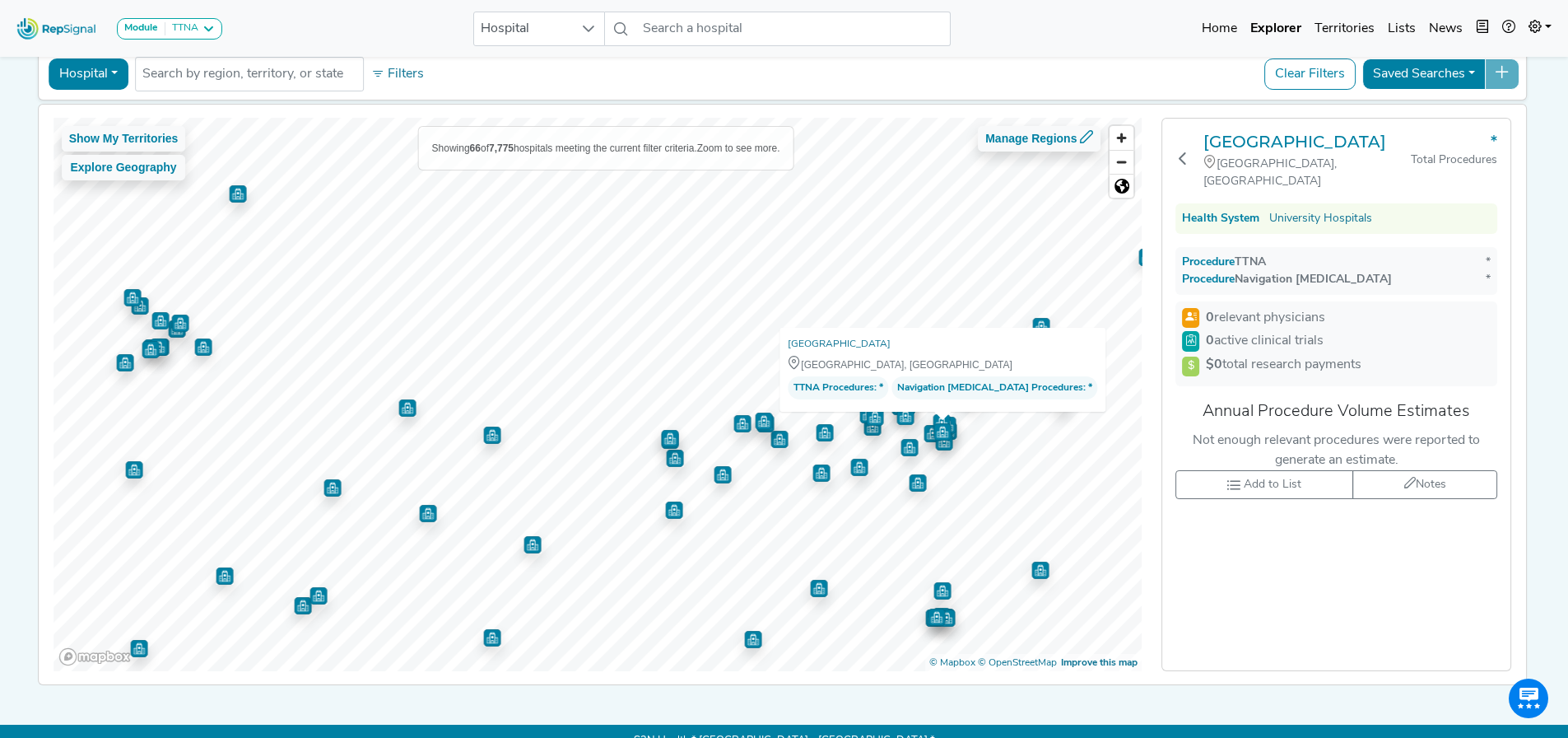
click at [935, 444] on img "Map marker" at bounding box center [944, 442] width 17 height 17
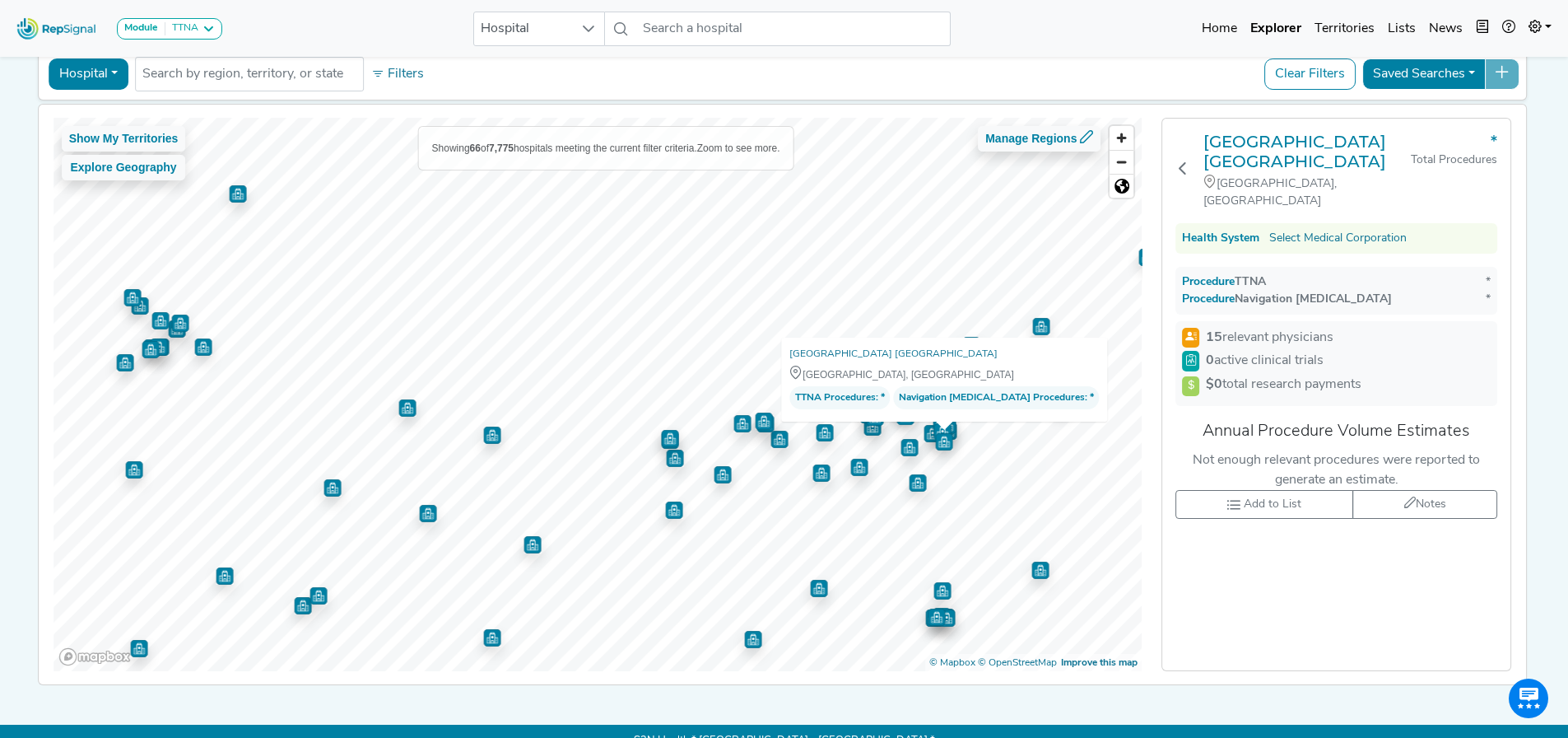
click at [935, 433] on img "Map marker" at bounding box center [944, 441] width 17 height 17
click at [938, 421] on img "Map marker" at bounding box center [947, 425] width 17 height 17
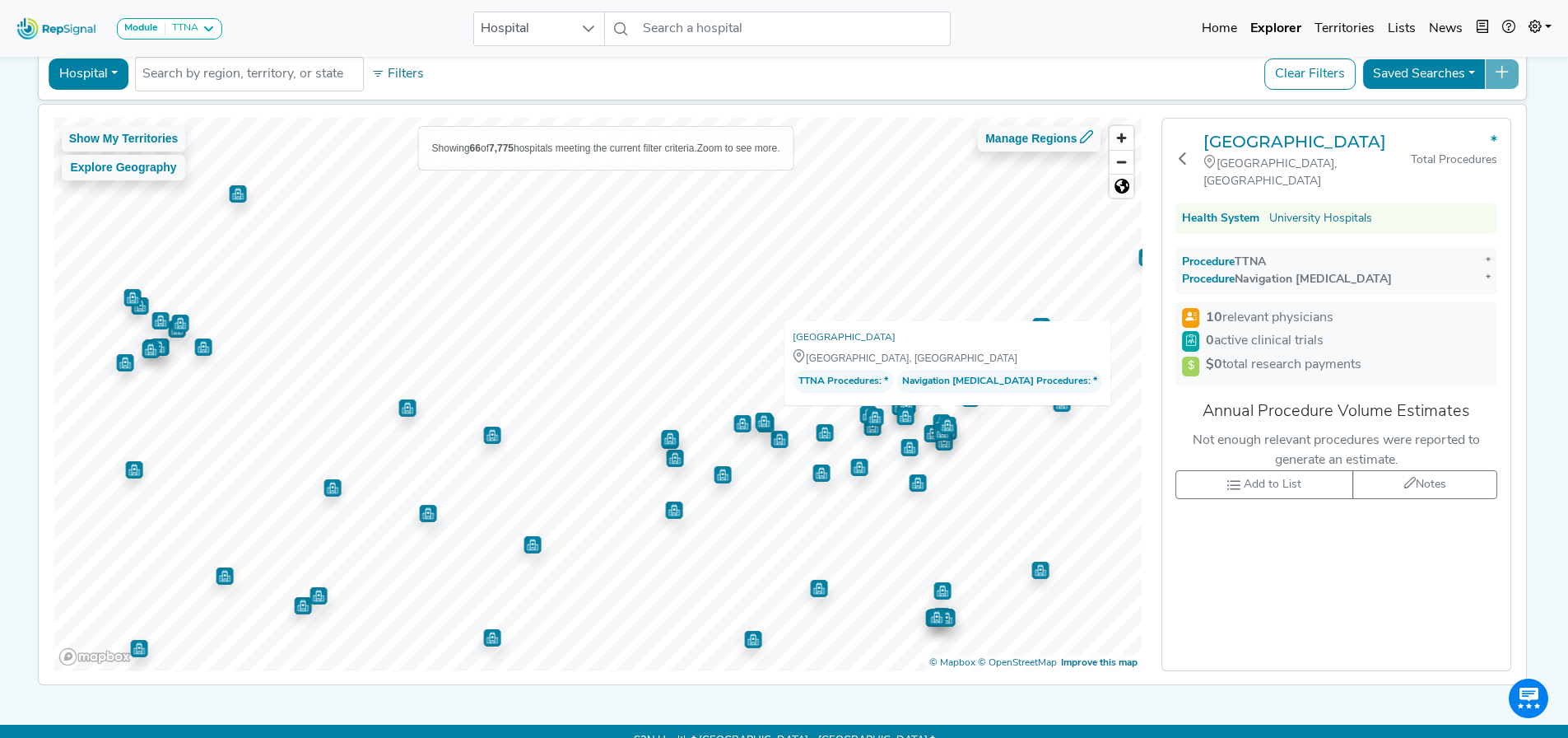
click at [932, 416] on img "Map marker" at bounding box center [941, 422] width 17 height 17
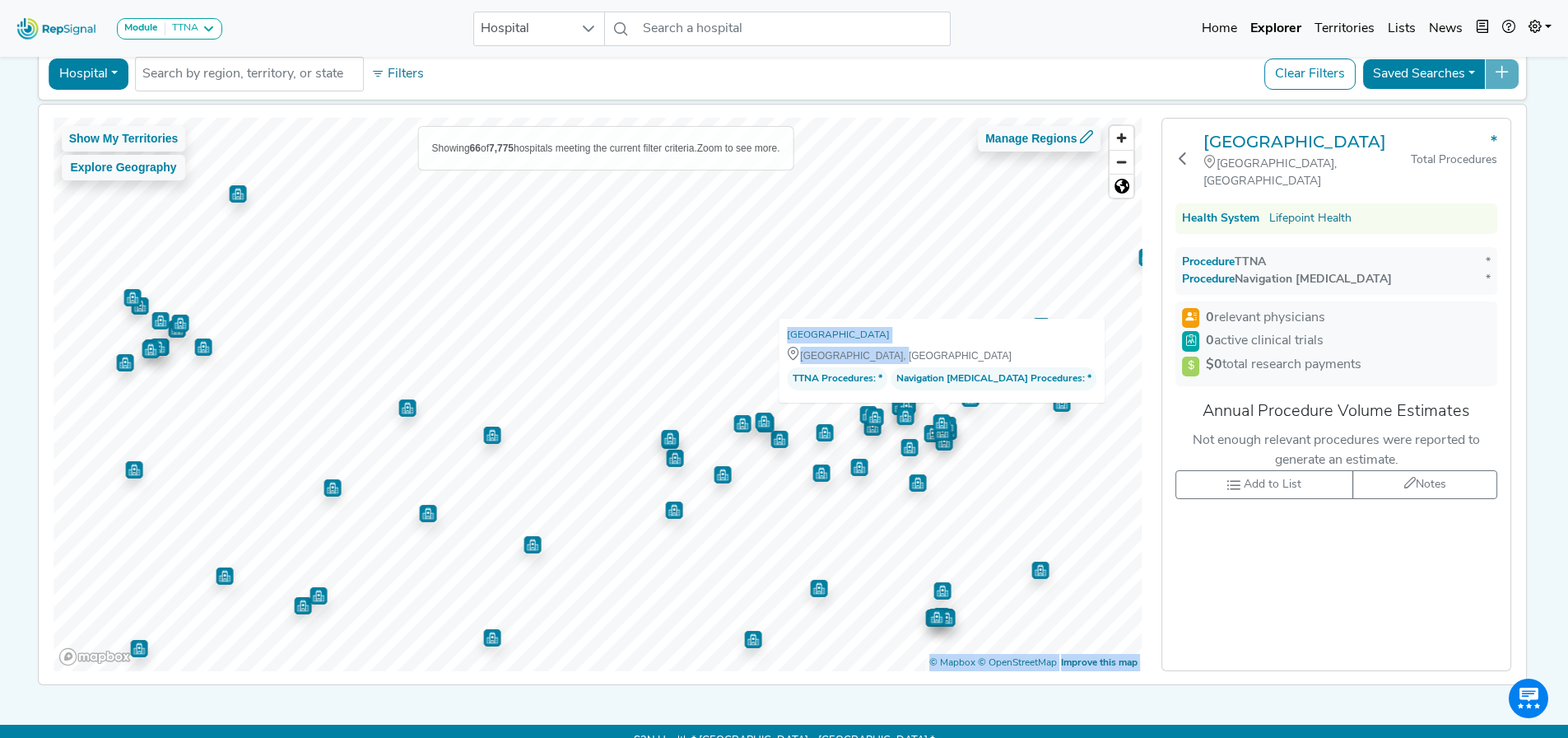
click at [986, 276] on div "Show My Territories Explore Geography Showing 66 of 7,775 hospitals meeting the…" at bounding box center [598, 394] width 1089 height 554
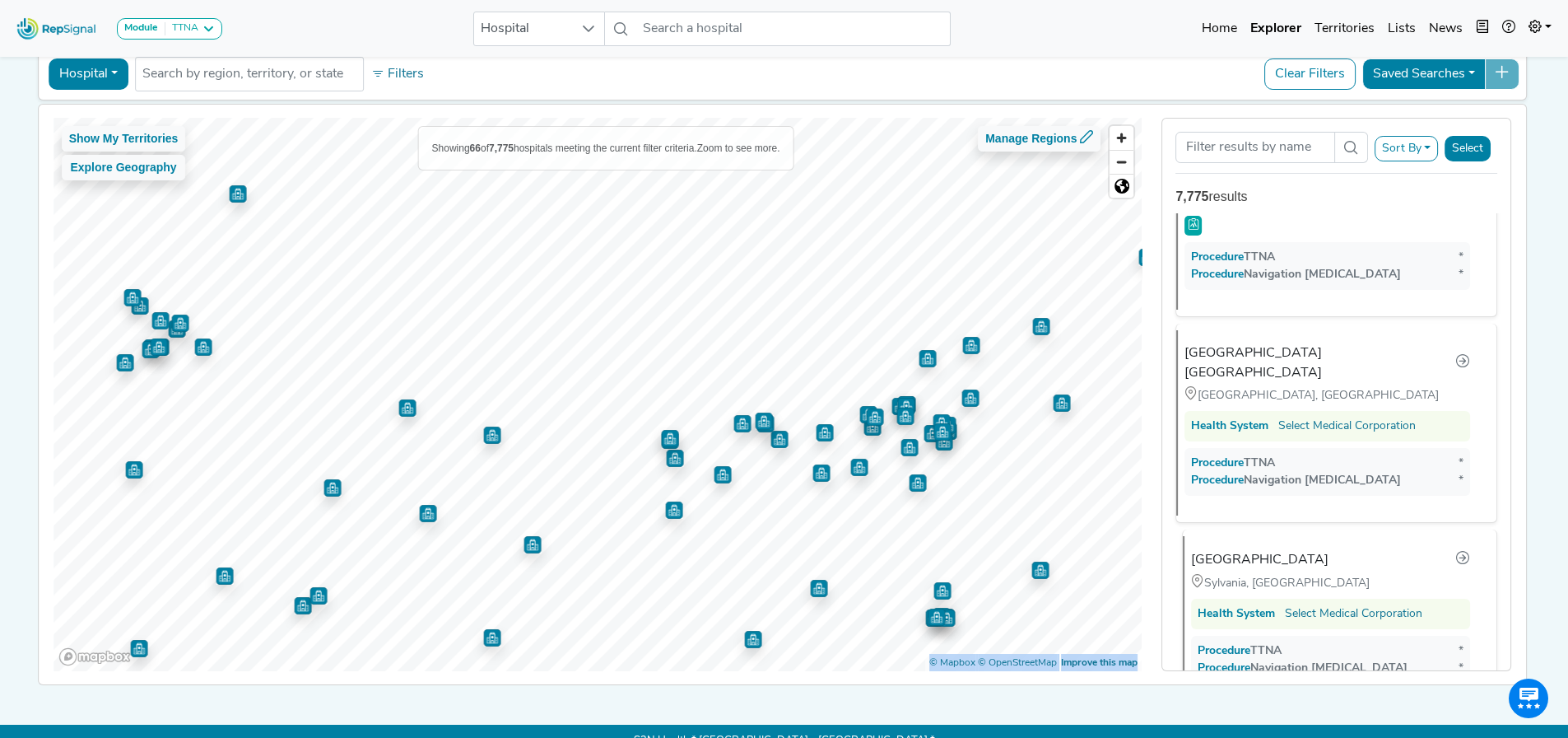
scroll to position [9317, 0]
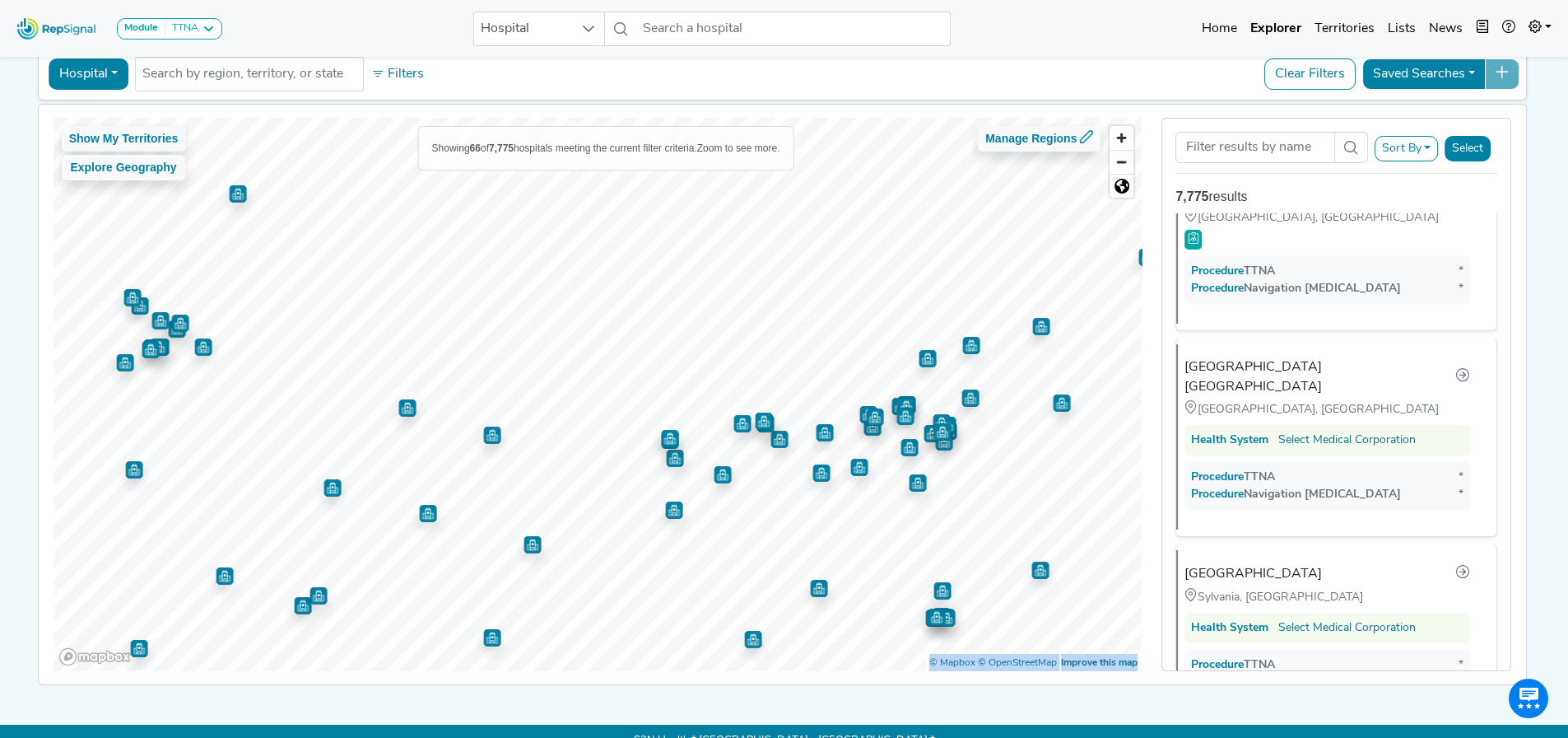
click at [919, 363] on img "Map marker" at bounding box center [927, 358] width 17 height 17
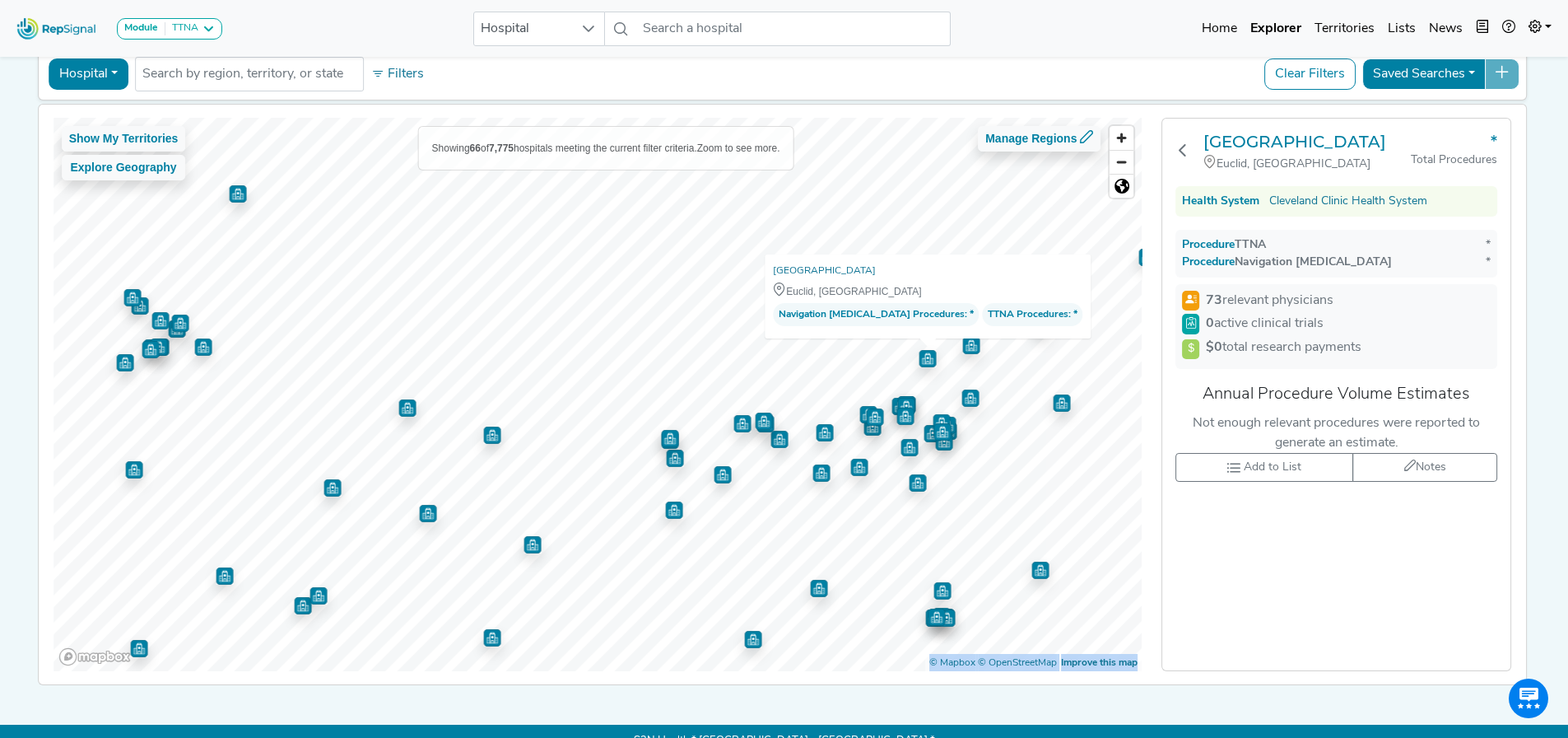
click at [962, 351] on img "Map marker" at bounding box center [971, 346] width 17 height 17
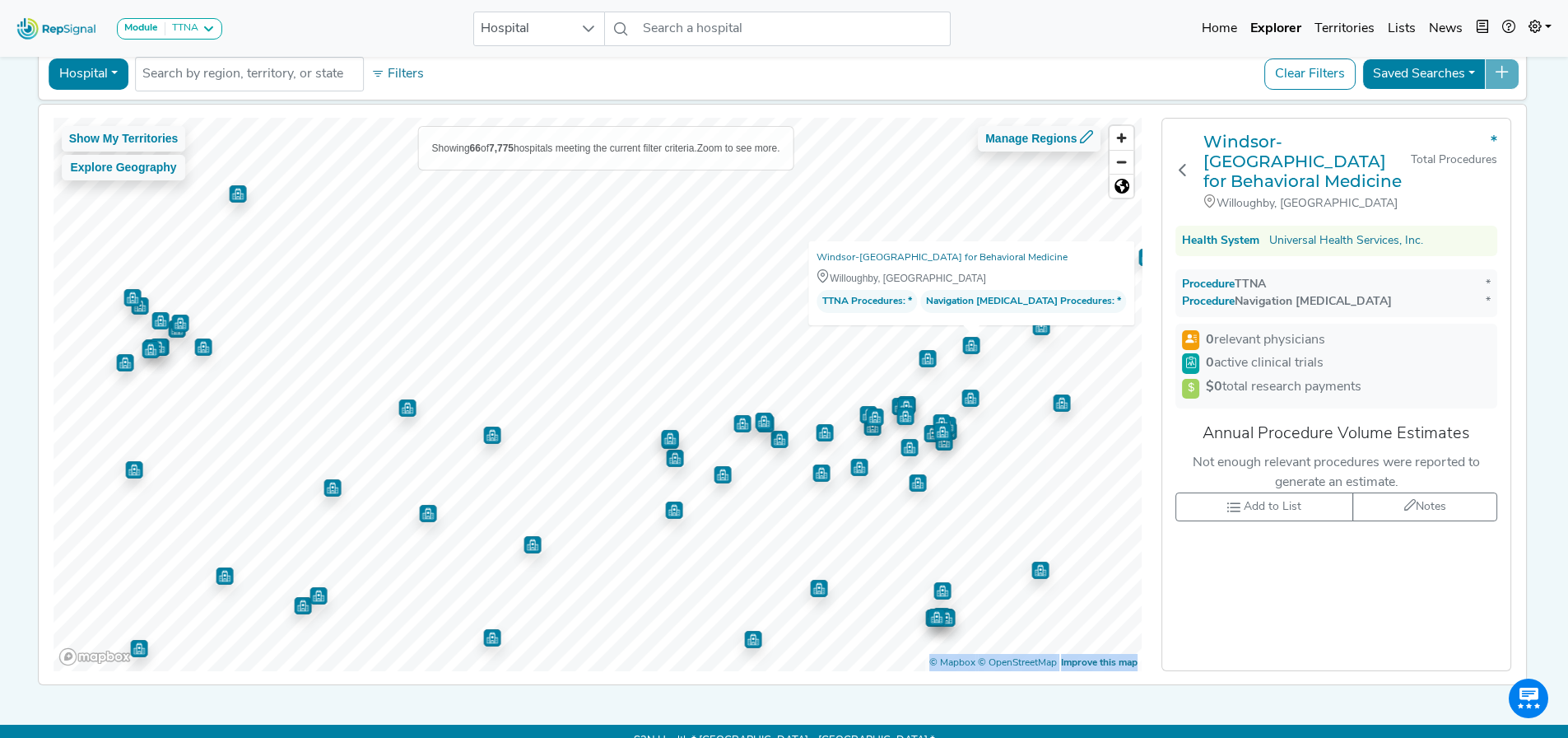
click at [1032, 329] on img "Map marker" at bounding box center [1041, 327] width 17 height 17
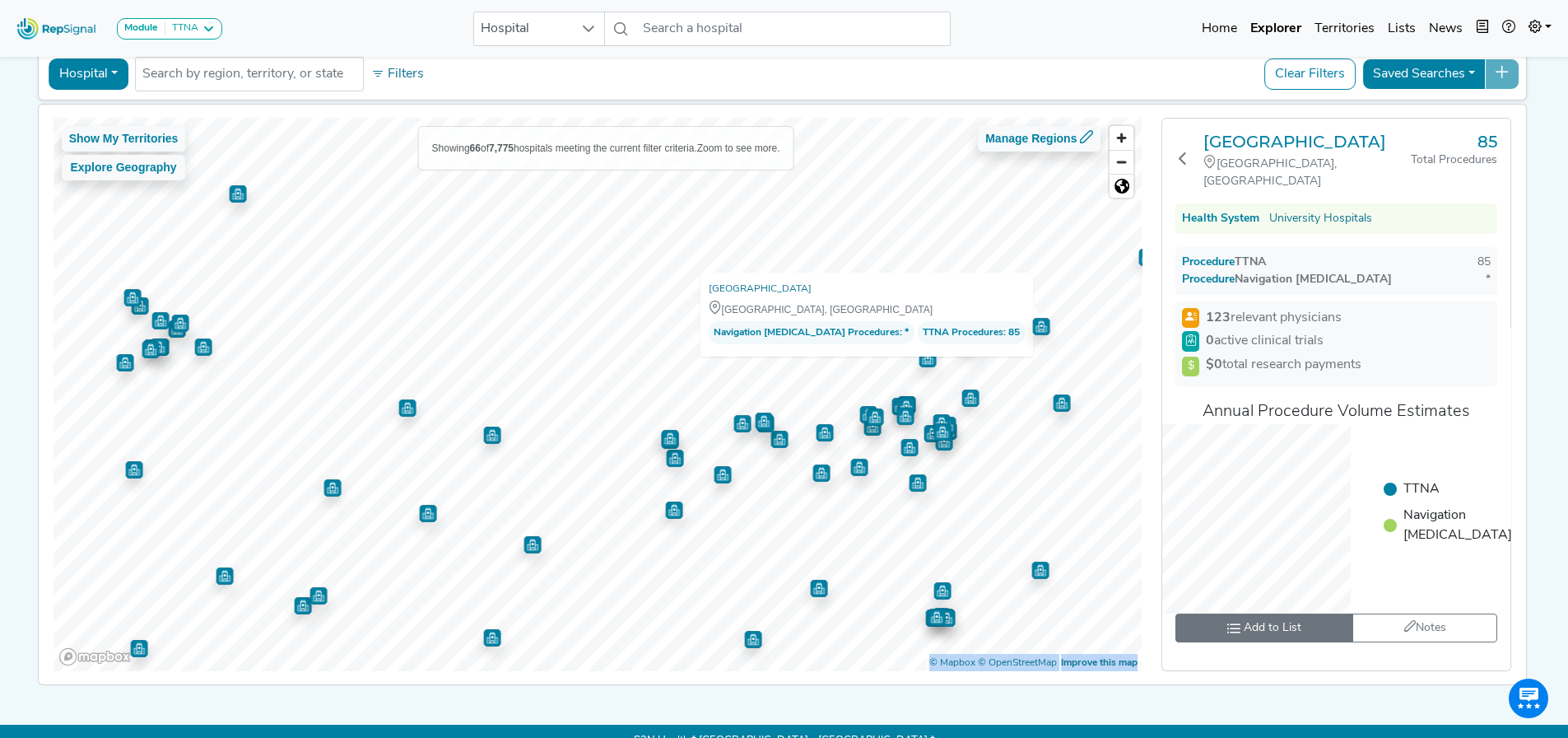
click at [1265, 624] on span "Add to List" at bounding box center [1273, 628] width 58 height 17
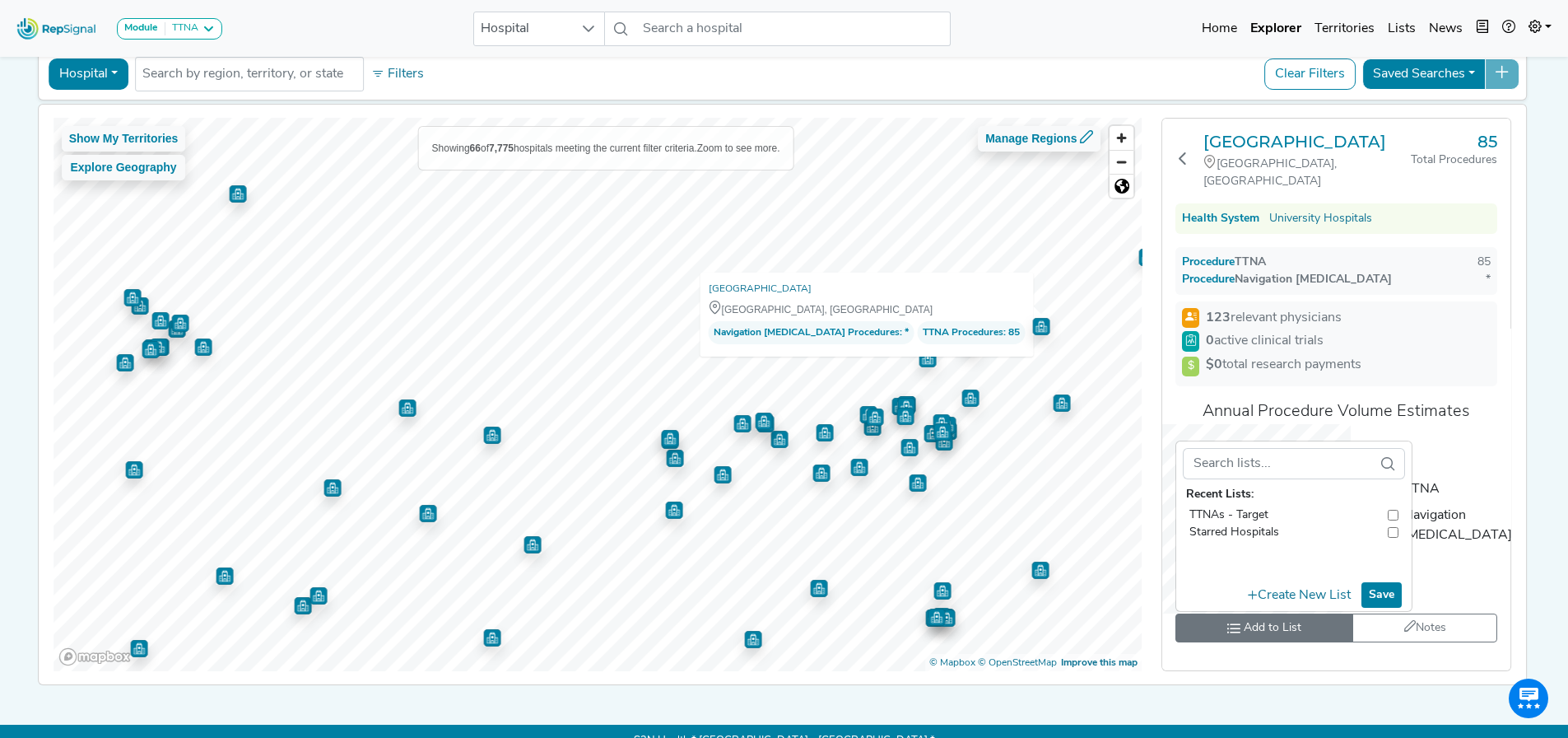
click at [1246, 517] on span "TTNAs - Target" at bounding box center [1228, 515] width 79 height 17
click at [1388, 514] on input "toolbar" at bounding box center [1393, 515] width 11 height 17
checkbox input "true"
checkbox input "false"
click at [1369, 594] on button "Save" at bounding box center [1381, 595] width 40 height 26
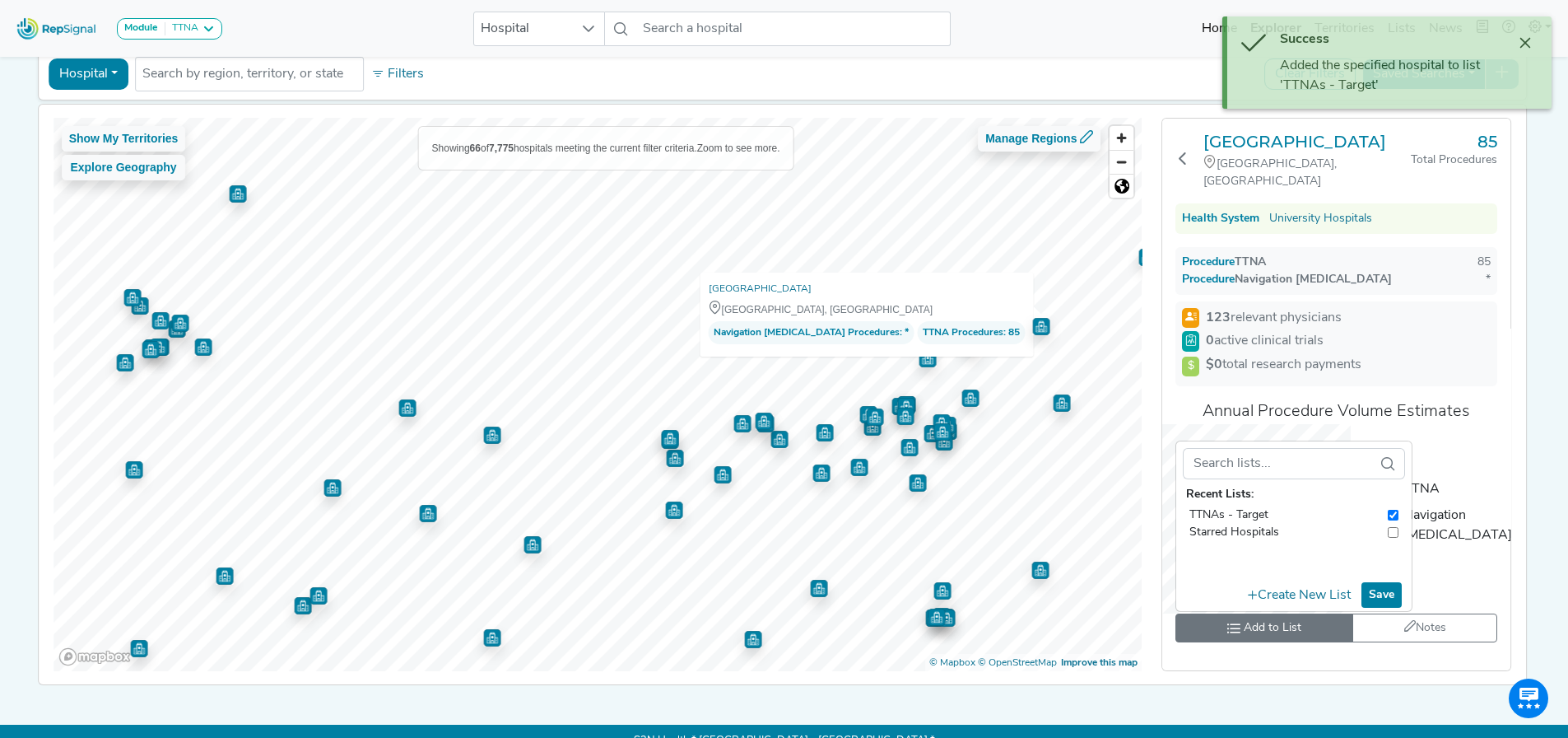
click at [1053, 404] on img "Map marker" at bounding box center [1061, 403] width 17 height 17
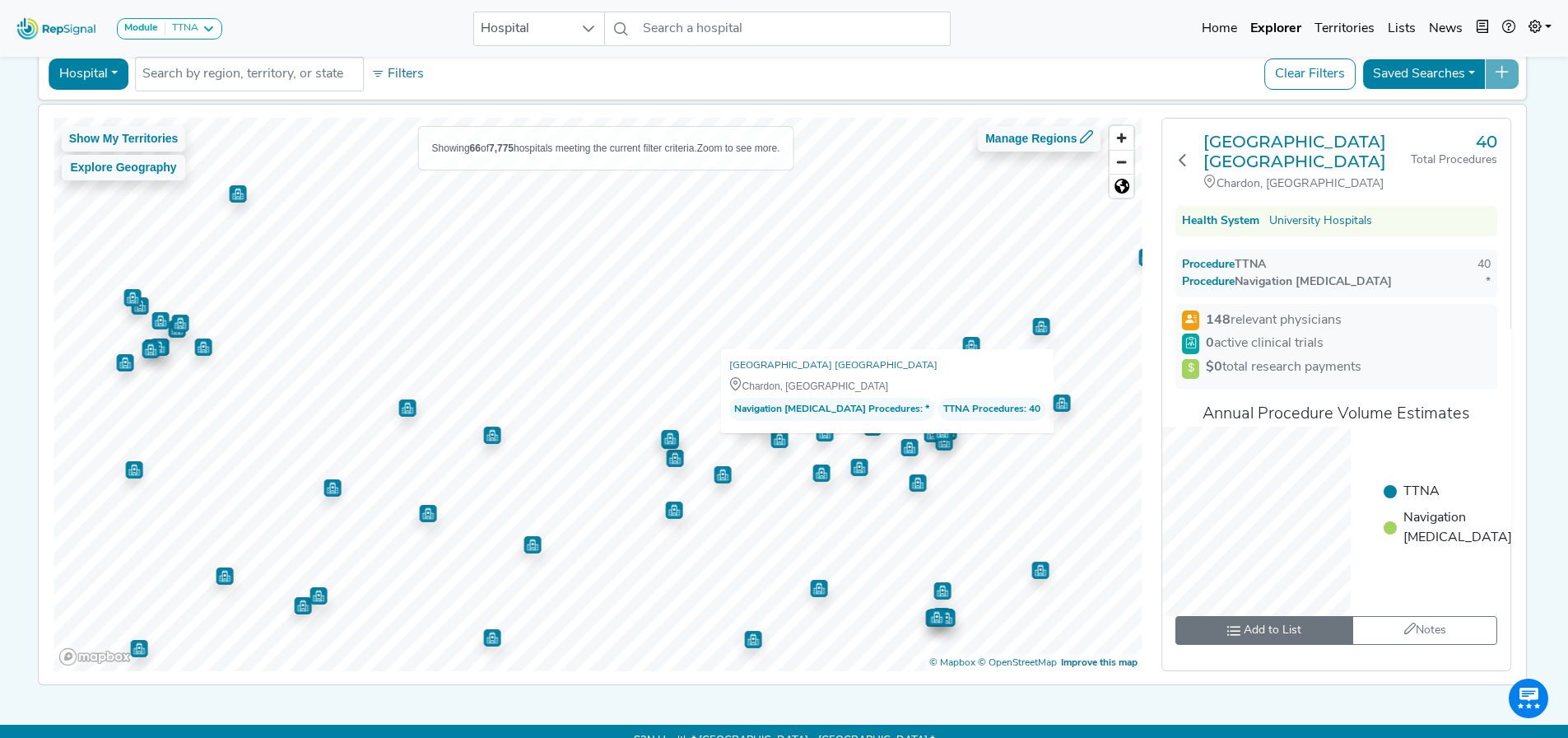
click at [1288, 634] on span "Add to List" at bounding box center [1273, 630] width 58 height 17
click at [1388, 517] on input "toolbar" at bounding box center [1393, 517] width 11 height 17
checkbox input "true"
checkbox input "false"
click at [1381, 593] on button "Save" at bounding box center [1381, 597] width 40 height 26
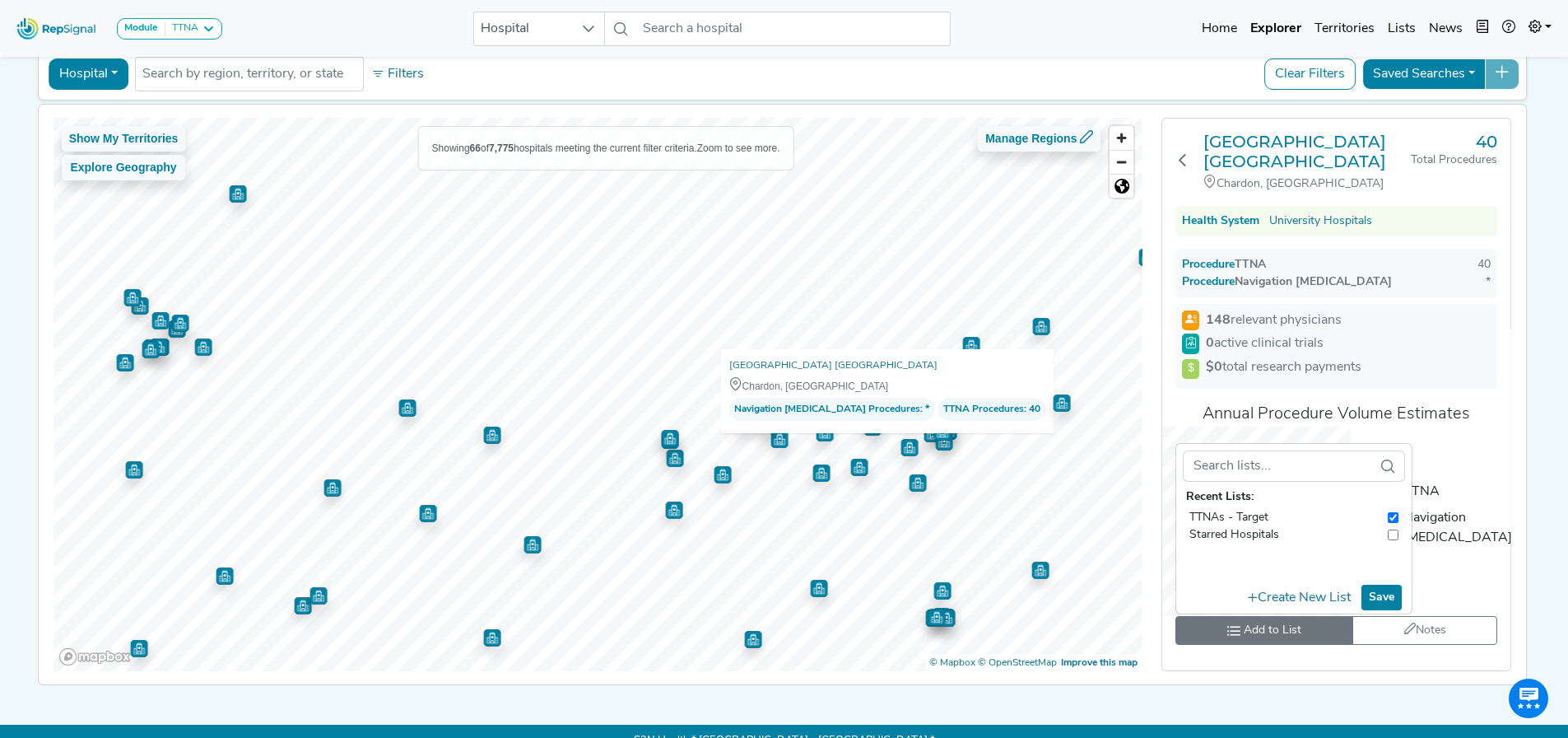
click at [1032, 324] on img "Map marker" at bounding box center [1041, 326] width 17 height 17
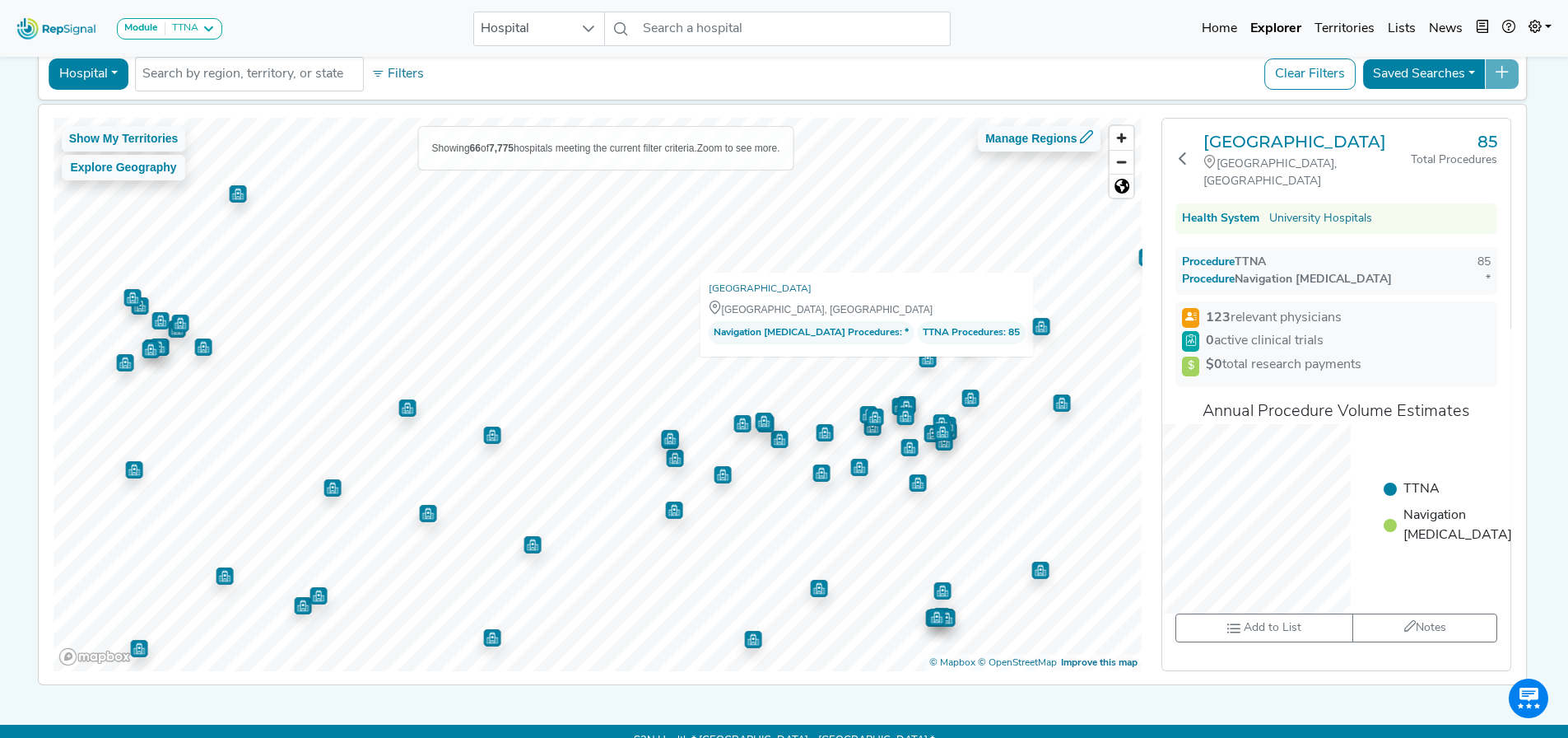
click at [938, 624] on img "Map marker" at bounding box center [946, 618] width 17 height 17
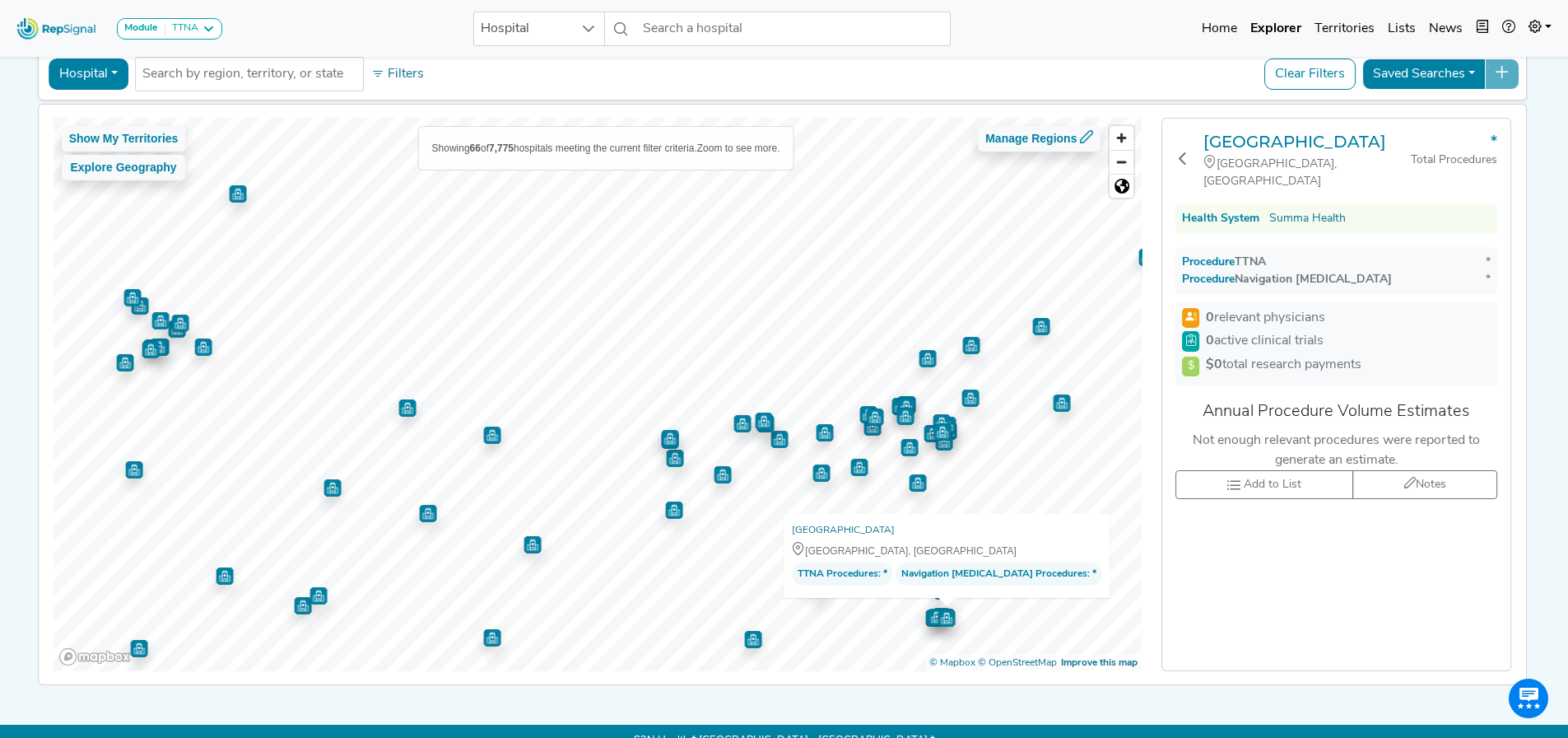
click at [928, 618] on img "Map marker" at bounding box center [937, 617] width 17 height 17
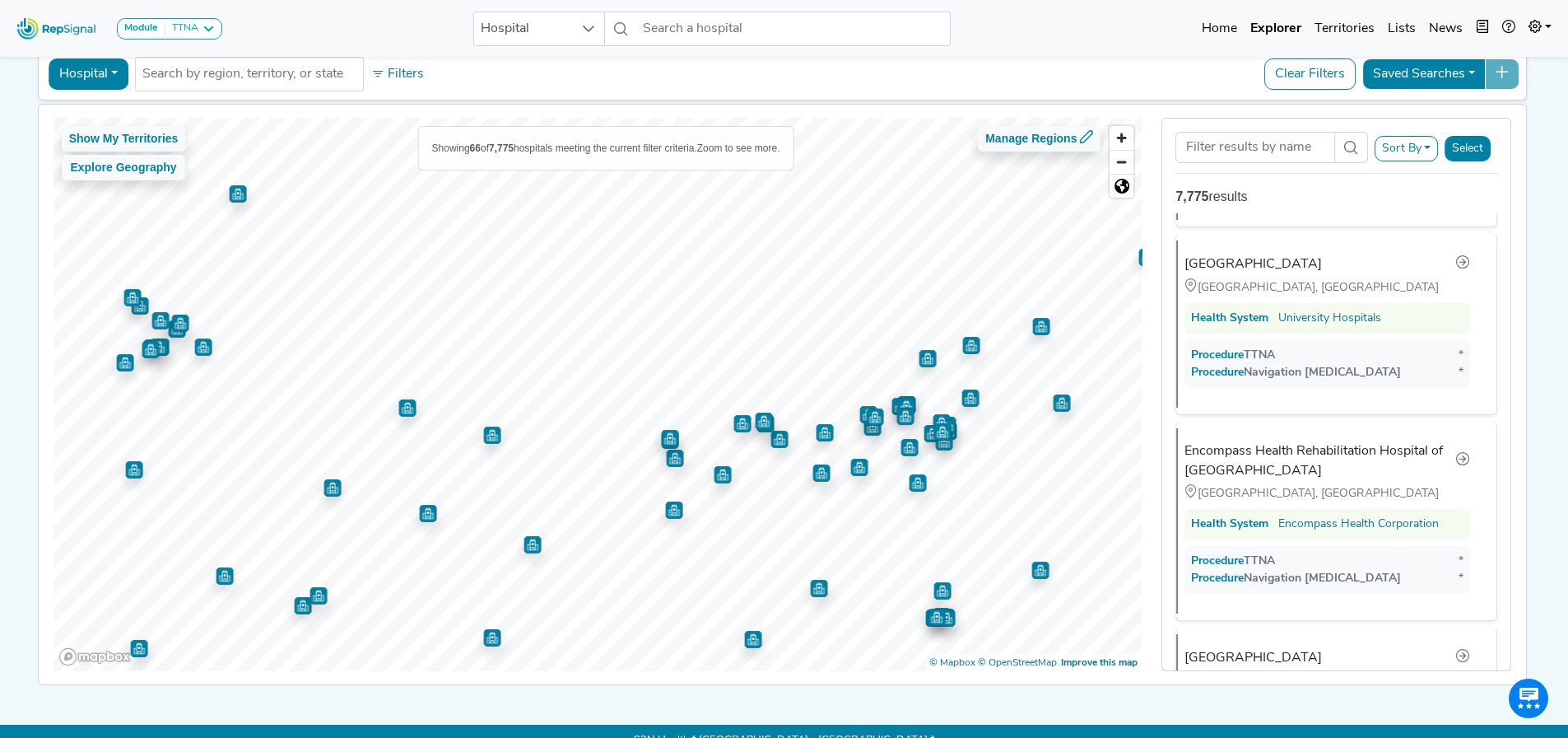
click at [933, 594] on img "Map marker" at bounding box center [942, 590] width 17 height 17
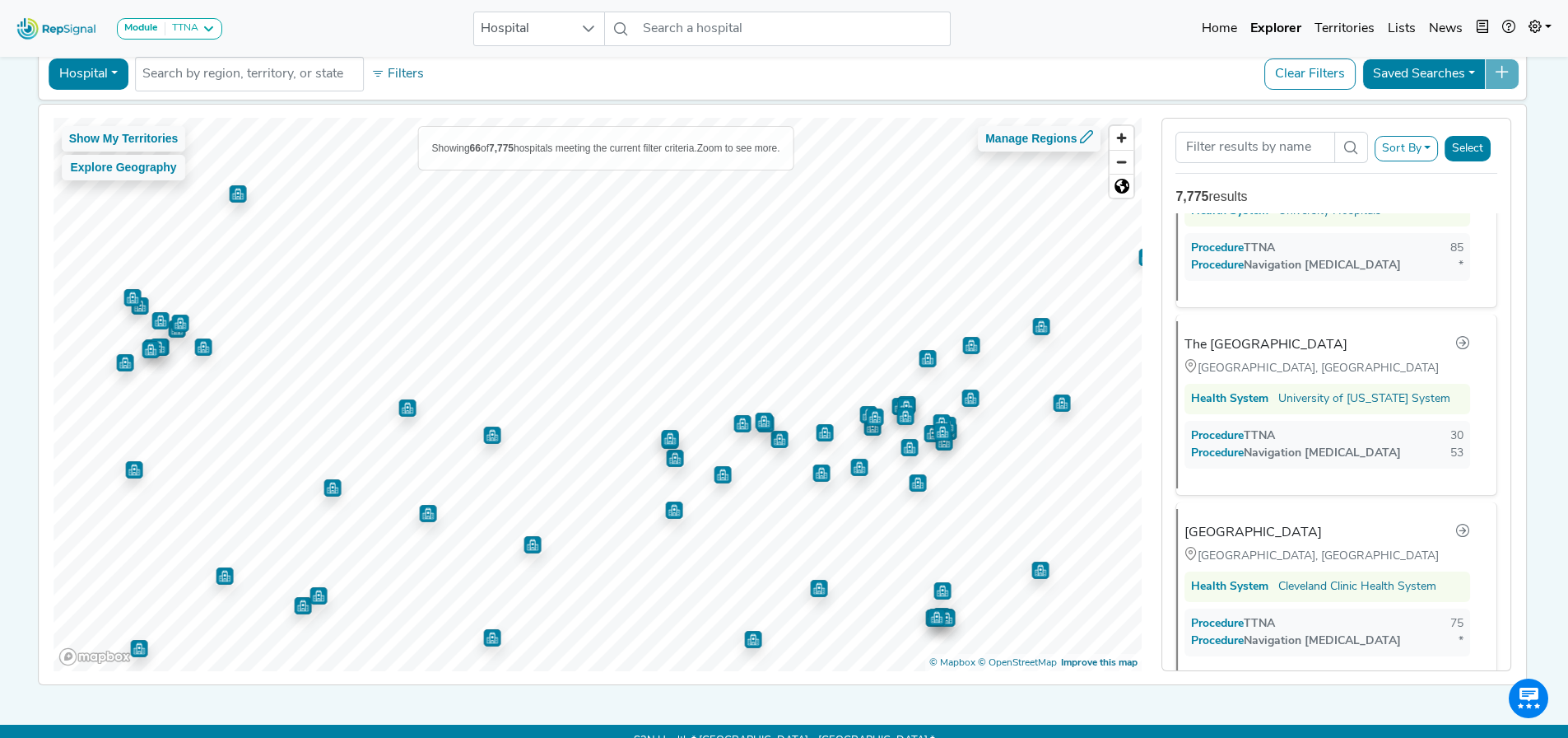
scroll to position [0, 0]
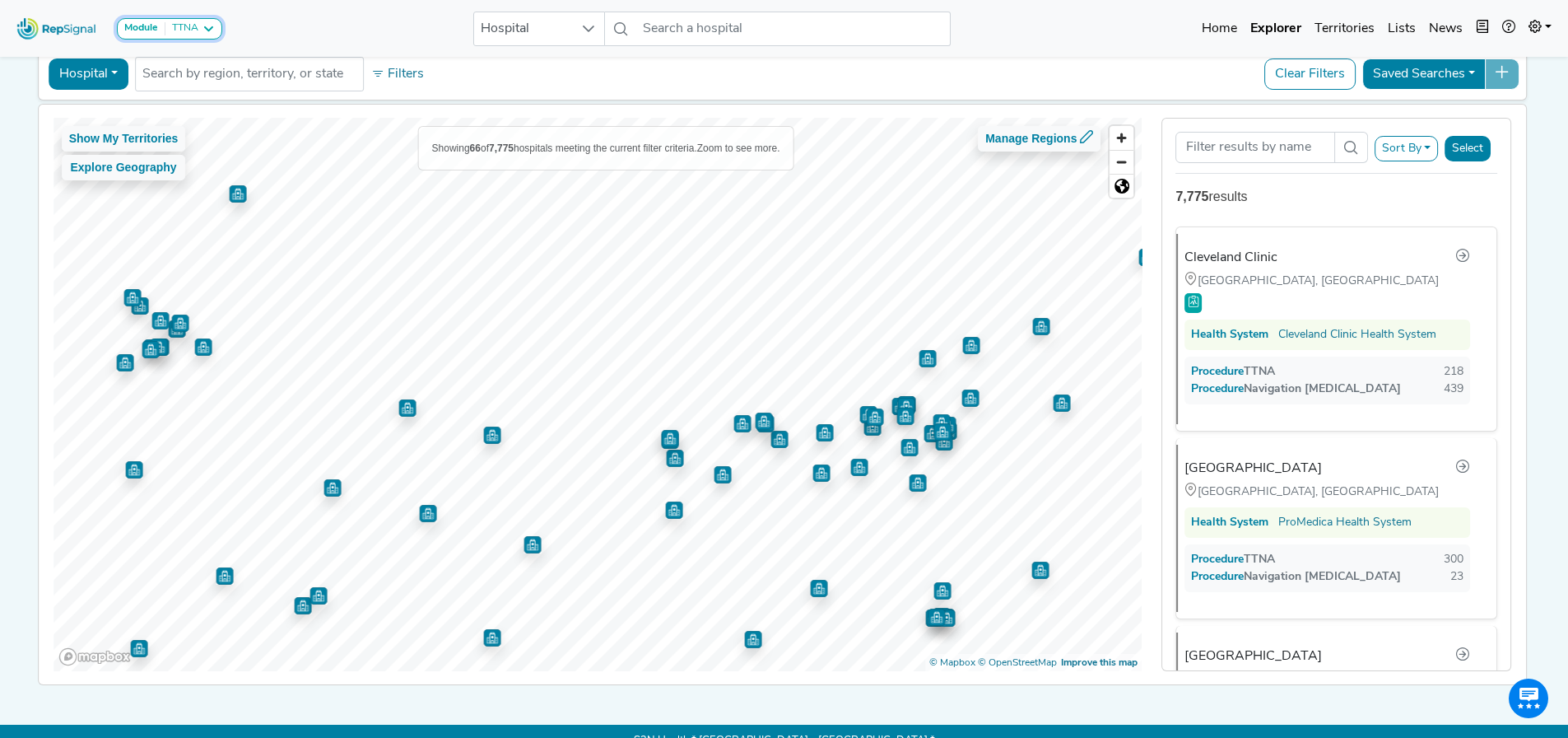
click at [213, 25] on icon at bounding box center [207, 28] width 13 height 13
click at [147, 108] on link "SBRT" at bounding box center [197, 108] width 160 height 24
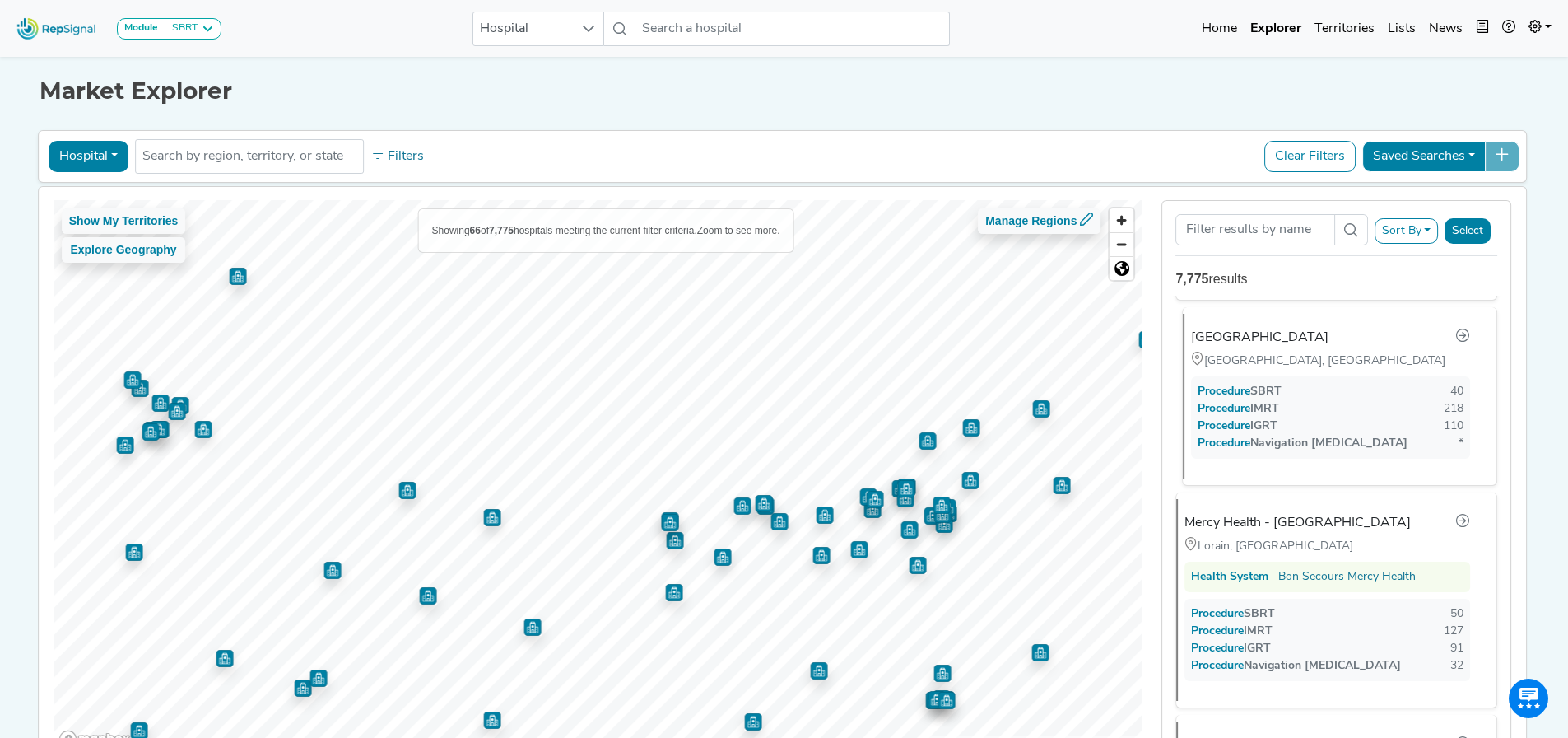
scroll to position [2717, 0]
